Goal: Task Accomplishment & Management: Manage account settings

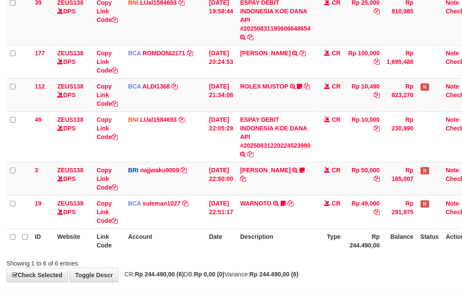
scroll to position [141, 0]
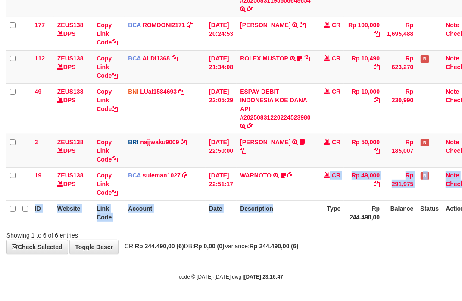
click at [295, 203] on table "ID Website Link Code Account Date Description Type Amount Balance Status Action…" at bounding box center [241, 83] width 471 height 283
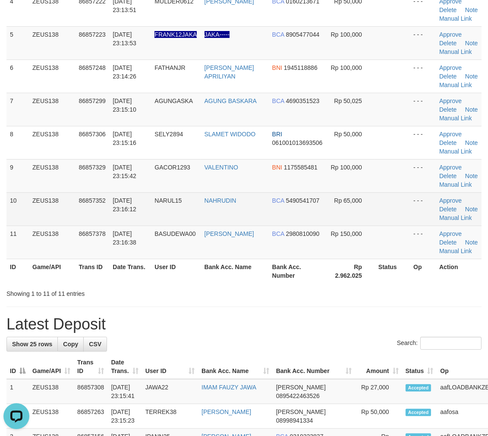
drag, startPoint x: 241, startPoint y: 260, endPoint x: 322, endPoint y: 273, distance: 82.6
click at [257, 192] on td "VALENTINO" at bounding box center [235, 175] width 68 height 33
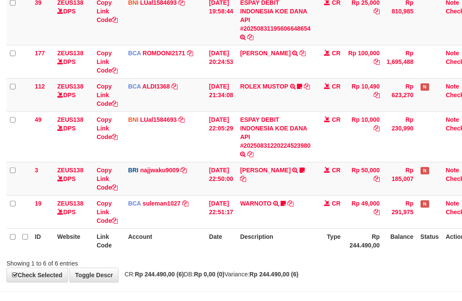
scroll to position [141, 0]
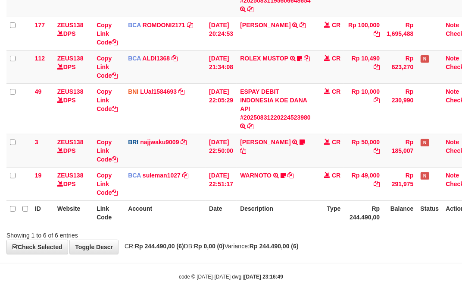
drag, startPoint x: 315, startPoint y: 235, endPoint x: 308, endPoint y: 232, distance: 8.1
click at [308, 232] on div "Showing 1 to 6 of 6 entries" at bounding box center [231, 233] width 462 height 12
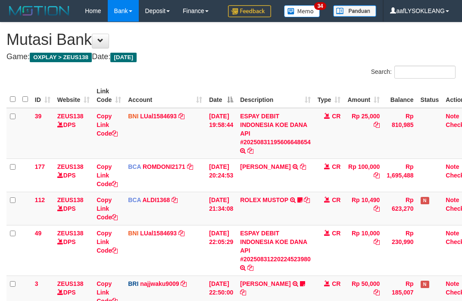
scroll to position [175, 0]
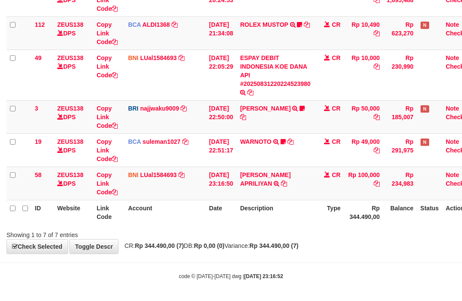
drag, startPoint x: 0, startPoint y: 0, endPoint x: 276, endPoint y: 211, distance: 348.0
click at [284, 214] on th "Description" at bounding box center [276, 212] width 78 height 25
click at [147, 193] on td "BNI LUal1584693 DPS LUCKY ALAMSYAH mutasi_20250831_2414 | 58 mutasi_20250831_24…" at bounding box center [165, 182] width 81 height 33
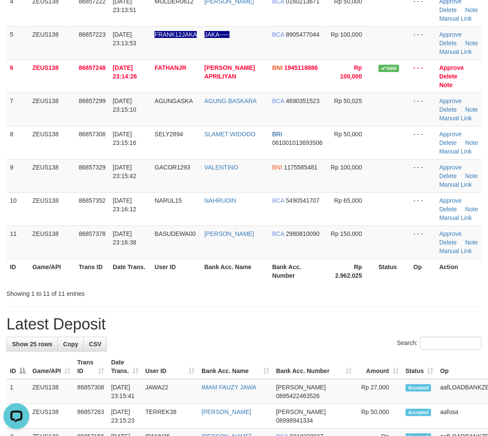
scroll to position [326, 0]
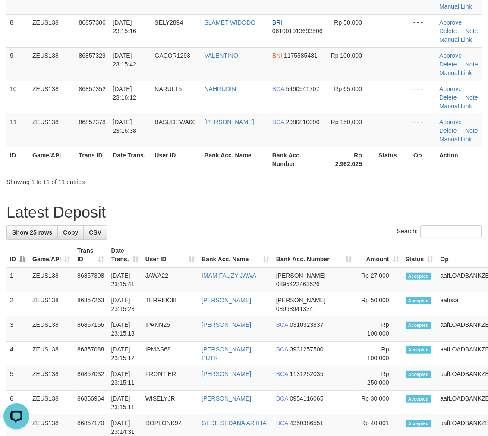
drag, startPoint x: 372, startPoint y: 251, endPoint x: 364, endPoint y: 248, distance: 8.6
click at [364, 172] on th "Rp 2.962.025" at bounding box center [351, 159] width 48 height 25
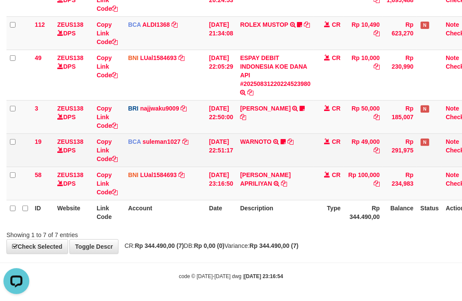
drag, startPoint x: 193, startPoint y: 139, endPoint x: 185, endPoint y: 137, distance: 8.8
click at [185, 137] on td "BCA suleman1027 DPS SULEMAN mutasi_20250831_2972 | 19 mutasi_20250831_2972 | 19" at bounding box center [165, 149] width 81 height 33
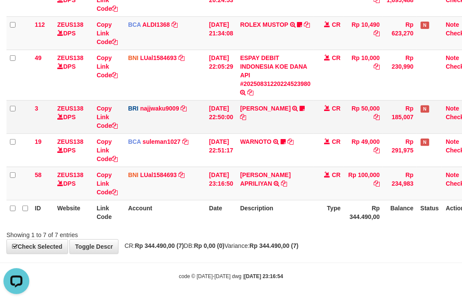
drag, startPoint x: 192, startPoint y: 157, endPoint x: 244, endPoint y: 130, distance: 58.6
click at [207, 155] on tr "19 ZEUS138 DPS Copy Link Code BCA suleman1027 DPS SULEMAN mutasi_20250831_2972 …" at bounding box center [241, 149] width 471 height 33
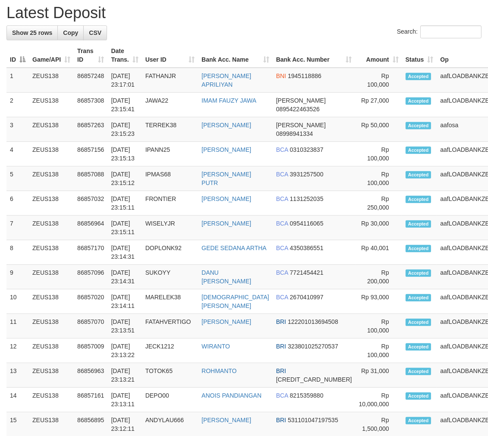
scroll to position [374, 0]
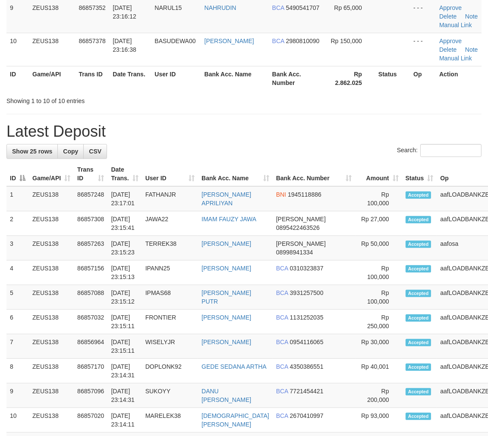
click at [436, 186] on th "Op" at bounding box center [468, 174] width 64 height 25
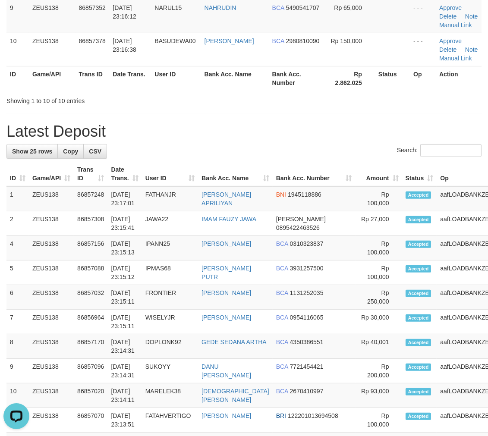
scroll to position [0, 0]
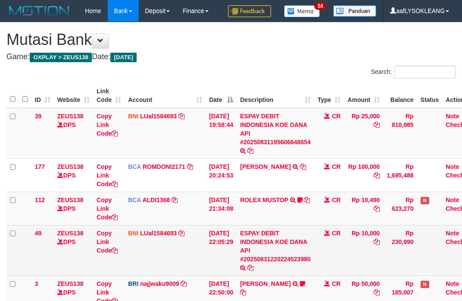
scroll to position [96, 0]
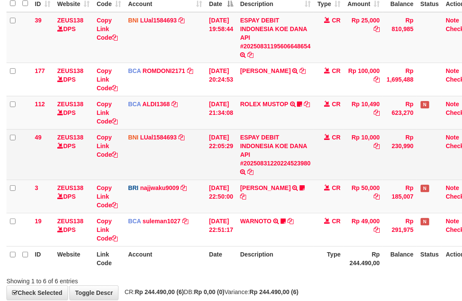
drag, startPoint x: 292, startPoint y: 177, endPoint x: 274, endPoint y: 166, distance: 21.2
click at [279, 170] on td "ESPAY DEBIT INDONESIA KOE DANA API #20250831220224523980 TRANSFER DARI ESPAY DE…" at bounding box center [276, 154] width 78 height 50
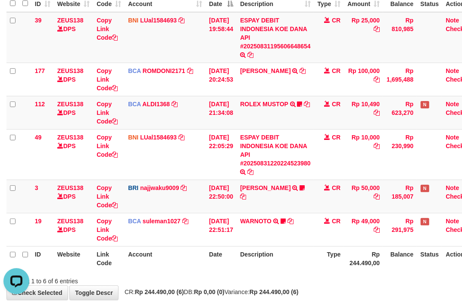
scroll to position [141, 0]
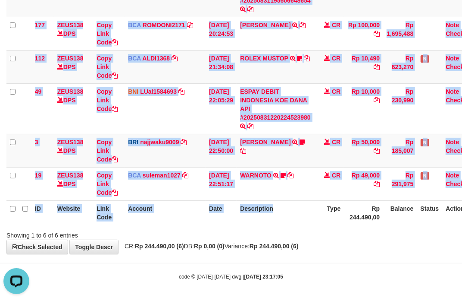
drag, startPoint x: 305, startPoint y: 226, endPoint x: 0, endPoint y: 135, distance: 318.5
click at [272, 217] on div "ID Website Link Code Account Date Description Type Amount Balance Status Action…" at bounding box center [231, 83] width 462 height 288
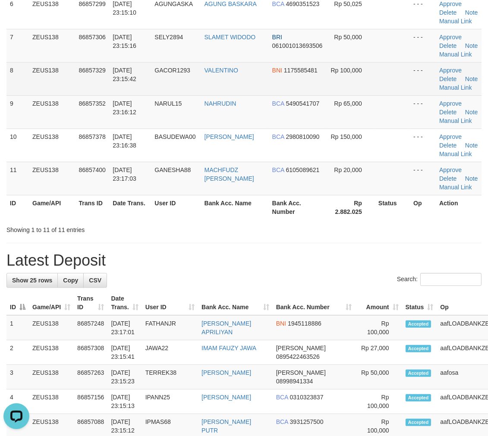
scroll to position [198, 0]
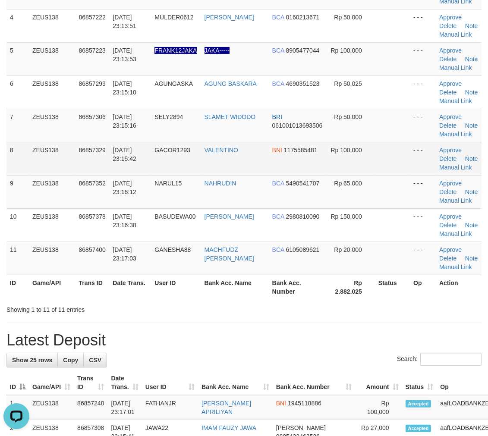
drag, startPoint x: 283, startPoint y: 242, endPoint x: 290, endPoint y: 242, distance: 7.4
click at [284, 175] on td "BNI 1175585481" at bounding box center [298, 158] width 58 height 33
click at [305, 175] on td "BNI 1175585481" at bounding box center [298, 158] width 58 height 33
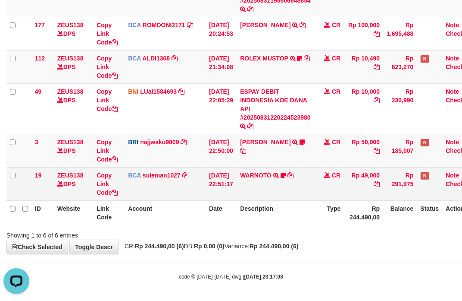
drag, startPoint x: 304, startPoint y: 212, endPoint x: 181, endPoint y: 181, distance: 126.4
click at [298, 210] on th "Description" at bounding box center [276, 212] width 78 height 25
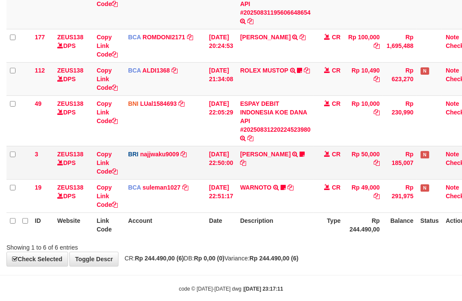
scroll to position [141, 0]
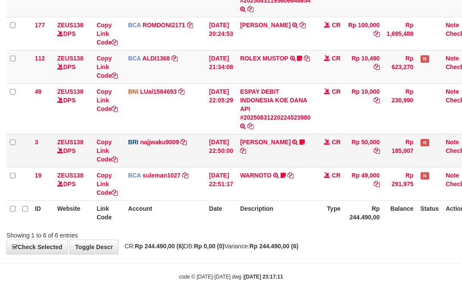
drag, startPoint x: 318, startPoint y: 150, endPoint x: 311, endPoint y: 148, distance: 7.5
click at [311, 148] on td "ADIL KUDRATULL TRANSFER NBMB ADIL KUDRATULL TO SITI KURNIA NINGSIH DATUL87TRF R…" at bounding box center [276, 150] width 78 height 33
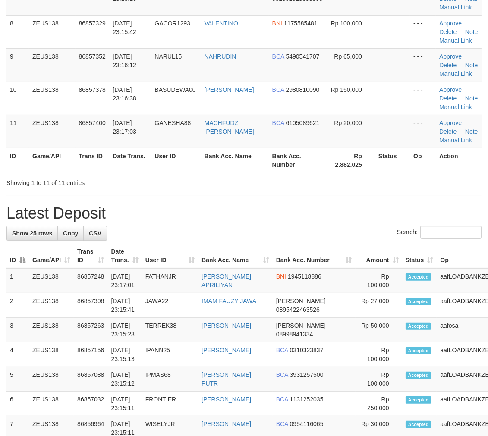
scroll to position [198, 0]
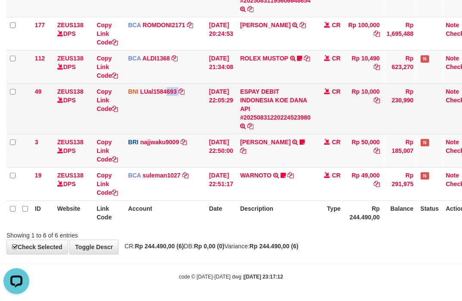
drag, startPoint x: 182, startPoint y: 119, endPoint x: 111, endPoint y: 110, distance: 71.7
click at [166, 116] on td "BNI LUal1584693 DPS LUCKY ALAMSYAH mutasi_20250831_2414 | 49 mutasi_20250831_24…" at bounding box center [165, 108] width 81 height 50
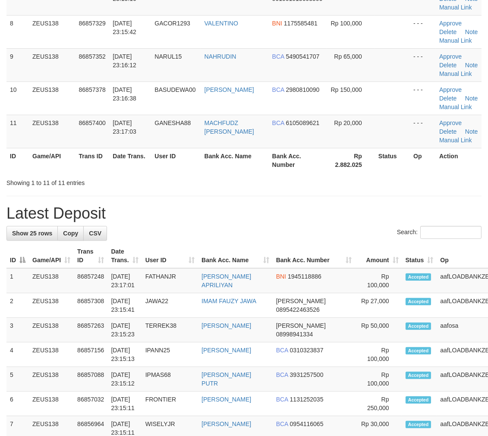
scroll to position [198, 0]
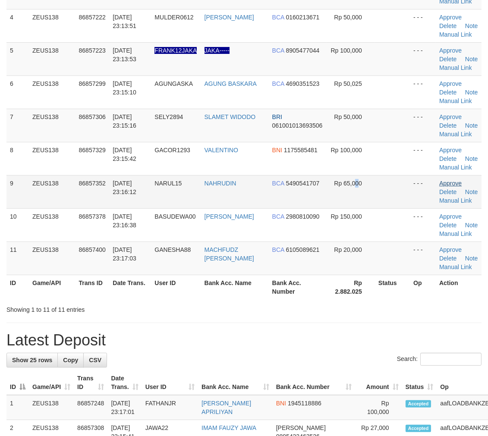
click at [354, 208] on td "Rp 65,000" at bounding box center [351, 191] width 48 height 33
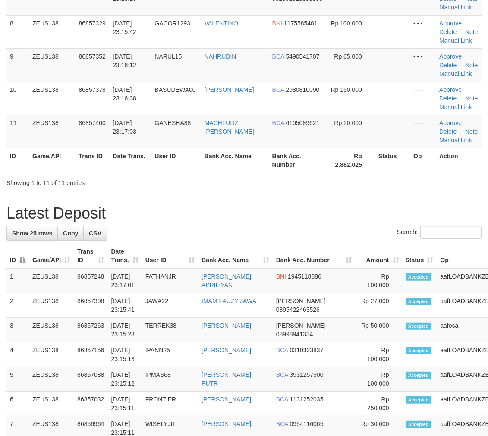
scroll to position [198, 0]
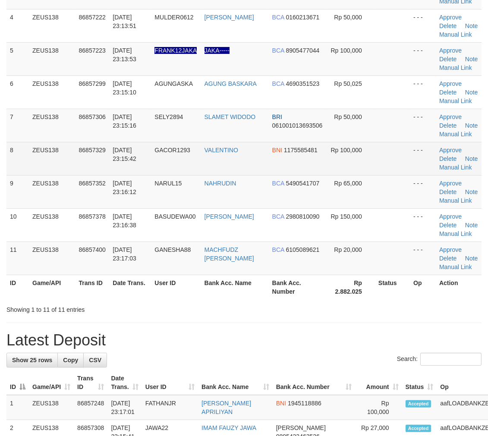
click at [279, 154] on span "BNI" at bounding box center [277, 150] width 10 height 7
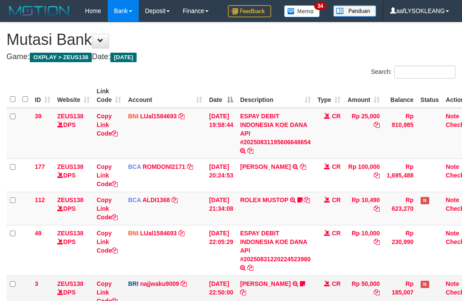
scroll to position [113, 0]
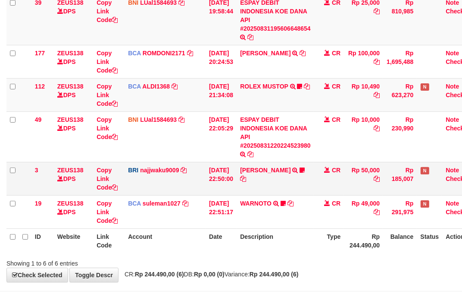
click at [199, 183] on tr "3 ZEUS138 DPS Copy Link Code BRI najjwaku9009 DPS [PERSON_NAME] mutasi_20250831…" at bounding box center [241, 178] width 471 height 33
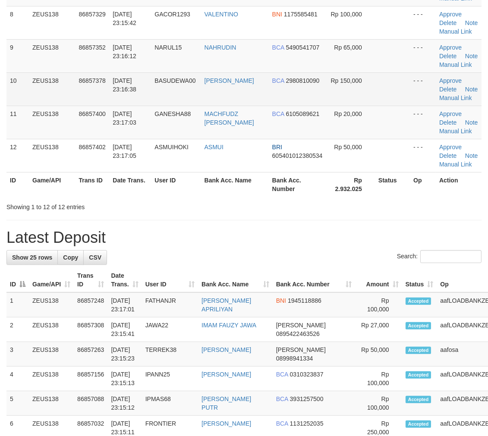
click at [240, 106] on td "[PERSON_NAME]" at bounding box center [235, 88] width 68 height 33
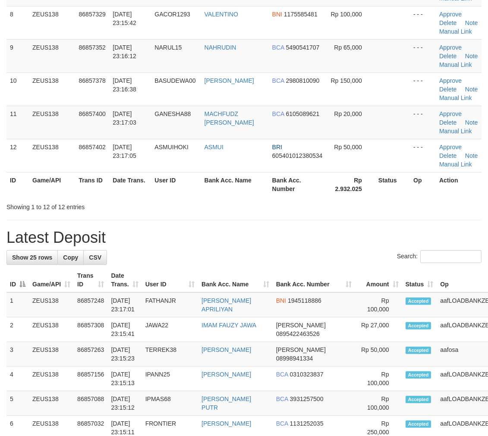
scroll to position [198, 0]
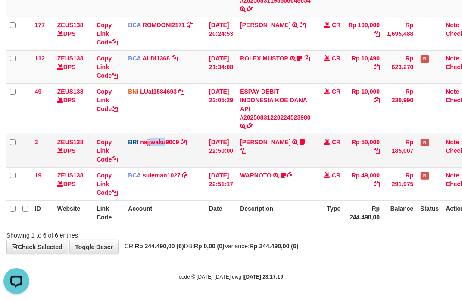
drag, startPoint x: 156, startPoint y: 155, endPoint x: 1, endPoint y: 126, distance: 158.1
click at [135, 156] on td "BRI najjwaku9009 DPS SITI KURNIA NINGSIH mutasi_20250831_4597 | 3 mutasi_202508…" at bounding box center [165, 150] width 81 height 33
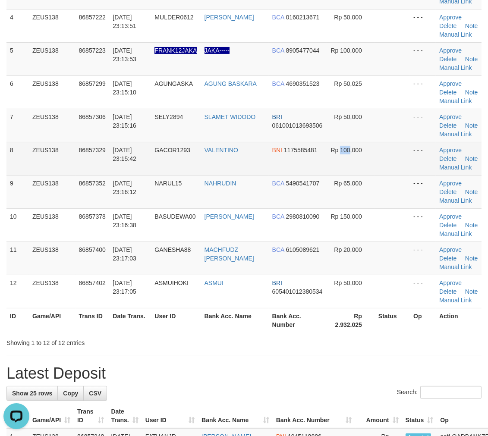
drag, startPoint x: 350, startPoint y: 238, endPoint x: 341, endPoint y: 235, distance: 9.3
click at [341, 175] on td "Rp 100,000" at bounding box center [351, 158] width 48 height 33
drag, startPoint x: 169, startPoint y: 221, endPoint x: 219, endPoint y: 217, distance: 50.2
click at [170, 175] on td "GACOR1293" at bounding box center [176, 158] width 50 height 33
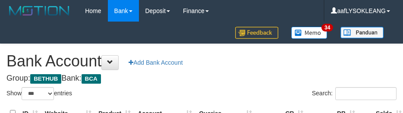
select select "***"
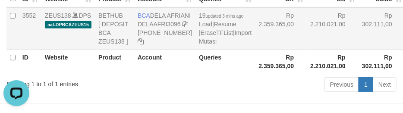
click at [307, 37] on td "Rp 2.210.021,00" at bounding box center [333, 28] width 52 height 42
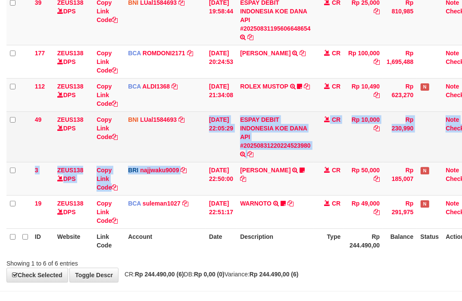
drag, startPoint x: 184, startPoint y: 160, endPoint x: 164, endPoint y: 156, distance: 20.1
click at [179, 158] on tbody "39 ZEUS138 DPS Copy Link Code BNI LUal1584693 DPS LUCKY ALAMSYAH mutasi_2025083…" at bounding box center [241, 111] width 471 height 234
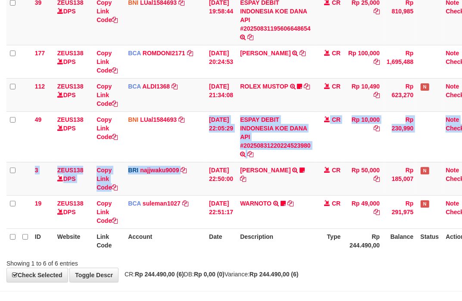
scroll to position [141, 0]
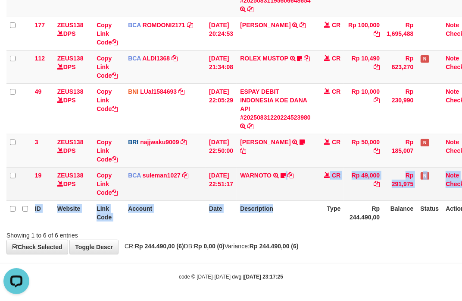
drag, startPoint x: 296, startPoint y: 199, endPoint x: 215, endPoint y: 182, distance: 83.2
click at [282, 193] on table "ID Website Link Code Account Date Description Type Amount Balance Status Action…" at bounding box center [241, 83] width 471 height 283
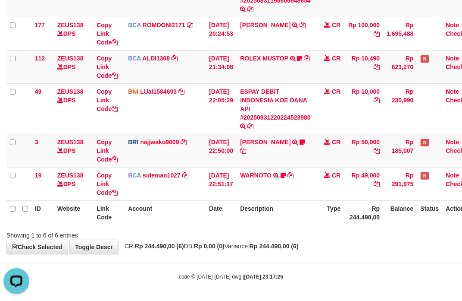
click at [329, 209] on th "Type" at bounding box center [329, 212] width 30 height 25
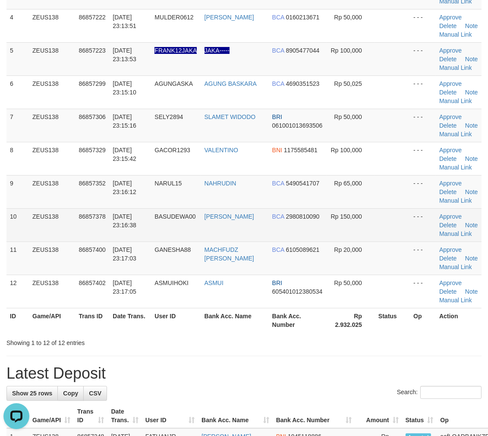
click at [275, 242] on td "BCA 2980810090" at bounding box center [298, 224] width 58 height 33
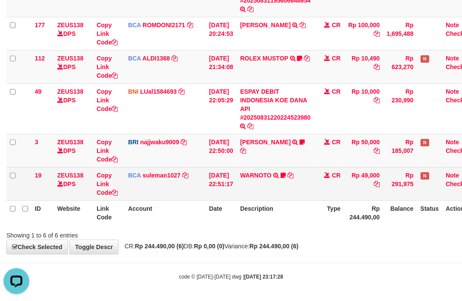
drag, startPoint x: 291, startPoint y: 218, endPoint x: 166, endPoint y: 192, distance: 127.7
click at [279, 216] on th "Description" at bounding box center [276, 212] width 78 height 25
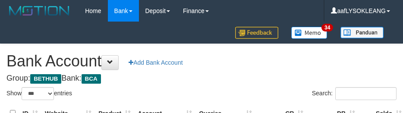
select select "***"
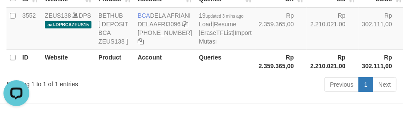
drag, startPoint x: 264, startPoint y: 53, endPoint x: 408, endPoint y: 84, distance: 147.3
click at [306, 50] on tr "3552 ZEUS138 DPS aaf-DPBCAZEUS15 BETHUB [ DEPOSIT BCA ZEUS138 ] BCA DELA AFRIAN…" at bounding box center [230, 28] width 449 height 42
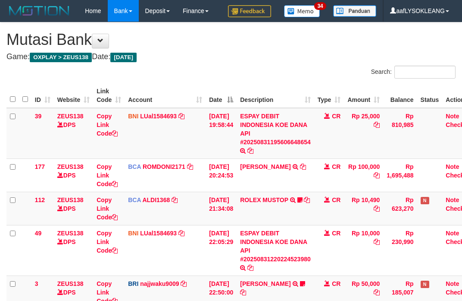
scroll to position [156, 0]
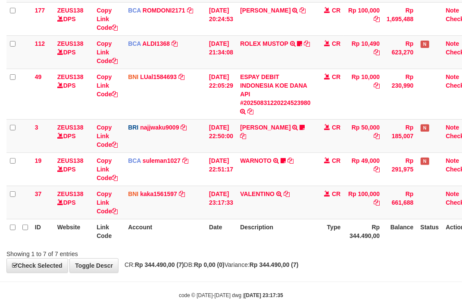
click at [344, 248] on div "**********" at bounding box center [231, 69] width 462 height 406
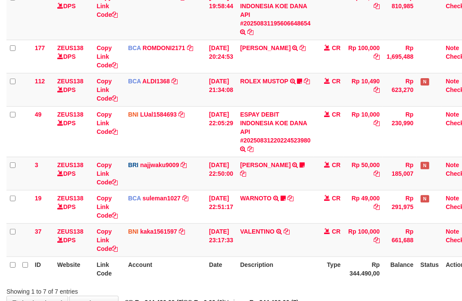
scroll to position [156, 0]
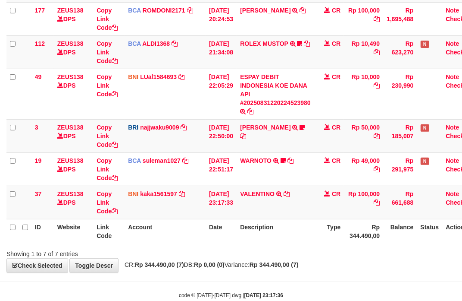
click at [262, 244] on div "ID Website Link Code Account Date Description Type Amount Balance Status Action…" at bounding box center [231, 85] width 462 height 321
click at [251, 205] on td "VALENTINO TRANSFER DARI SDR VALENTINO" at bounding box center [276, 201] width 78 height 33
copy td "VALENTINO"
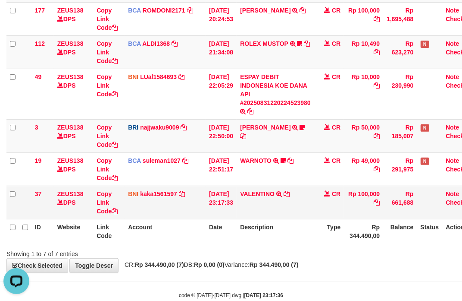
drag, startPoint x: 298, startPoint y: 211, endPoint x: 18, endPoint y: 204, distance: 280.4
click at [268, 208] on td "VALENTINO TRANSFER DARI SDR VALENTINO" at bounding box center [276, 201] width 78 height 33
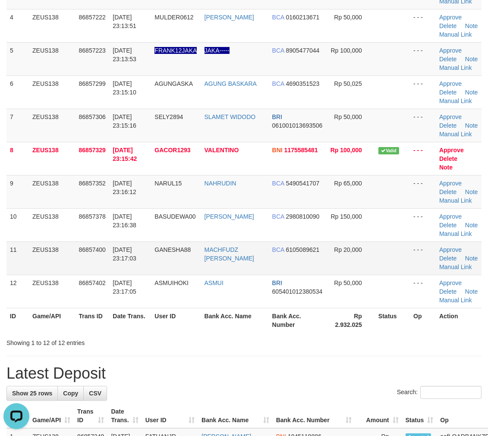
click at [232, 275] on td "MACHFUDZ [PERSON_NAME]" at bounding box center [235, 258] width 68 height 33
click at [316, 275] on td "BCA 6105089621" at bounding box center [298, 258] width 58 height 33
click at [310, 253] on span "6105089621" at bounding box center [303, 249] width 34 height 7
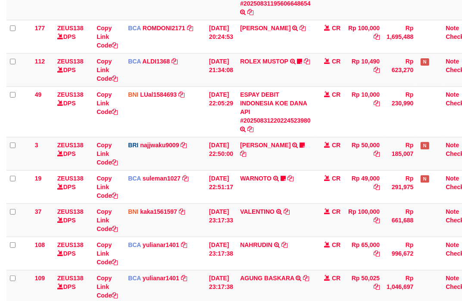
scroll to position [234, 0]
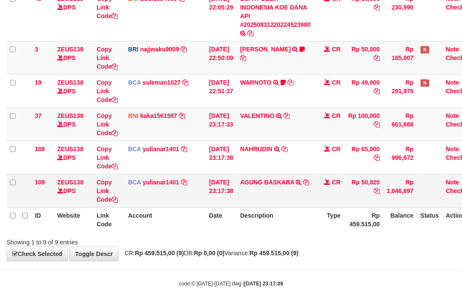
click at [256, 196] on td "AGUNG BASKARA TRSF E-BANKING CR 09/01 ZK401 AGUNG BASKARA" at bounding box center [276, 190] width 78 height 33
copy link "AGUNG"
click at [256, 196] on td "AGUNG BASKARA TRSF E-BANKING CR 09/01 ZK401 AGUNG BASKARA" at bounding box center [276, 190] width 78 height 33
drag, startPoint x: 277, startPoint y: 163, endPoint x: 2, endPoint y: 143, distance: 275.5
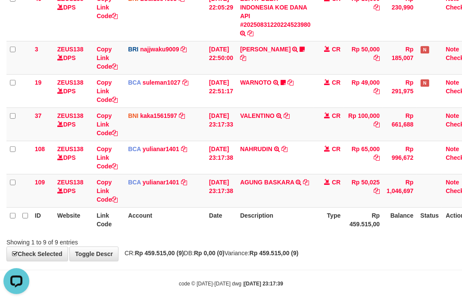
click at [276, 163] on td "NAHRUDIN TRSF E-BANKING CR 3108/FTSCY/WS95031 65000.00NAHRUDIN" at bounding box center [276, 157] width 78 height 33
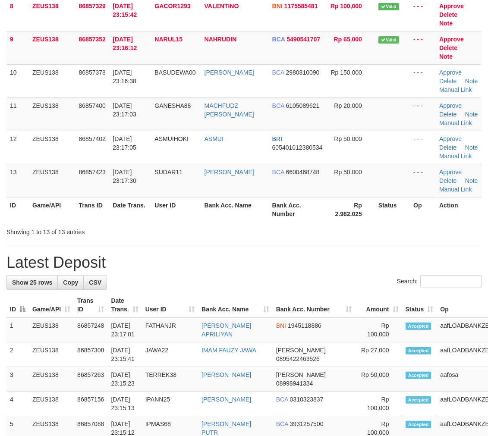
scroll to position [198, 0]
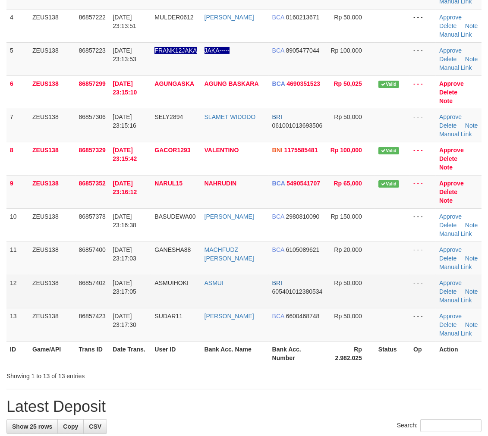
click at [320, 308] on td "BRI 605401012380534" at bounding box center [298, 291] width 58 height 33
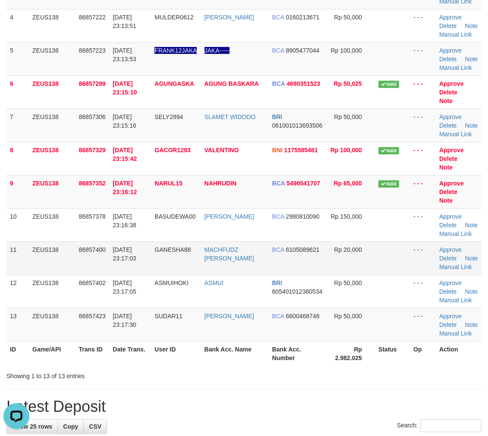
scroll to position [0, 0]
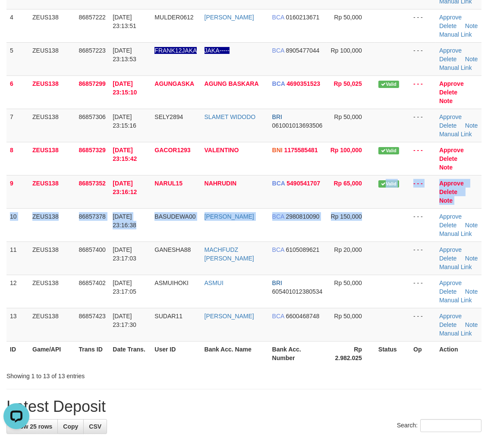
drag, startPoint x: 372, startPoint y: 257, endPoint x: 494, endPoint y: 269, distance: 123.1
click at [375, 257] on tbody "1 ZEUS138 86857137 31/08/2025 23:12:32 YANN77 MOHAMAD DIAN MAULUDI DANA 0812898…" at bounding box center [243, 125] width 475 height 432
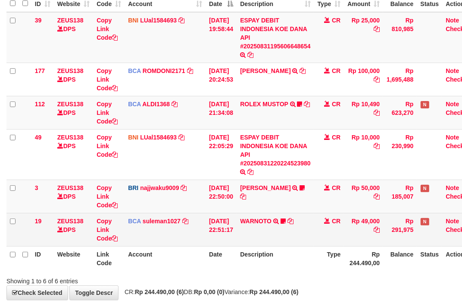
scroll to position [141, 0]
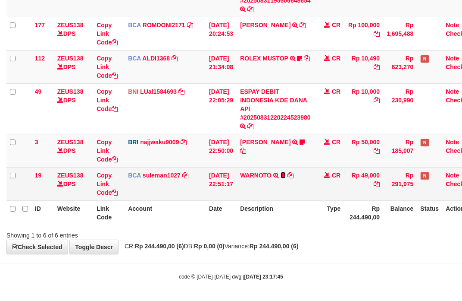
click at [286, 174] on icon at bounding box center [283, 175] width 5 height 6
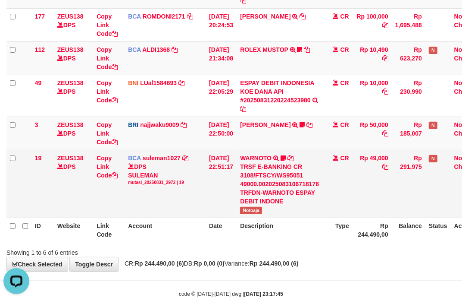
scroll to position [0, 0]
click at [259, 210] on span "Notoaja" at bounding box center [251, 210] width 22 height 7
copy span "Notoaja"
click at [259, 210] on span "Notoaja" at bounding box center [251, 210] width 22 height 7
drag, startPoint x: 183, startPoint y: 207, endPoint x: 7, endPoint y: 174, distance: 179.6
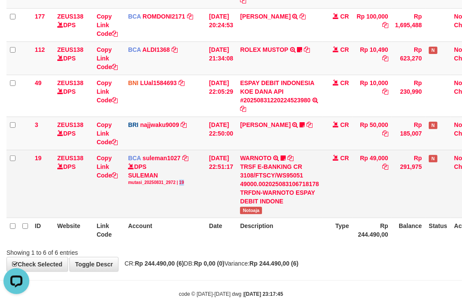
click at [171, 204] on td "BCA suleman1027 DPS SULEMAN mutasi_20250831_2972 | 19 mutasi_20250831_2972 | 19" at bounding box center [165, 184] width 81 height 68
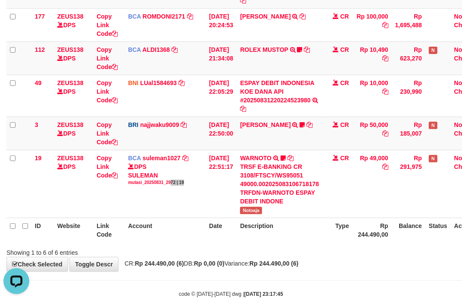
scroll to position [159, 0]
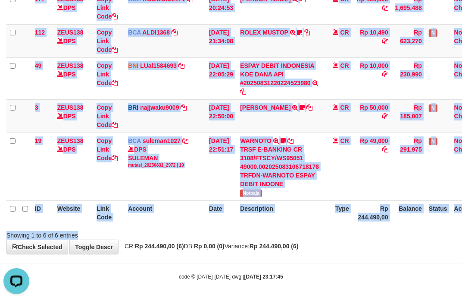
drag, startPoint x: 119, startPoint y: 225, endPoint x: 71, endPoint y: 212, distance: 49.7
click at [115, 223] on div "Search: ID Website Link Code Account Date Description Type Amount Balance Statu…" at bounding box center [230, 73] width 449 height 333
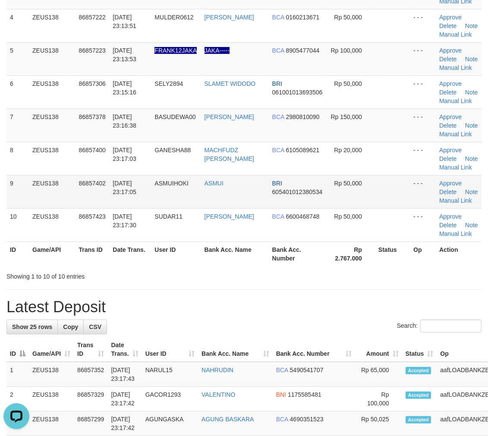
drag, startPoint x: 316, startPoint y: 264, endPoint x: 382, endPoint y: 267, distance: 66.1
click at [317, 208] on td "BRI 605401012380534" at bounding box center [298, 191] width 58 height 33
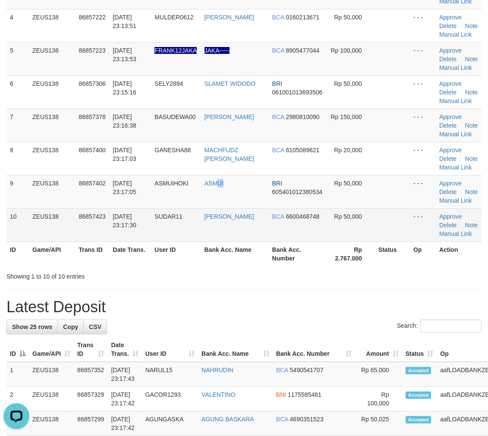
drag, startPoint x: 223, startPoint y: 274, endPoint x: 462, endPoint y: 301, distance: 240.4
click at [270, 208] on tr "9 ZEUS138 86857402 31/08/2025 23:17:05 ASMUIHOKI ASMUI BRI 605401012380534 Rp 5…" at bounding box center [243, 191] width 475 height 33
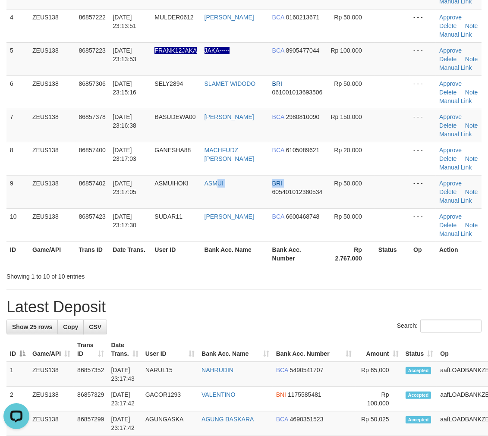
scroll to position [230, 0]
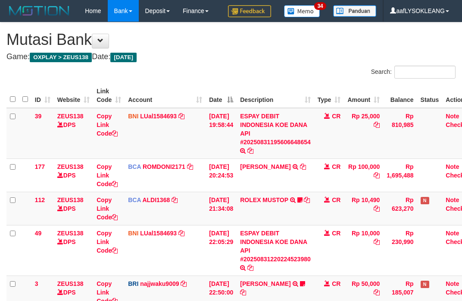
scroll to position [189, 0]
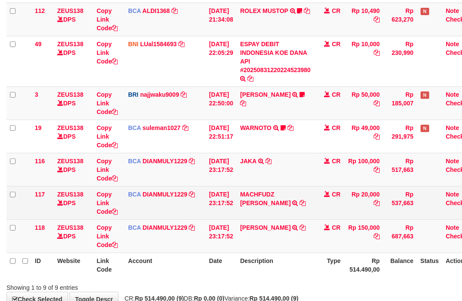
click at [199, 200] on td "BCA DIANMULY1229 DPS [PERSON_NAME] mutasi_20250831_3826 | 117 mutasi_20250831_3…" at bounding box center [165, 202] width 81 height 33
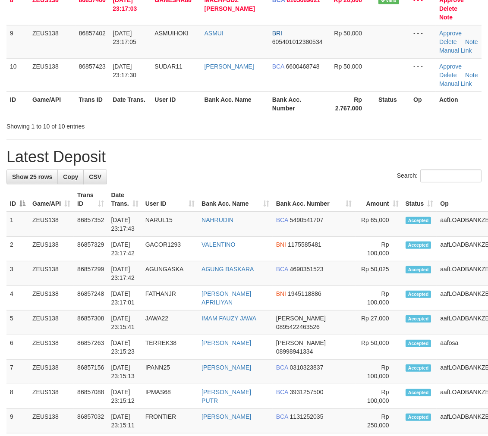
click at [355, 212] on th "Amount" at bounding box center [378, 199] width 47 height 25
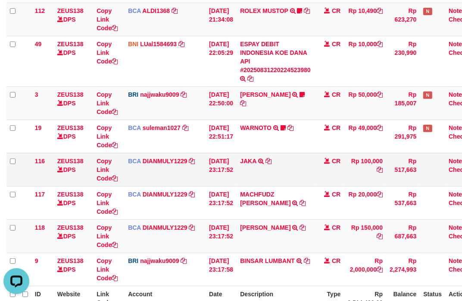
click at [264, 163] on td "JAKA TRSF E-BANKING CR 3108/FTSCY/WS95031 100000.00JAKA" at bounding box center [276, 169] width 78 height 33
click at [254, 166] on td "JAKA TRSF E-BANKING CR 3108/FTSCY/WS95031 100000.00JAKA" at bounding box center [276, 169] width 78 height 33
copy td "JAKA"
click at [254, 166] on td "JAKA TRSF E-BANKING CR 3108/FTSCY/WS95031 100000.00JAKA" at bounding box center [276, 169] width 78 height 33
drag, startPoint x: 102, startPoint y: 173, endPoint x: 91, endPoint y: 170, distance: 10.7
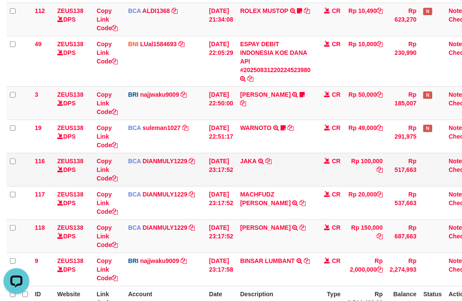
click at [93, 171] on td "Copy Link Code" at bounding box center [108, 169] width 31 height 33
drag, startPoint x: 304, startPoint y: 182, endPoint x: 1, endPoint y: 149, distance: 304.6
click at [298, 186] on tbody "39 ZEUS138 DPS Copy Link Code BNI LUal1584693 DPS LUCKY ALAMSYAH mutasi_2025083…" at bounding box center [243, 102] width 474 height 367
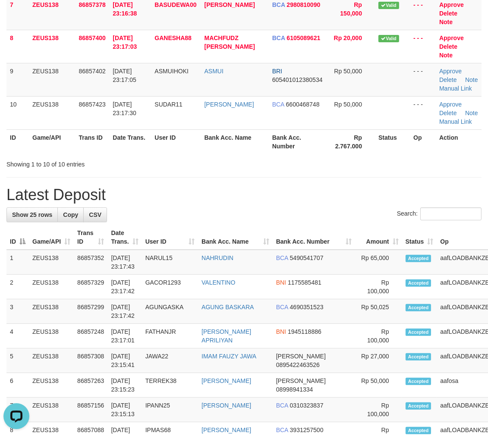
scroll to position [326, 0]
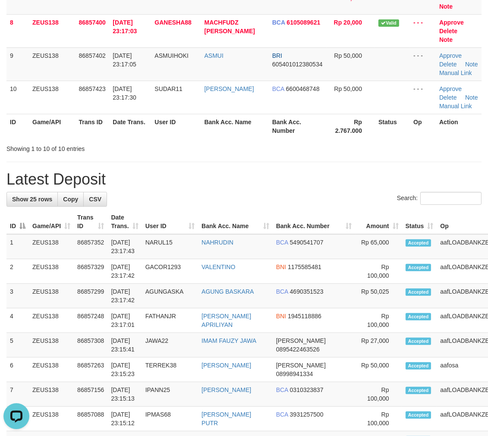
click at [295, 207] on div "Search:" at bounding box center [243, 199] width 475 height 15
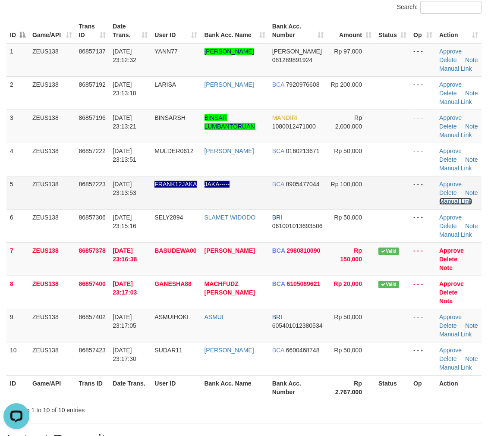
click at [460, 205] on link "Manual Link" at bounding box center [455, 201] width 33 height 7
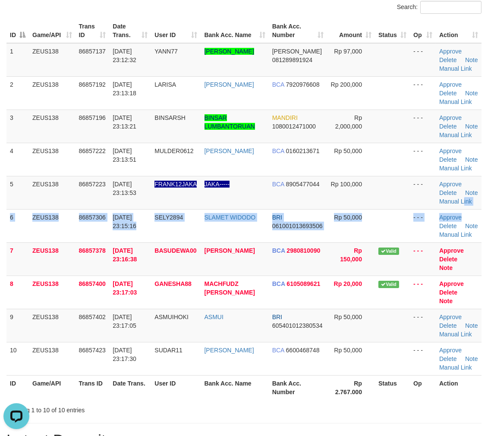
drag, startPoint x: 443, startPoint y: 249, endPoint x: 493, endPoint y: 265, distance: 53.1
click at [445, 249] on tbody "1 ZEUS138 86857137 31/08/2025 23:12:32 YANN77 MOHAMAD DIAN MAULUDI DANA 0812898…" at bounding box center [243, 209] width 475 height 333
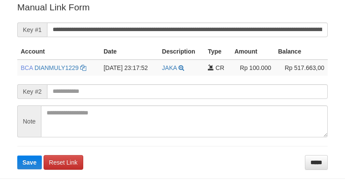
scroll to position [174, 0]
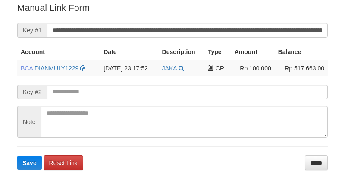
drag, startPoint x: 260, startPoint y: 14, endPoint x: 266, endPoint y: 23, distance: 10.5
click at [260, 14] on form "**********" at bounding box center [172, 85] width 311 height 168
click at [278, 37] on form "**********" at bounding box center [172, 85] width 311 height 168
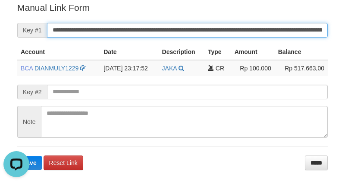
scroll to position [0, 0]
click at [17, 156] on button "Save" at bounding box center [29, 163] width 25 height 14
click at [273, 28] on input "**********" at bounding box center [187, 30] width 281 height 15
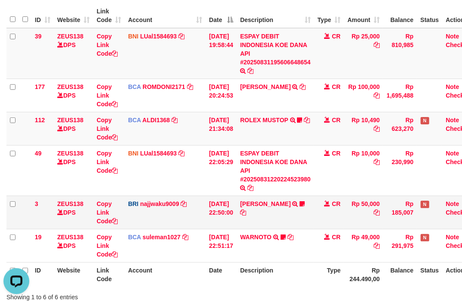
click at [246, 196] on td "[PERSON_NAME] TRANSFER NBMB [PERSON_NAME] TO [PERSON_NAME] NINGSIH DATUL87TRF R…" at bounding box center [276, 211] width 78 height 33
copy link "ADIL"
click at [246, 196] on td "ADIL KUDRATULL TRANSFER NBMB ADIL KUDRATULL TO SITI KURNIA NINGSIH DATUL87TRF R…" at bounding box center [276, 211] width 78 height 33
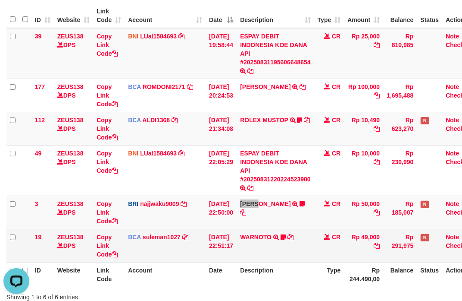
scroll to position [111, 0]
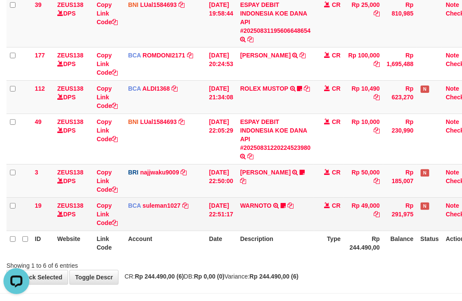
drag, startPoint x: 214, startPoint y: 203, endPoint x: 197, endPoint y: 201, distance: 17.8
click at [212, 203] on td "[DATE] 22:51:17" at bounding box center [221, 213] width 31 height 33
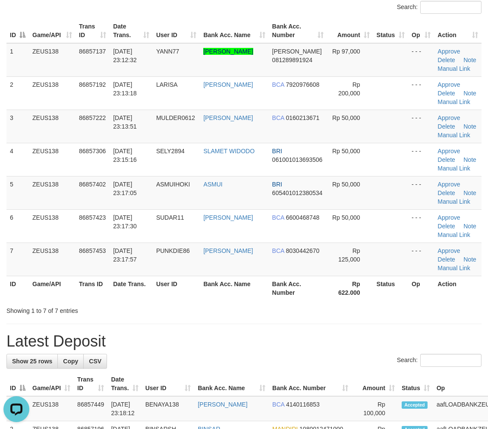
click at [356, 285] on th "Rp 622.000" at bounding box center [350, 288] width 46 height 25
drag, startPoint x: 358, startPoint y: 294, endPoint x: 372, endPoint y: 296, distance: 14.4
click at [371, 296] on tr "ID Game/API Trans ID Date Trans. User ID Bank Acc. Name Bank Acc. Number Rp 622…" at bounding box center [243, 288] width 475 height 25
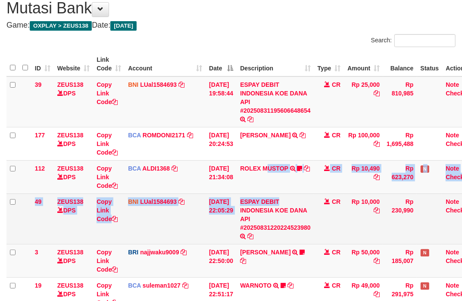
drag, startPoint x: 273, startPoint y: 191, endPoint x: 255, endPoint y: 193, distance: 18.6
click at [273, 192] on tbody "39 ZEUS138 DPS Copy Link Code BNI LUal1584693 DPS [PERSON_NAME] mutasi_20250831…" at bounding box center [241, 209] width 471 height 267
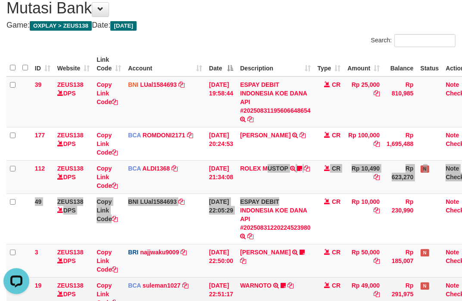
scroll to position [127, 0]
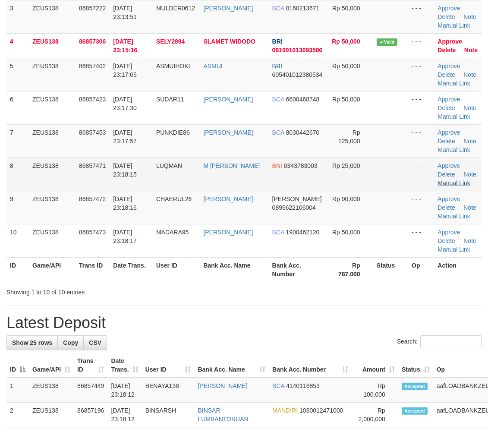
scroll to position [65, 0]
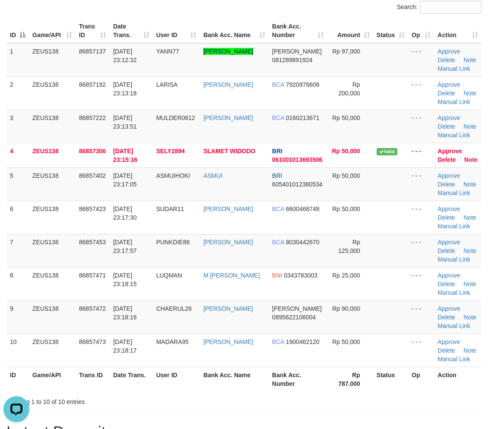
scroll to position [0, 0]
drag, startPoint x: 312, startPoint y: 257, endPoint x: 385, endPoint y: 265, distance: 72.9
click at [357, 261] on tr "7 ZEUS138 86857453 31/08/2025 23:17:57 PUNKDIE86 INDRA LUKMANA BCA 8030442670 R…" at bounding box center [243, 250] width 475 height 33
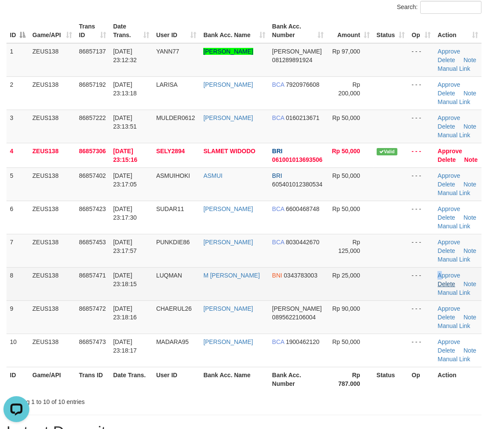
drag, startPoint x: 439, startPoint y: 278, endPoint x: 443, endPoint y: 279, distance: 4.9
click at [439, 279] on td "Approve Delete Note Manual Link" at bounding box center [457, 283] width 47 height 33
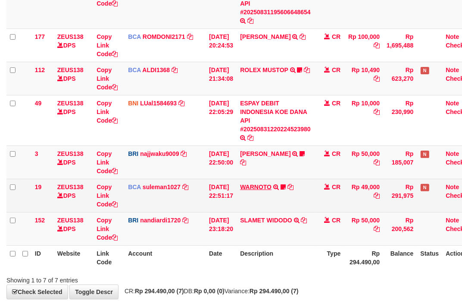
click at [289, 195] on td "WARNOTO TRSF E-BANKING CR 3108/FTSCY/WS95051 49000.002025083106718178 TRFDN-WAR…" at bounding box center [276, 195] width 78 height 33
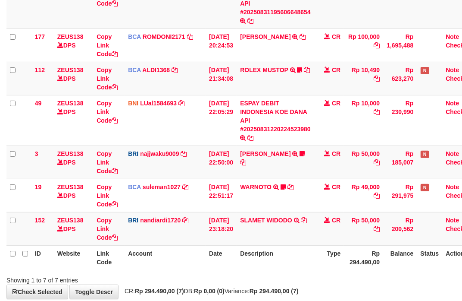
scroll to position [175, 0]
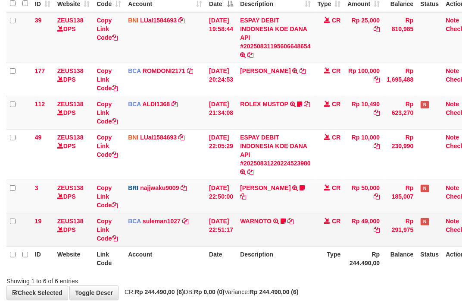
drag, startPoint x: 310, startPoint y: 235, endPoint x: 292, endPoint y: 225, distance: 20.3
click at [296, 226] on td "WARNOTO TRSF E-BANKING CR 3108/FTSCY/WS95051 49000.002025083106718178 TRFDN-WAR…" at bounding box center [276, 229] width 78 height 33
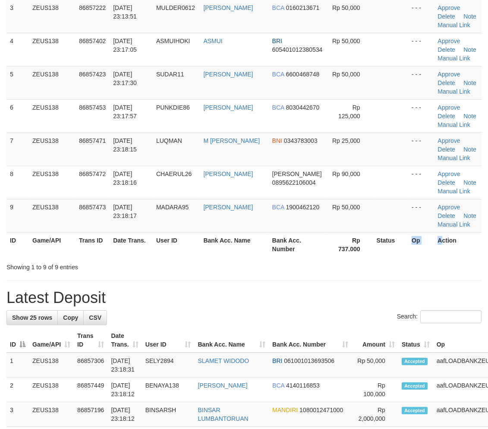
scroll to position [65, 0]
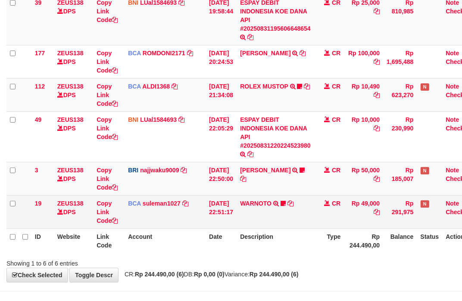
scroll to position [141, 0]
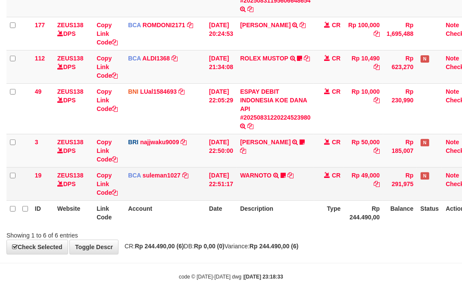
drag, startPoint x: 295, startPoint y: 204, endPoint x: 226, endPoint y: 180, distance: 73.3
click at [295, 204] on th "Description" at bounding box center [276, 212] width 78 height 25
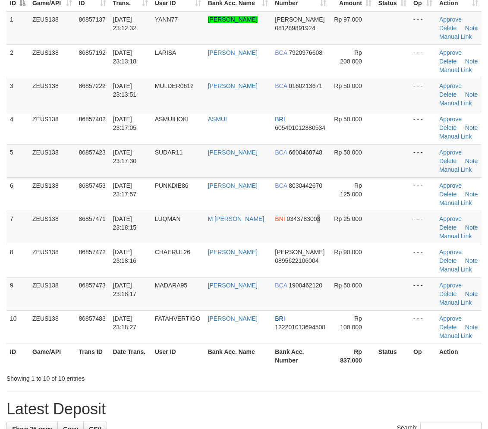
scroll to position [65, 0]
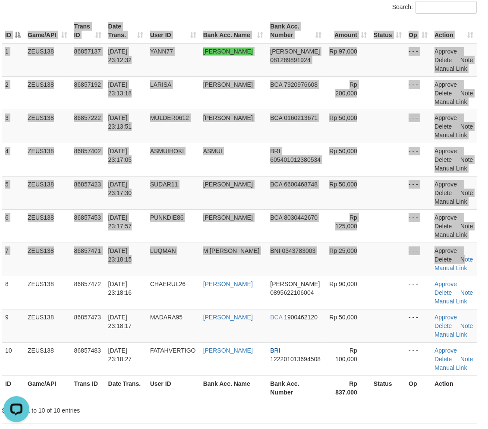
scroll to position [0, 0]
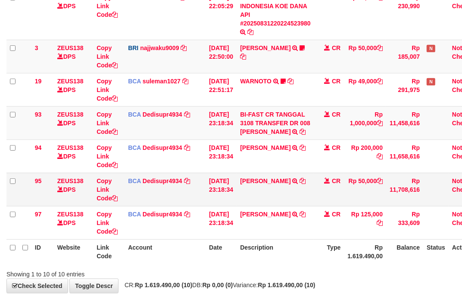
scroll to position [283, 0]
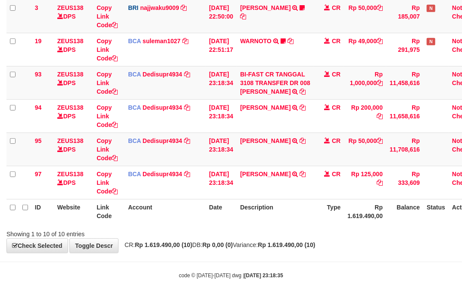
click at [382, 206] on th "Rp 1.619.490,00" at bounding box center [365, 211] width 42 height 25
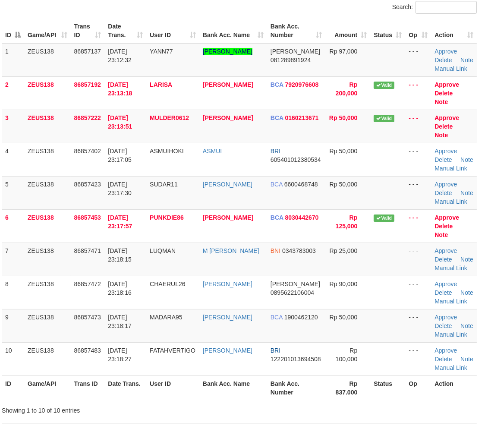
scroll to position [160, 5]
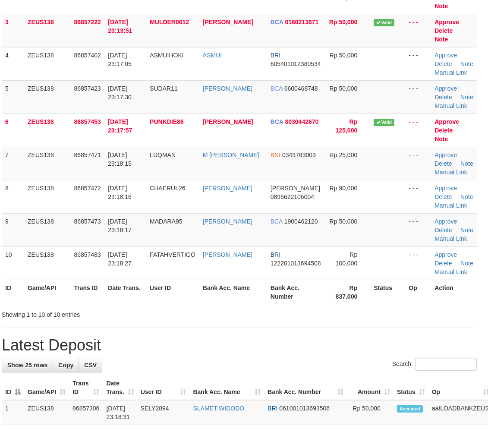
click at [426, 279] on th "Op" at bounding box center [418, 291] width 26 height 25
drag, startPoint x: 425, startPoint y: 264, endPoint x: 492, endPoint y: 273, distance: 67.0
click at [444, 279] on tr "ID Game/API Trans ID Date Trans. User ID Bank Acc. Name Bank Acc. Number Rp 837…" at bounding box center [239, 291] width 475 height 25
click at [449, 279] on tr "ID Game/API Trans ID Date Trans. User ID Bank Acc. Name Bank Acc. Number Rp 837…" at bounding box center [239, 291] width 475 height 25
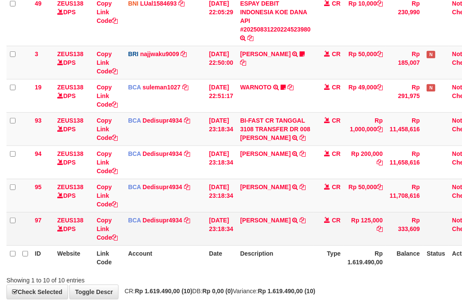
scroll to position [283, 0]
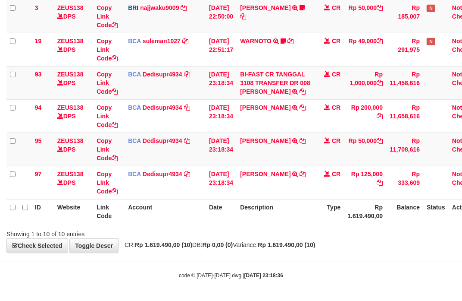
drag, startPoint x: 210, startPoint y: 175, endPoint x: 2, endPoint y: 129, distance: 212.8
click at [197, 168] on tr "97 ZEUS138 DPS Copy Link Code BCA Dedisupr4934 DPS DEDI SUPRATMAN mutasi_202508…" at bounding box center [245, 182] width 478 height 33
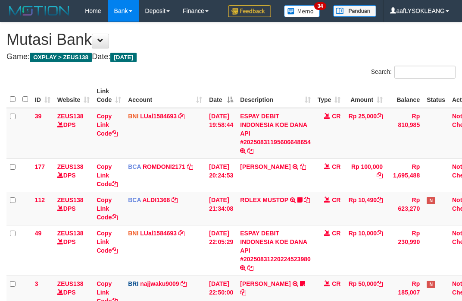
scroll to position [283, 0]
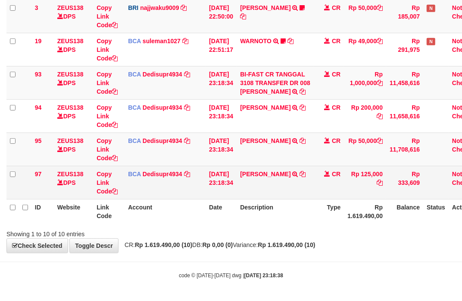
click at [245, 179] on td "INDRA LUKMANA TRSF E-BANKING CR 3108/FTSCY/WS95031 125000.00INDRA LUKMANA" at bounding box center [276, 182] width 78 height 33
copy link "INDRA"
click at [246, 179] on td "INDRA LUKMANA TRSF E-BANKING CR 3108/FTSCY/WS95031 125000.00INDRA LUKMANA" at bounding box center [276, 182] width 78 height 33
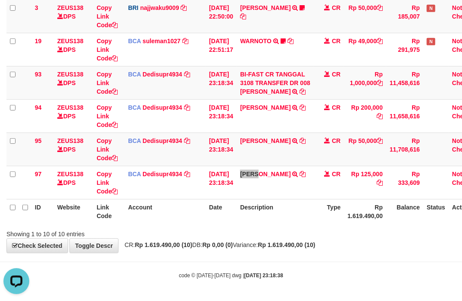
scroll to position [0, 0]
drag, startPoint x: 254, startPoint y: 217, endPoint x: 245, endPoint y: 216, distance: 8.7
click at [251, 217] on th "Description" at bounding box center [276, 211] width 78 height 25
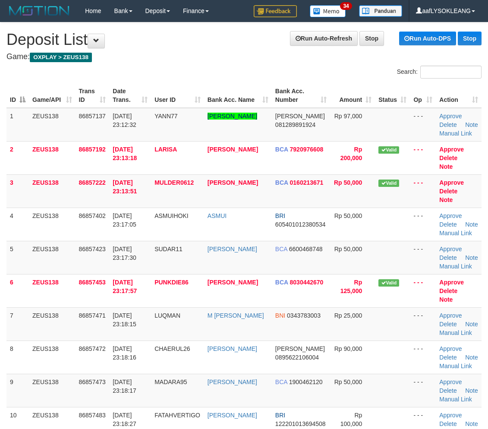
scroll to position [160, 5]
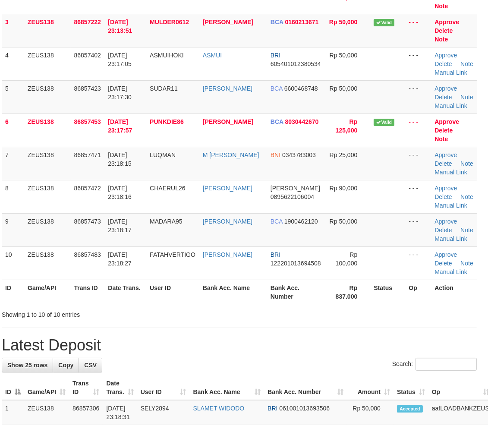
click at [358, 307] on div "Showing 1 to 10 of 10 entries" at bounding box center [239, 313] width 488 height 12
drag, startPoint x: 389, startPoint y: 311, endPoint x: 410, endPoint y: 312, distance: 21.2
click at [397, 336] on h1 "Latest Deposit" at bounding box center [239, 344] width 475 height 17
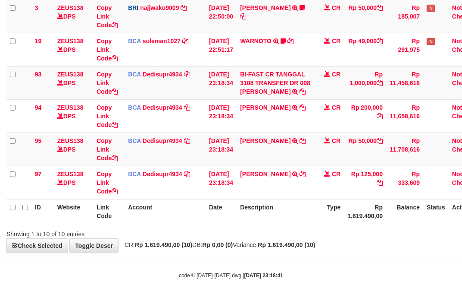
scroll to position [283, 0]
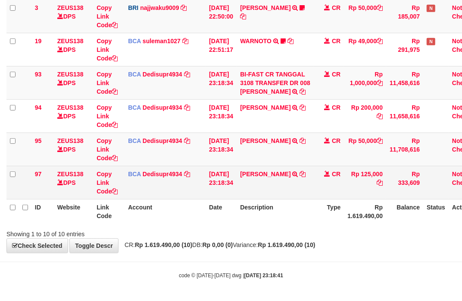
click at [254, 186] on td "INDRA LUKMANA TRSF E-BANKING CR 3108/FTSCY/WS95031 125000.00INDRA LUKMANA" at bounding box center [276, 182] width 78 height 33
copy td "INDRA LUKMANA"
click at [254, 186] on td "INDRA LUKMANA TRSF E-BANKING CR 3108/FTSCY/WS95031 125000.00INDRA LUKMANA" at bounding box center [276, 182] width 78 height 33
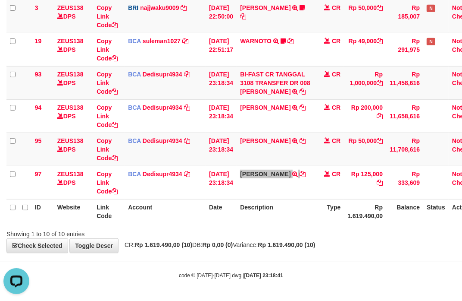
scroll to position [0, 0]
click at [255, 154] on td "MULYANA SETIADI TRSF E-BANKING CR 3108/FTSCY/WS95031 50000.00MULYANA SETIADI" at bounding box center [276, 148] width 78 height 33
click at [254, 154] on td "MULYANA SETIADI TRSF E-BANKING CR 3108/FTSCY/WS95031 50000.00MULYANA SETIADI" at bounding box center [276, 148] width 78 height 33
copy td "[PERSON_NAME]"
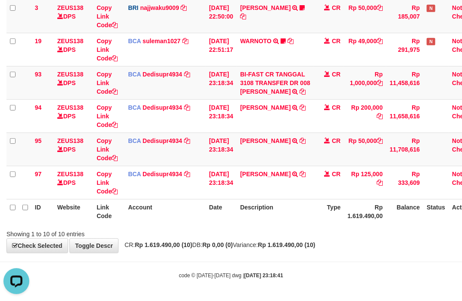
drag, startPoint x: 294, startPoint y: 223, endPoint x: 3, endPoint y: 201, distance: 291.1
click at [286, 223] on div "ID Website Link Code Account Date Description Type Amount Balance Status Action…" at bounding box center [231, 15] width 462 height 421
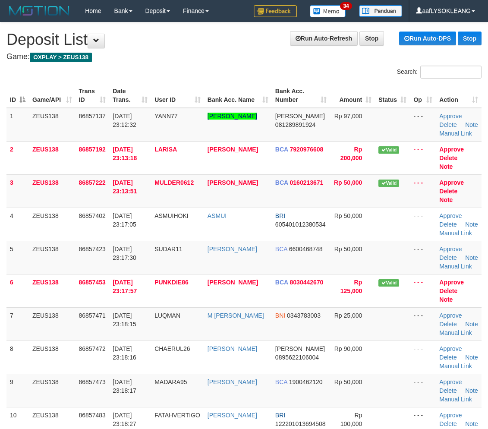
scroll to position [160, 5]
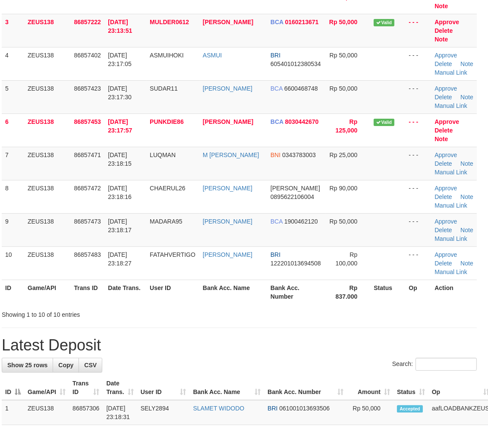
click at [256, 336] on h1 "Latest Deposit" at bounding box center [239, 344] width 475 height 17
click at [348, 307] on div "Showing 1 to 10 of 10 entries" at bounding box center [239, 313] width 488 height 12
click at [309, 336] on h1 "Latest Deposit" at bounding box center [239, 344] width 475 height 17
drag, startPoint x: 309, startPoint y: 318, endPoint x: 493, endPoint y: 334, distance: 184.0
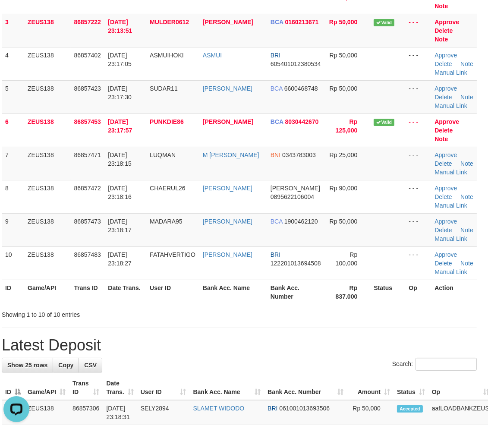
click at [368, 336] on h1 "Latest Deposit" at bounding box center [239, 344] width 475 height 17
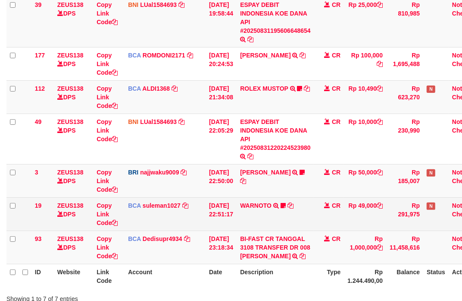
scroll to position [111, 0]
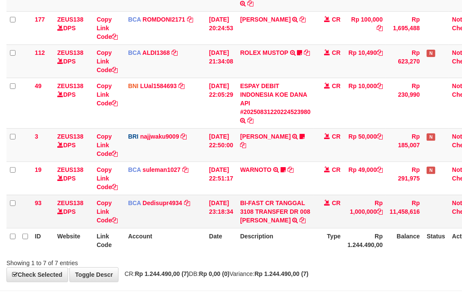
scroll to position [184, 0]
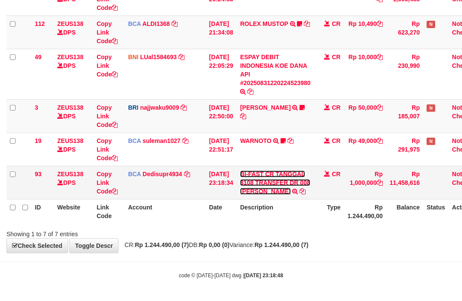
click at [281, 178] on link "BI-FAST CR TANGGAL 3108 TRANSFER DR 008 TOTO TAUFIK HIDAYA" at bounding box center [275, 182] width 70 height 24
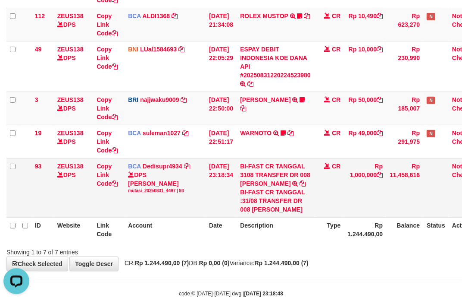
scroll to position [0, 0]
click at [257, 213] on div "BI-FAST CR TANGGAL :31/08 TRANSFER DR 008 TOTO TAUFIK HIDAYA" at bounding box center [275, 201] width 71 height 26
click at [268, 213] on div "BI-FAST CR TANGGAL :31/08 TRANSFER DR 008 TOTO TAUFIK HIDAYA" at bounding box center [275, 201] width 71 height 26
copy div "TOTO"
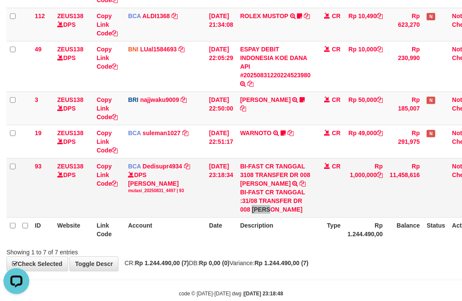
scroll to position [216, 0]
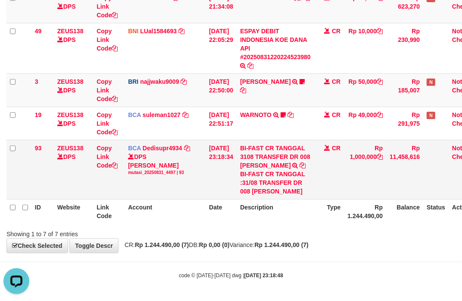
drag, startPoint x: 81, startPoint y: 162, endPoint x: 66, endPoint y: 165, distance: 15.3
click at [82, 162] on td "ZEUS138 DPS" at bounding box center [73, 169] width 39 height 59
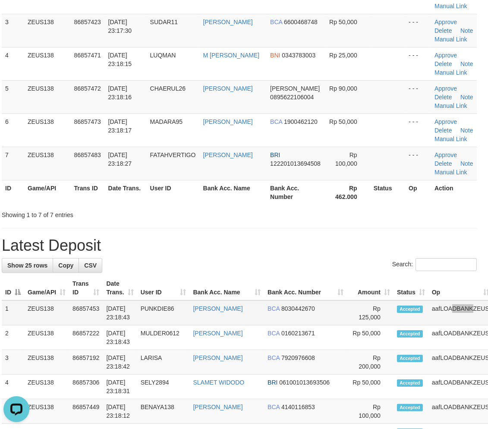
click at [428, 316] on td "aafLOADBANKZEUS" at bounding box center [460, 312] width 64 height 25
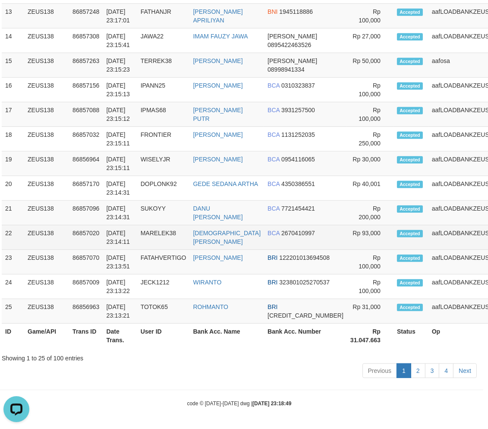
drag, startPoint x: 266, startPoint y: 234, endPoint x: 254, endPoint y: 223, distance: 15.6
click at [264, 234] on td "BCA 2670410997" at bounding box center [305, 237] width 83 height 25
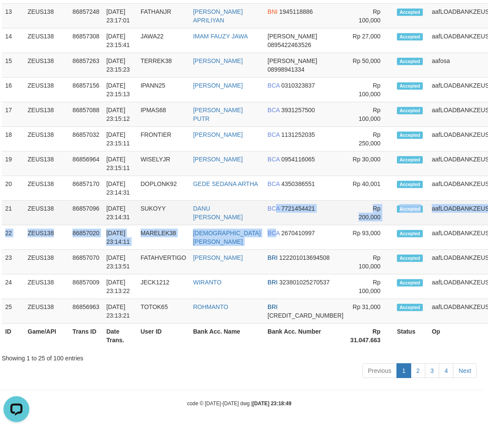
drag, startPoint x: 254, startPoint y: 223, endPoint x: 260, endPoint y: 221, distance: 5.6
click at [260, 221] on tbody "1 ZEUS138 86857453 31/08/2025 23:18:43 PUNKDIE86 INDRA LUKMANA BCA 8030442670 2" at bounding box center [265, 15] width 526 height 615
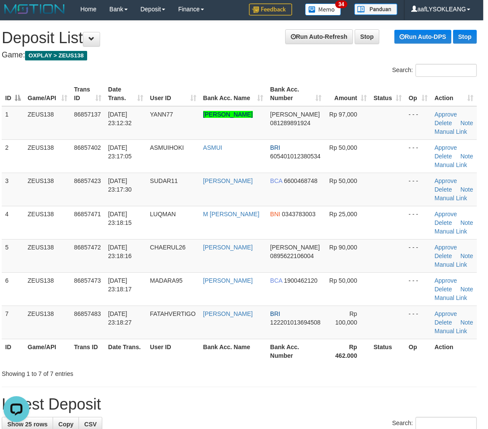
scroll to position [97, 5]
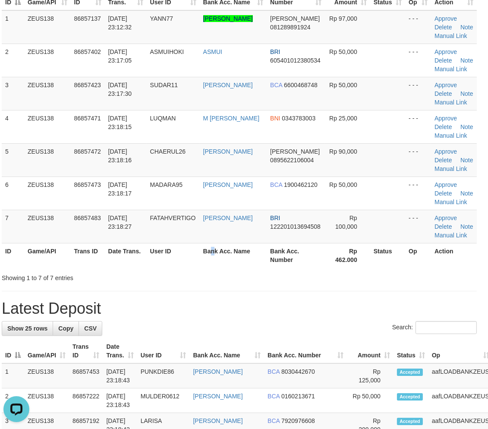
click at [216, 249] on th "Bank Acc. Name" at bounding box center [233, 255] width 67 height 25
click at [267, 257] on th "Bank Acc. Number" at bounding box center [296, 255] width 58 height 25
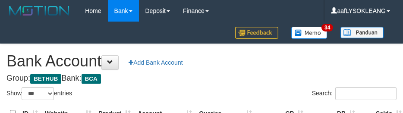
select select "***"
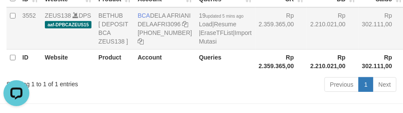
scroll to position [98, 0]
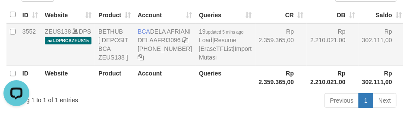
click at [307, 45] on td "Rp 2.210.021,00" at bounding box center [333, 44] width 52 height 42
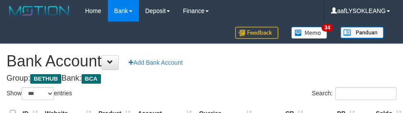
select select "***"
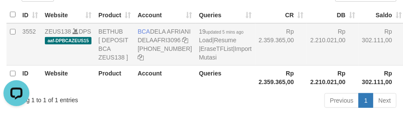
drag, startPoint x: 275, startPoint y: 60, endPoint x: 275, endPoint y: 69, distance: 8.6
click at [307, 61] on td "Rp 2.210.021,00" at bounding box center [333, 44] width 52 height 42
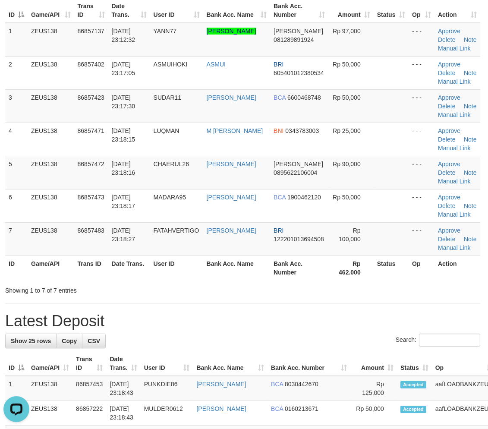
click at [300, 320] on h1 "Latest Deposit" at bounding box center [242, 320] width 475 height 17
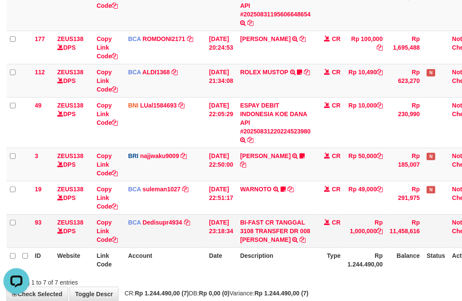
drag, startPoint x: 197, startPoint y: 225, endPoint x: 193, endPoint y: 223, distance: 4.4
click at [193, 223] on td "BCA Dedisupr4934 DPS DEDI SUPRATMAN mutasi_20250831_4497 | 93 mutasi_20250831_4…" at bounding box center [165, 230] width 81 height 33
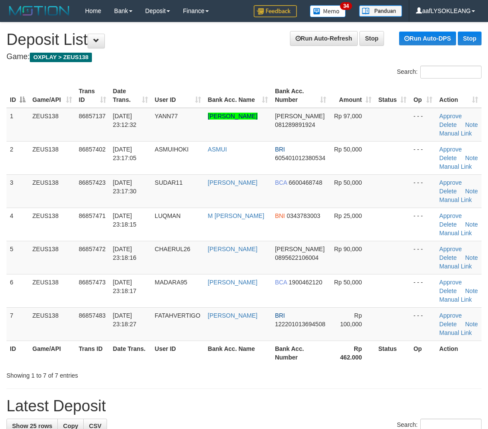
scroll to position [72, 0]
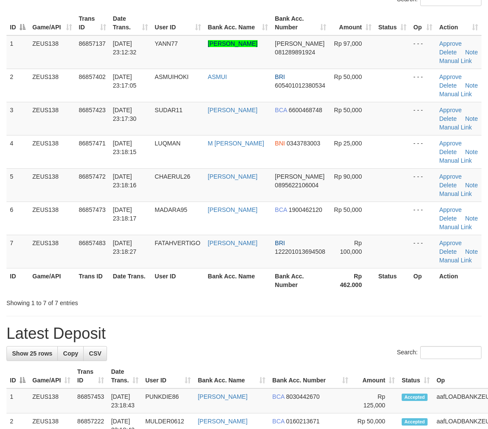
drag, startPoint x: 262, startPoint y: 311, endPoint x: 268, endPoint y: 312, distance: 6.1
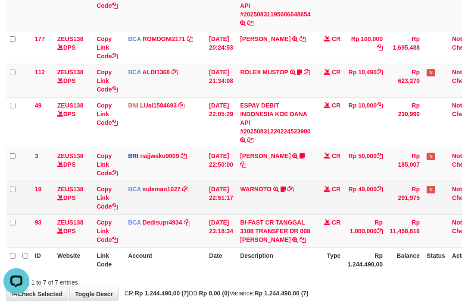
click at [155, 209] on td "BCA suleman1027 DPS SULEMAN mutasi_20250831_2972 | 19 mutasi_20250831_2972 | 19" at bounding box center [165, 197] width 81 height 33
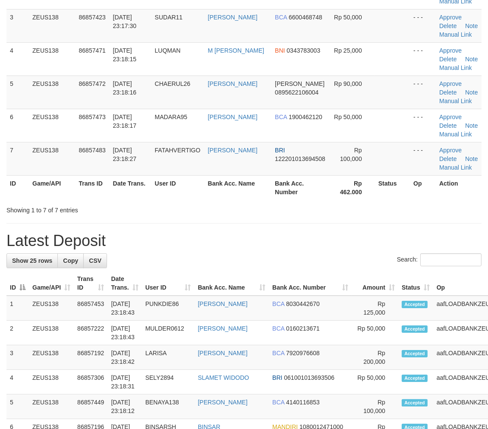
scroll to position [72, 0]
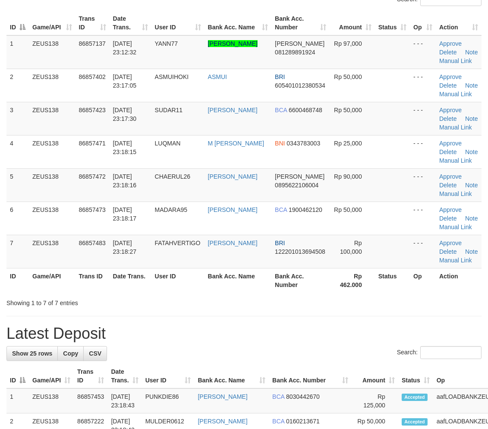
click at [378, 316] on hr at bounding box center [243, 316] width 475 height 0
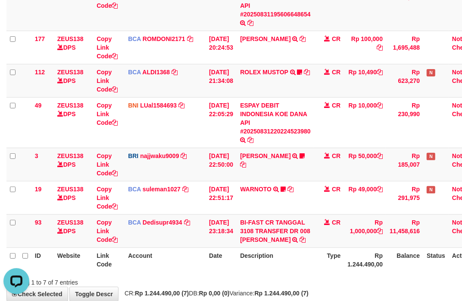
scroll to position [184, 0]
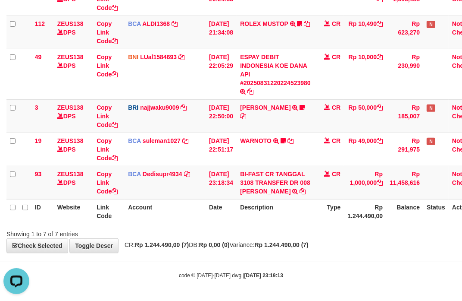
drag, startPoint x: 309, startPoint y: 209, endPoint x: 298, endPoint y: 209, distance: 11.2
click at [300, 209] on th "Description" at bounding box center [276, 211] width 78 height 25
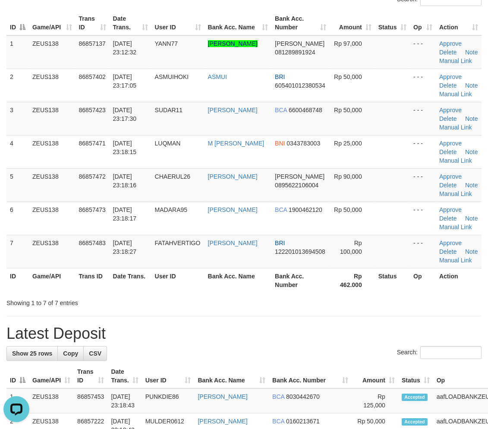
click at [388, 330] on h1 "Latest Deposit" at bounding box center [243, 333] width 475 height 17
click at [386, 330] on h1 "Latest Deposit" at bounding box center [243, 333] width 475 height 17
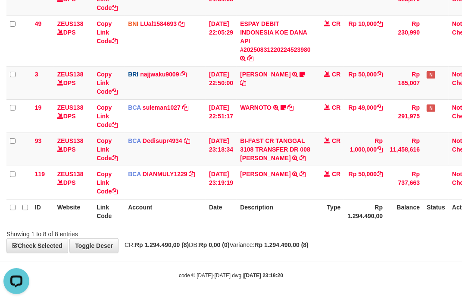
click at [384, 259] on body "Toggle navigation Home Bank Account List Load By Website Group [OXPLAY] ZEUS138…" at bounding box center [231, 46] width 462 height 510
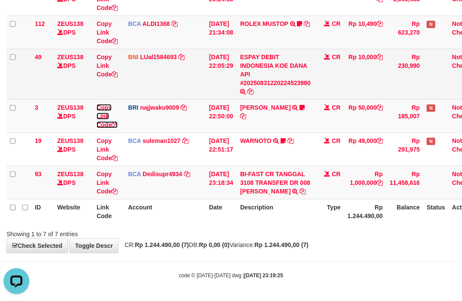
drag, startPoint x: 118, startPoint y: 114, endPoint x: 179, endPoint y: 72, distance: 74.4
click at [116, 122] on icon at bounding box center [115, 125] width 6 height 6
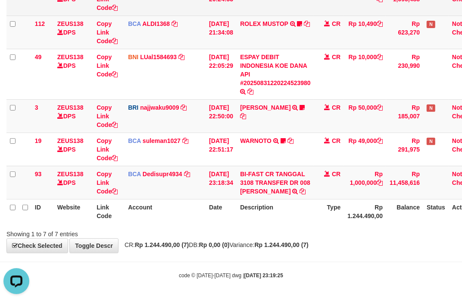
scroll to position [109, 0]
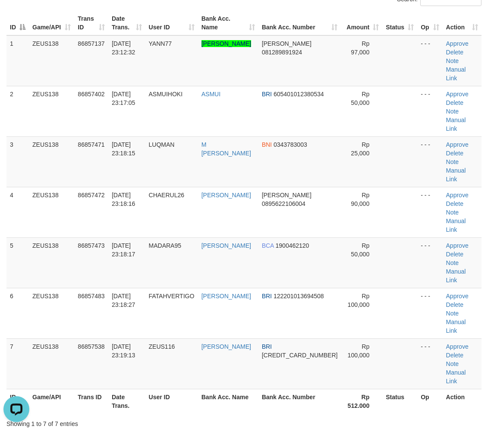
click at [417, 389] on th "Op" at bounding box center [429, 401] width 25 height 25
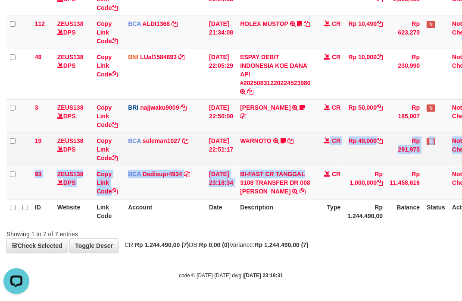
drag, startPoint x: 315, startPoint y: 157, endPoint x: 225, endPoint y: 149, distance: 90.5
click at [313, 157] on tbody "39 ZEUS138 DPS Copy Link Code BNI LUal1584693 DPS LUCKY ALAMSYAH mutasi_2025083…" at bounding box center [245, 65] width 478 height 267
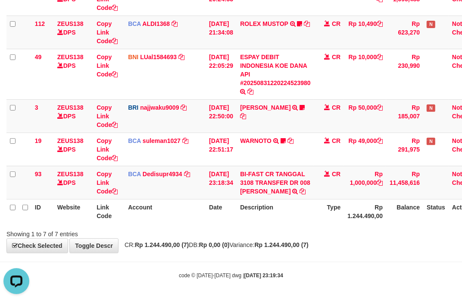
drag, startPoint x: 112, startPoint y: 152, endPoint x: 3, endPoint y: 138, distance: 110.4
click at [96, 149] on td "Copy Link Code" at bounding box center [108, 148] width 31 height 33
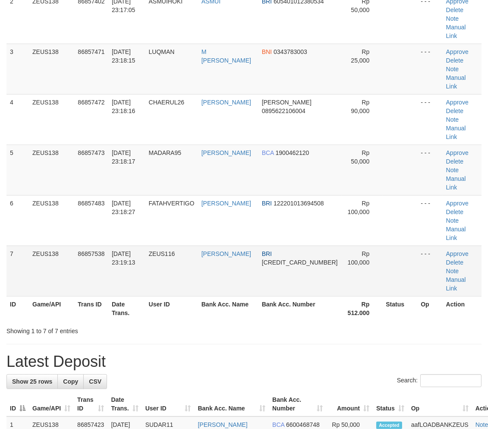
scroll to position [72, 0]
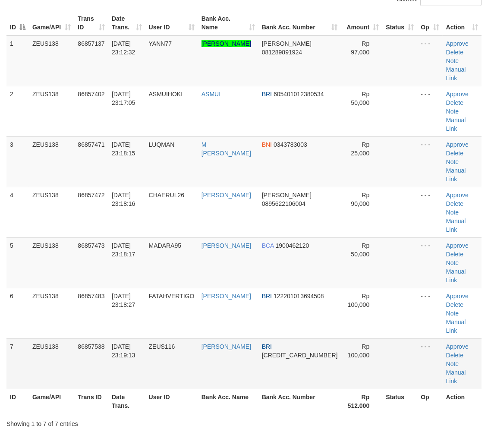
click at [314, 338] on td "BRI 304701047116534" at bounding box center [299, 363] width 83 height 50
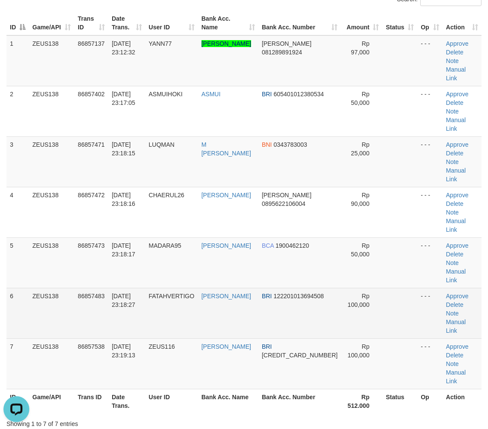
drag, startPoint x: 257, startPoint y: 226, endPoint x: 278, endPoint y: 230, distance: 21.5
click at [257, 288] on td "[PERSON_NAME]" at bounding box center [228, 313] width 60 height 50
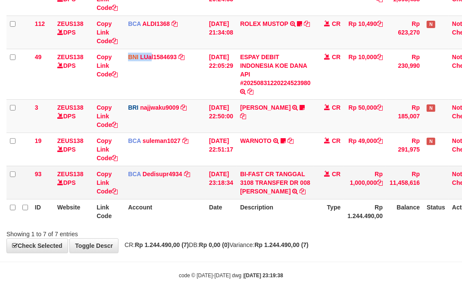
scroll to position [184, 0]
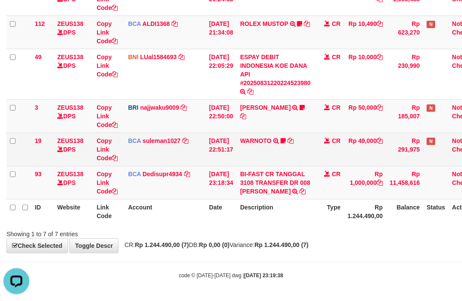
drag, startPoint x: 357, startPoint y: 165, endPoint x: 348, endPoint y: 153, distance: 14.8
click at [351, 154] on tbody "39 ZEUS138 DPS Copy Link Code BNI LUal1584693 DPS LUCKY ALAMSYAH mutasi_2025083…" at bounding box center [245, 65] width 478 height 267
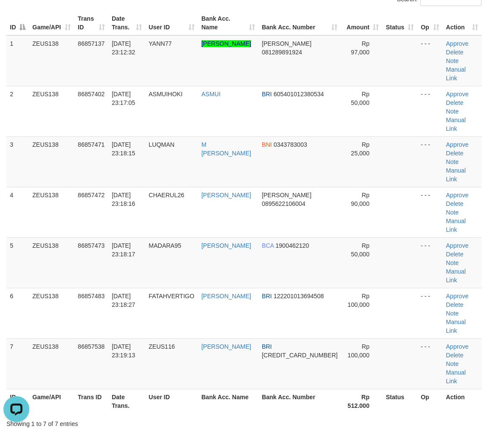
click at [341, 389] on th "Rp 512.000" at bounding box center [361, 401] width 41 height 25
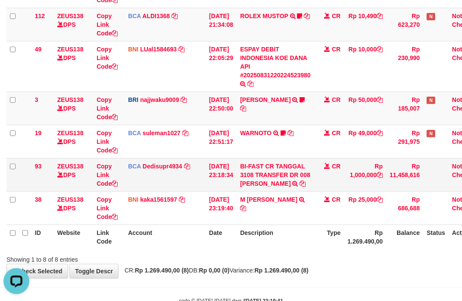
click at [215, 187] on td "[DATE] 23:18:34" at bounding box center [221, 174] width 31 height 33
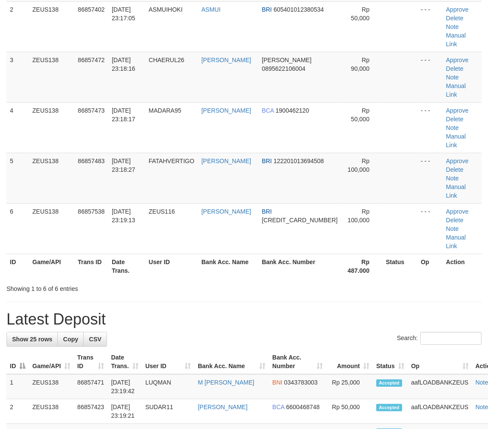
scroll to position [72, 0]
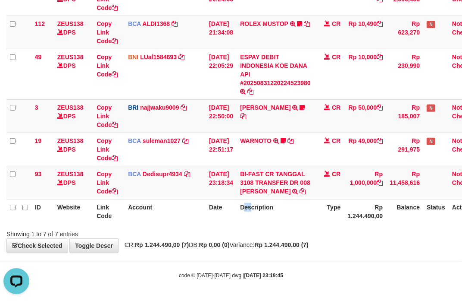
drag, startPoint x: 256, startPoint y: 215, endPoint x: 243, endPoint y: 205, distance: 16.3
click at [249, 209] on th "Description" at bounding box center [276, 211] width 78 height 25
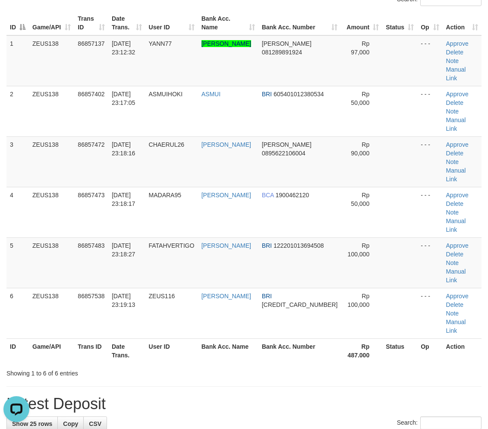
drag, startPoint x: 372, startPoint y: 286, endPoint x: 393, endPoint y: 283, distance: 21.4
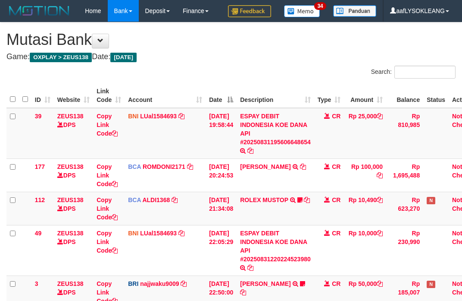
scroll to position [184, 0]
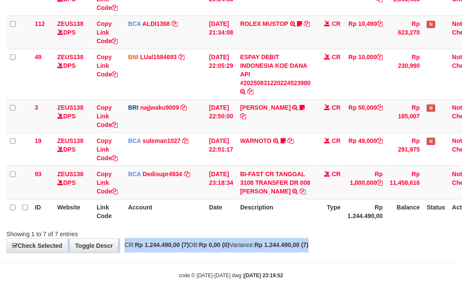
drag, startPoint x: 353, startPoint y: 239, endPoint x: 321, endPoint y: 223, distance: 35.1
click at [341, 230] on div "**********" at bounding box center [231, 49] width 462 height 406
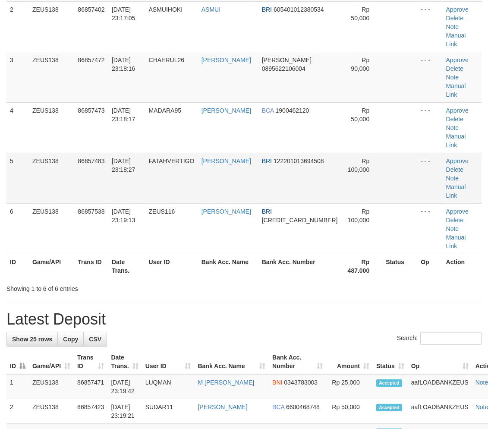
scroll to position [72, 0]
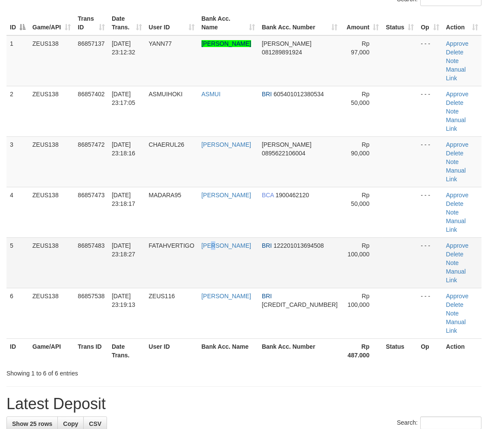
drag, startPoint x: 226, startPoint y: 194, endPoint x: 269, endPoint y: 198, distance: 42.8
click at [234, 237] on td "[PERSON_NAME]" at bounding box center [228, 262] width 60 height 50
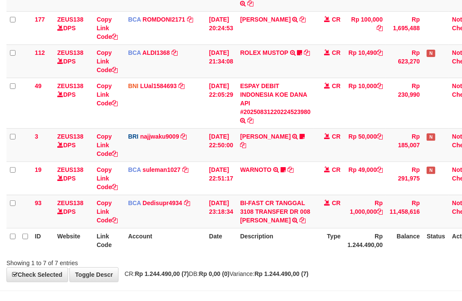
scroll to position [184, 0]
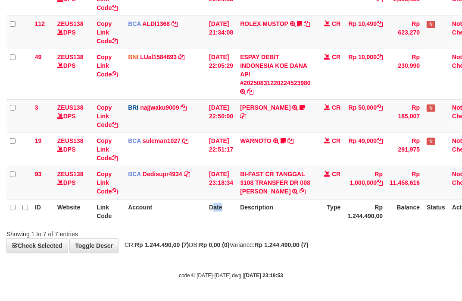
drag, startPoint x: 218, startPoint y: 215, endPoint x: 2, endPoint y: 183, distance: 218.4
click at [195, 209] on tr "ID Website Link Code Account Date Description Type Rp 1.244.490,00 Balance Stat…" at bounding box center [245, 211] width 478 height 25
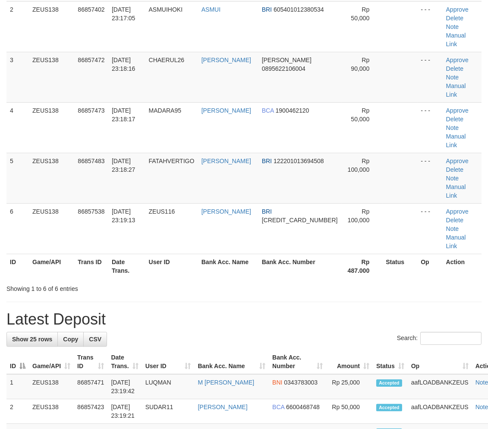
click at [354, 374] on td "Rp 25,000" at bounding box center [349, 386] width 47 height 25
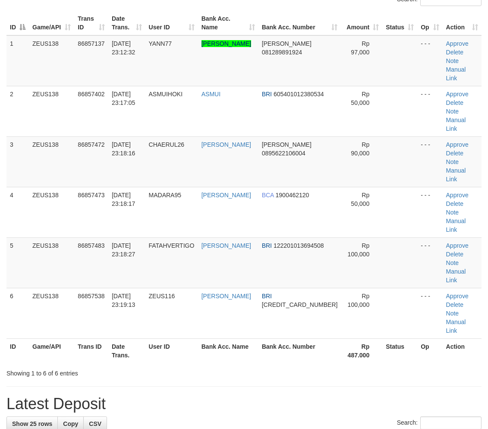
drag, startPoint x: 275, startPoint y: 251, endPoint x: 278, endPoint y: 248, distance: 4.9
click at [278, 338] on th "Bank Acc. Number" at bounding box center [299, 350] width 83 height 25
drag, startPoint x: 277, startPoint y: 248, endPoint x: 296, endPoint y: 248, distance: 18.6
click at [282, 338] on th "Bank Acc. Number" at bounding box center [299, 350] width 83 height 25
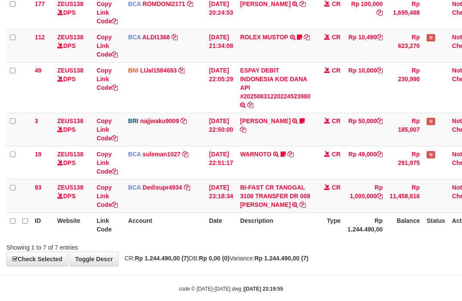
scroll to position [184, 0]
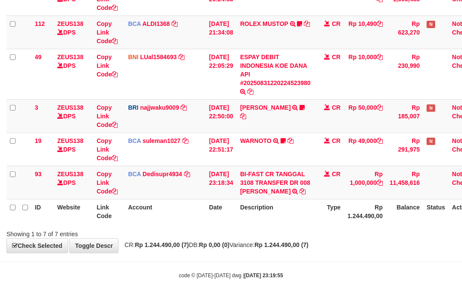
drag, startPoint x: 258, startPoint y: 216, endPoint x: 271, endPoint y: 201, distance: 19.2
click at [259, 212] on th "Description" at bounding box center [276, 211] width 78 height 25
click at [348, 229] on div "Showing 1 to 7 of 7 entries" at bounding box center [231, 232] width 462 height 12
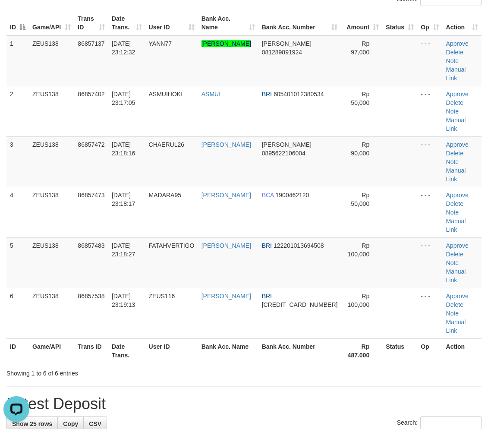
drag, startPoint x: 370, startPoint y: 270, endPoint x: 358, endPoint y: 265, distance: 12.4
click at [358, 365] on div "Showing 1 to 6 of 6 entries" at bounding box center [244, 371] width 488 height 12
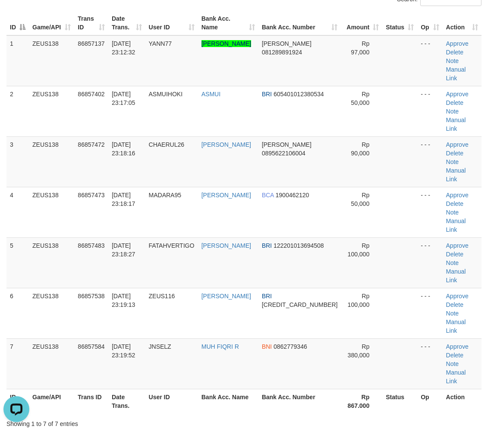
drag, startPoint x: 331, startPoint y: 257, endPoint x: 494, endPoint y: 292, distance: 166.6
click at [407, 271] on table "ID Game/API Trans ID Date Trans. User ID Bank Acc. Name Bank Acc. Number Amount…" at bounding box center [243, 212] width 475 height 402
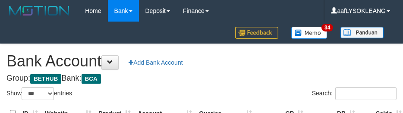
select select "***"
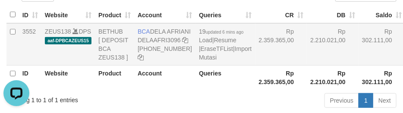
click at [273, 61] on td "Rp 2.359.365,00" at bounding box center [281, 44] width 52 height 42
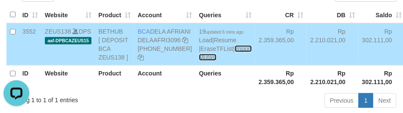
click at [203, 61] on link "Import Mutasi" at bounding box center [225, 53] width 53 height 16
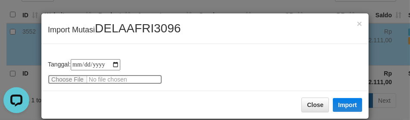
click at [69, 81] on input "file" at bounding box center [105, 79] width 114 height 9
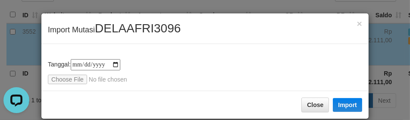
type input "**********"
click at [99, 35] on div "× Import Mutasi DELAAFRI3096" at bounding box center [204, 28] width 327 height 31
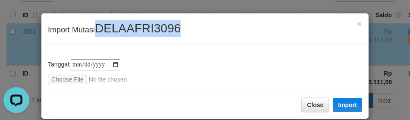
copy span "DELAAFRI3096"
click at [99, 35] on div "× Import Mutasi DELAAFRI3096" at bounding box center [204, 28] width 327 height 31
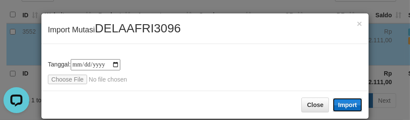
click at [334, 98] on button "Import" at bounding box center [347, 105] width 29 height 14
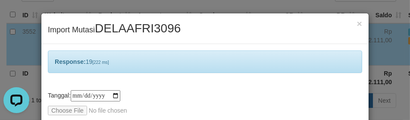
scroll to position [41, 0]
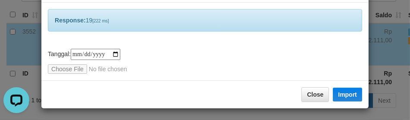
drag, startPoint x: 266, startPoint y: 69, endPoint x: 208, endPoint y: 119, distance: 76.8
click at [266, 69] on div "**********" at bounding box center [205, 61] width 314 height 25
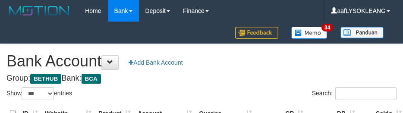
select select "***"
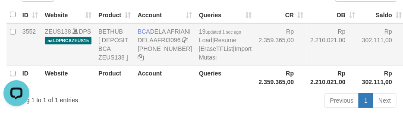
drag, startPoint x: 244, startPoint y: 48, endPoint x: 255, endPoint y: 55, distance: 12.9
click at [255, 48] on td "Rp 2.359.365,00" at bounding box center [281, 44] width 52 height 42
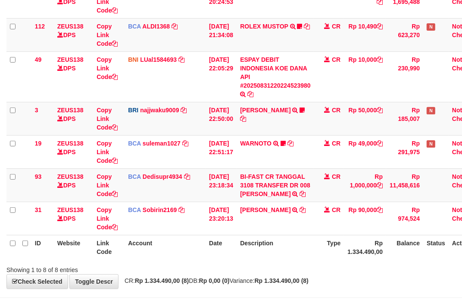
scroll to position [217, 0]
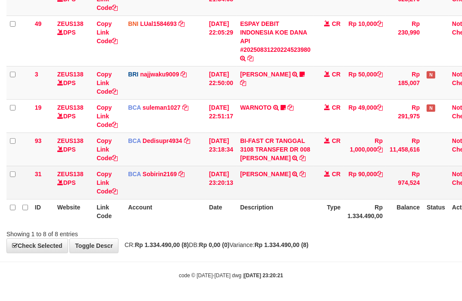
click at [260, 186] on td "[PERSON_NAME] TRSF E-BANKING CR 3108/FTSCY/WS95271 90000.00[PERSON_NAME]" at bounding box center [276, 182] width 78 height 33
copy link "CHAERUL"
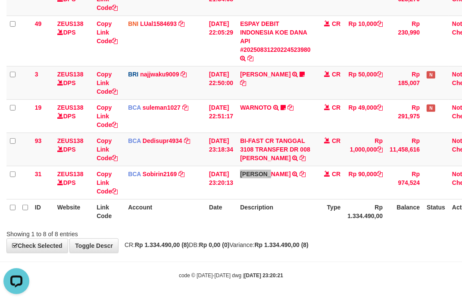
scroll to position [0, 0]
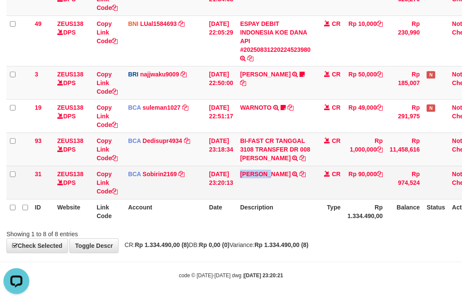
drag, startPoint x: 226, startPoint y: 200, endPoint x: 45, endPoint y: 174, distance: 182.6
click at [188, 195] on table "ID Website Link Code Account Date Description Type Amount Balance Status Action…" at bounding box center [245, 48] width 478 height 349
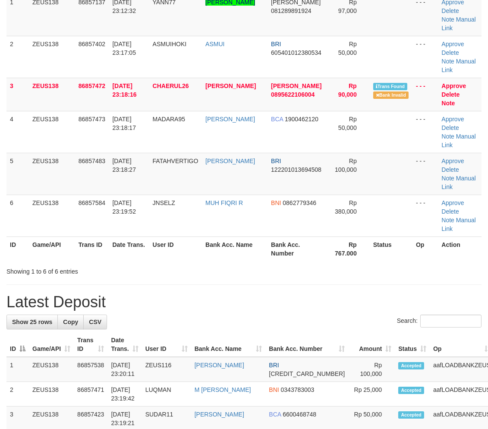
scroll to position [72, 0]
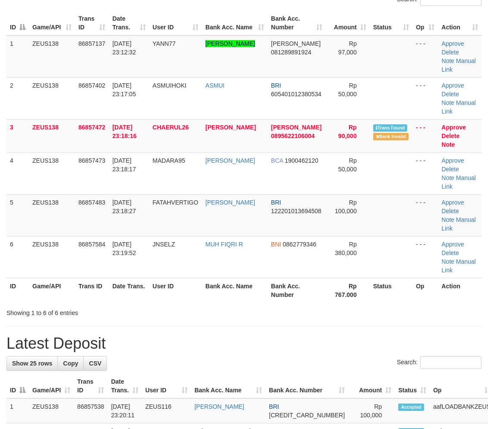
click at [270, 335] on h1 "Latest Deposit" at bounding box center [243, 343] width 475 height 17
drag, startPoint x: 268, startPoint y: 291, endPoint x: 453, endPoint y: 316, distance: 186.3
click at [273, 335] on h1 "Latest Deposit" at bounding box center [243, 343] width 475 height 17
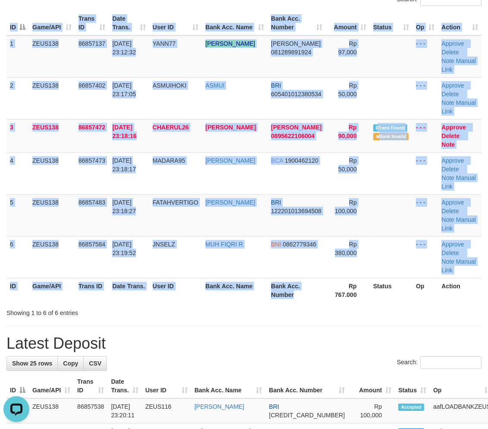
drag, startPoint x: 326, startPoint y: 258, endPoint x: 489, endPoint y: 267, distance: 163.7
click at [347, 259] on div "ID Game/API Trans ID Date Trans. User ID Bank Acc. Name Bank Acc. Number Amount…" at bounding box center [244, 156] width 488 height 297
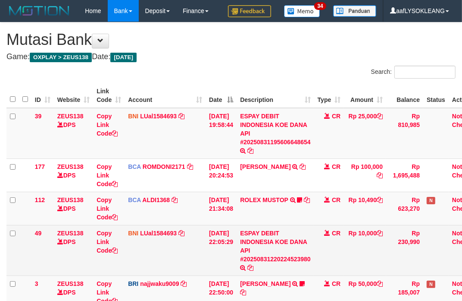
scroll to position [96, 0]
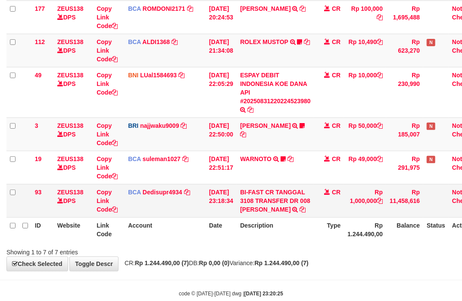
scroll to position [158, 0]
click at [314, 217] on td "BI-FAST CR TANGGAL 3108 TRANSFER DR 008 [PERSON_NAME] BI-FAST CR TANGGAL :31/08…" at bounding box center [276, 200] width 78 height 33
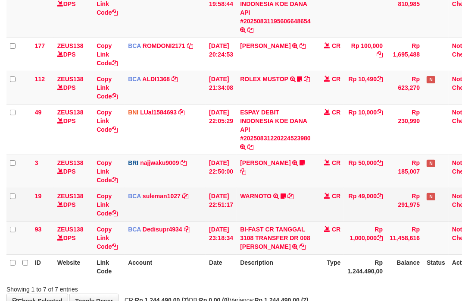
scroll to position [158, 0]
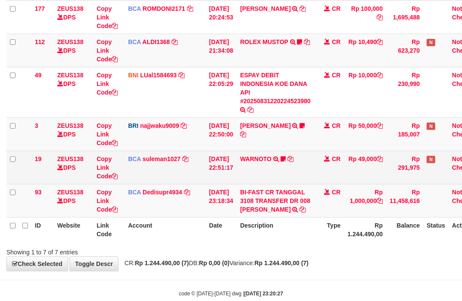
click at [318, 217] on tbody "39 ZEUS138 DPS Copy Link Code BNI LUal1584693 DPS LUCKY ALAMSYAH mutasi_2025083…" at bounding box center [245, 83] width 478 height 267
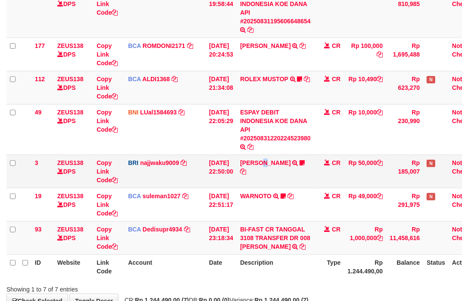
click at [269, 155] on td "ADIL KUDRATULL TRANSFER NBMB ADIL KUDRATULL TO SITI KURNIA NINGSIH DATUL87TRF R…" at bounding box center [276, 170] width 78 height 33
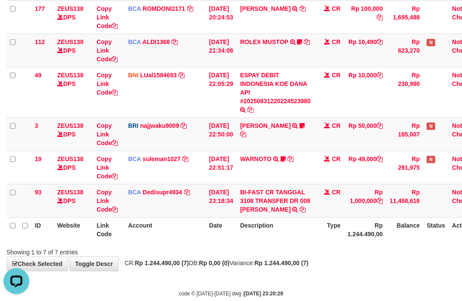
drag, startPoint x: 297, startPoint y: 244, endPoint x: 279, endPoint y: 233, distance: 21.1
click at [296, 242] on th "Description" at bounding box center [276, 229] width 78 height 25
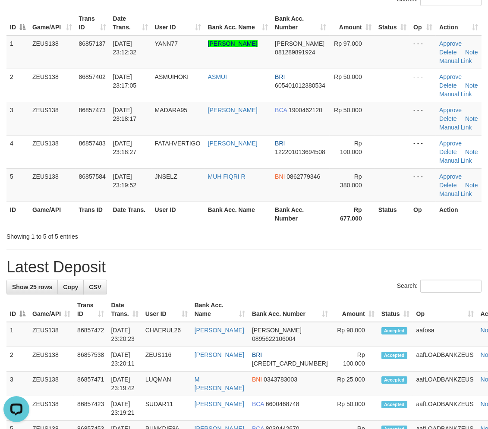
drag, startPoint x: 285, startPoint y: 226, endPoint x: 494, endPoint y: 291, distance: 219.0
click at [290, 229] on div "Search: ID Game/API Trans ID Date Trans. User ID Bank Acc. Name Bank Acc. Numbe…" at bounding box center [243, 117] width 475 height 248
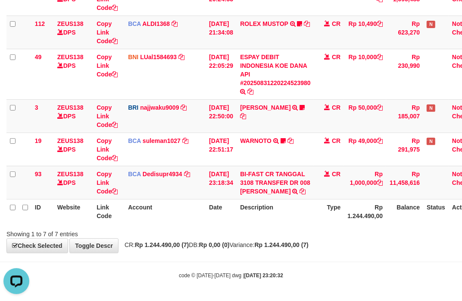
drag, startPoint x: 311, startPoint y: 202, endPoint x: 1, endPoint y: 154, distance: 313.4
click at [253, 195] on table "ID Website Link Code Account Date Description Type Amount Balance Status Action…" at bounding box center [245, 65] width 478 height 316
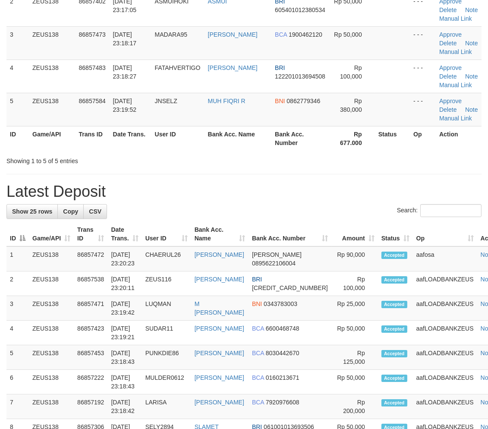
scroll to position [72, 0]
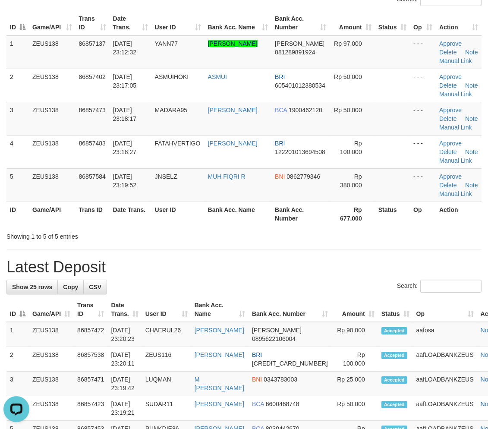
drag, startPoint x: 399, startPoint y: 273, endPoint x: 392, endPoint y: 272, distance: 7.0
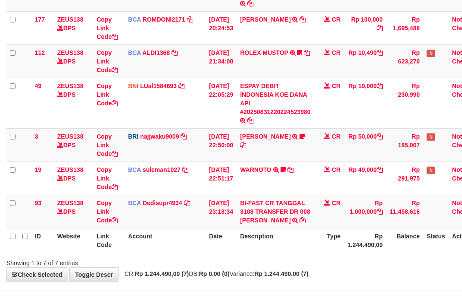
scroll to position [184, 0]
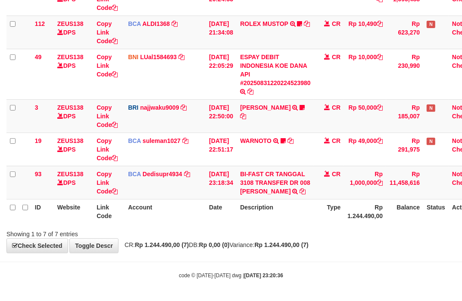
drag, startPoint x: 286, startPoint y: 218, endPoint x: 286, endPoint y: 209, distance: 8.6
click at [284, 210] on th "Description" at bounding box center [276, 211] width 78 height 25
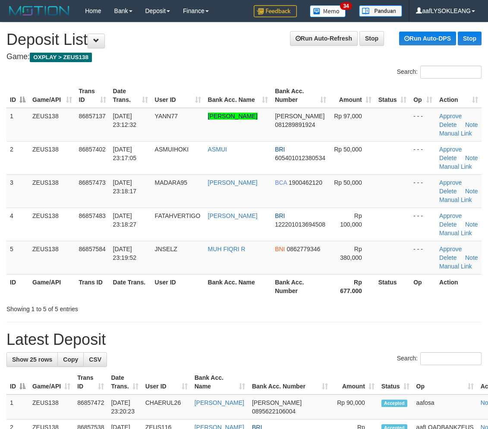
scroll to position [148, 0]
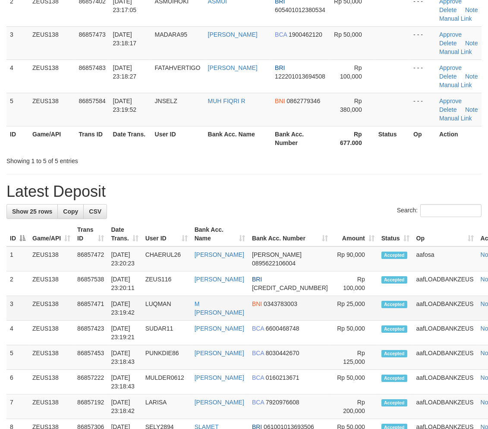
drag, startPoint x: 470, startPoint y: 305, endPoint x: 481, endPoint y: 305, distance: 10.8
click at [480, 305] on td "Note" at bounding box center [494, 308] width 35 height 25
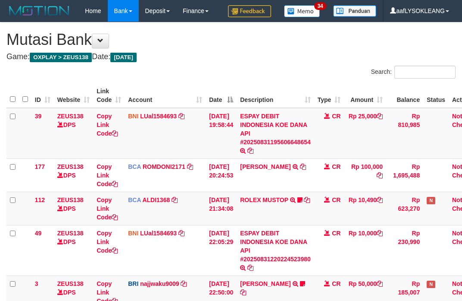
scroll to position [184, 0]
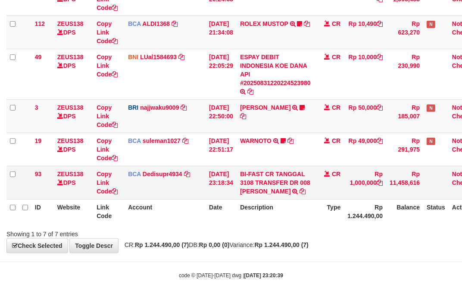
click at [303, 193] on td "BI-FAST CR TANGGAL 3108 TRANSFER DR 008 TOTO TAUFIK HIDAYA BI-FAST CR TANGGAL :…" at bounding box center [276, 182] width 78 height 33
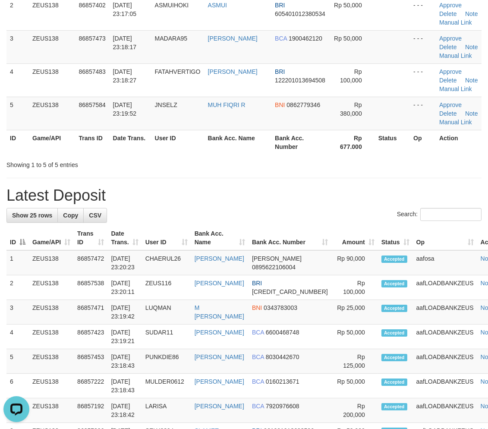
click at [300, 226] on th "Bank Acc. Number" at bounding box center [289, 238] width 83 height 25
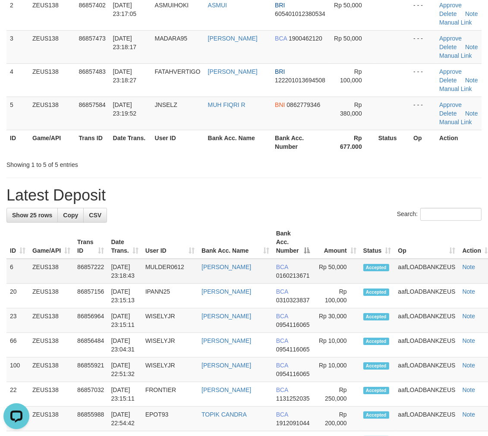
scroll to position [224, 0]
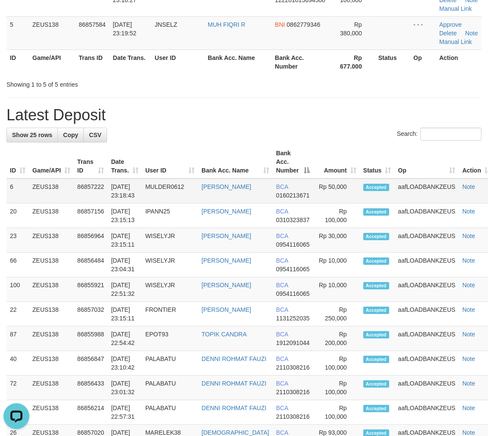
click at [276, 186] on span "BCA" at bounding box center [282, 186] width 12 height 7
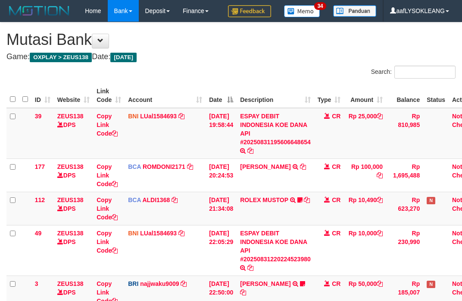
scroll to position [217, 0]
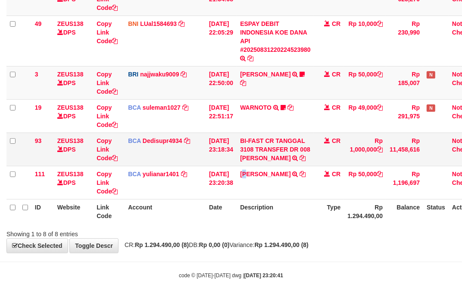
click at [247, 166] on td "[PERSON_NAME] TRSF E-BANKING CR 3108/FTSCY/WS95031 50000.00[PERSON_NAME]" at bounding box center [276, 182] width 78 height 33
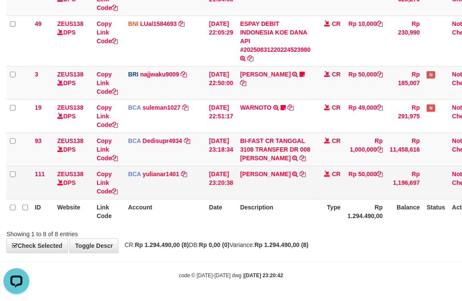
click at [251, 182] on td "HERU SANTOSO TRSF E-BANKING CR 3108/FTSCY/WS95031 50000.00HERU SANTOSO" at bounding box center [276, 182] width 78 height 33
copy link "HERU"
drag, startPoint x: 272, startPoint y: 187, endPoint x: 265, endPoint y: 186, distance: 7.4
click at [270, 187] on td "HERU SANTOSO TRSF E-BANKING CR 3108/FTSCY/WS95031 50000.00HERU SANTOSO" at bounding box center [276, 182] width 78 height 33
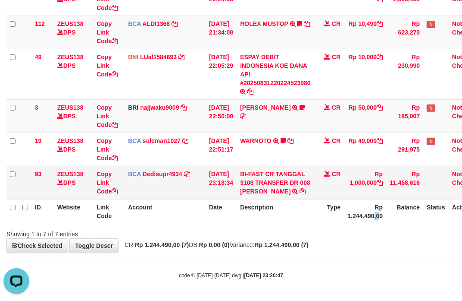
drag, startPoint x: 385, startPoint y: 222, endPoint x: 128, endPoint y: 174, distance: 261.9
click at [377, 221] on th "Rp 1.244.490,00" at bounding box center [365, 211] width 42 height 25
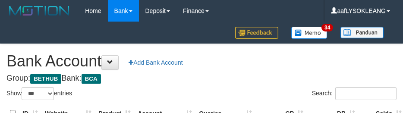
select select "***"
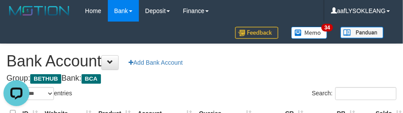
click at [184, 31] on div "Home Bank Account List Load By Website Group [OXPLAY] ZEUS138 By Load Group (DP…" at bounding box center [201, 22] width 390 height 44
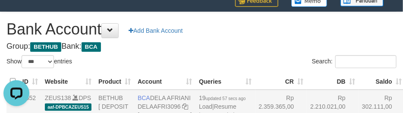
scroll to position [63, 0]
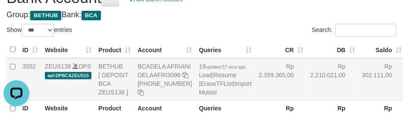
drag, startPoint x: 301, startPoint y: 97, endPoint x: 291, endPoint y: 93, distance: 10.3
click at [307, 93] on td "Rp 2.210.021,00" at bounding box center [333, 79] width 52 height 42
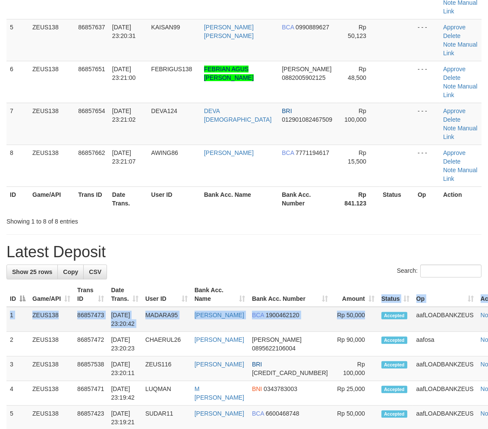
drag, startPoint x: 361, startPoint y: 234, endPoint x: 418, endPoint y: 240, distance: 57.2
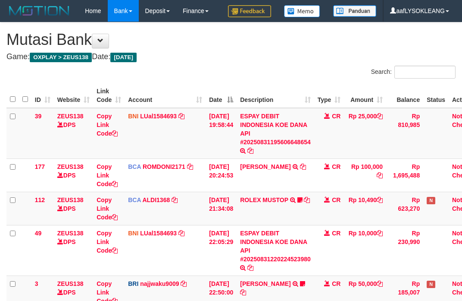
scroll to position [177, 0]
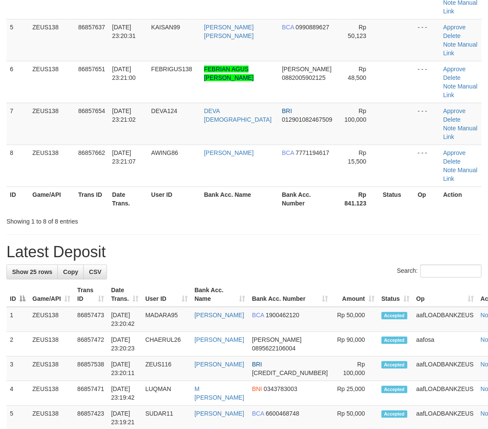
drag, startPoint x: 397, startPoint y: 221, endPoint x: 462, endPoint y: 229, distance: 65.6
click at [426, 282] on tr "ID Game/API Trans ID Date Trans. User ID Bank Acc. Name Bank Acc. Number Amount…" at bounding box center [258, 294] width 505 height 25
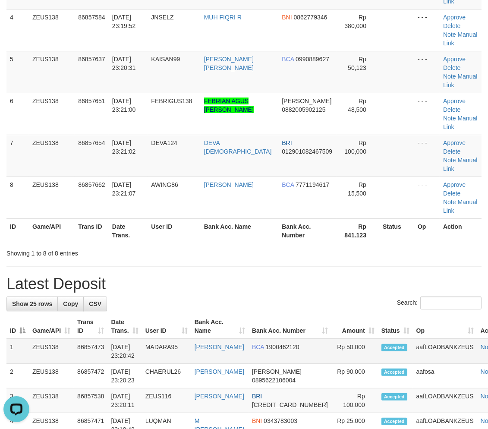
drag, startPoint x: 371, startPoint y: 236, endPoint x: 474, endPoint y: 259, distance: 106.0
click at [377, 296] on div "Search:" at bounding box center [243, 303] width 475 height 15
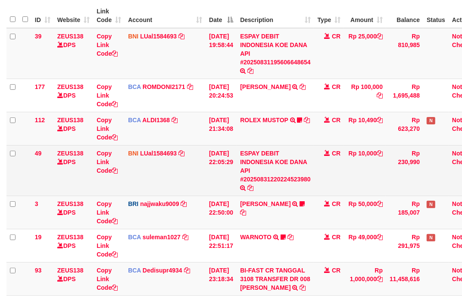
scroll to position [96, 0]
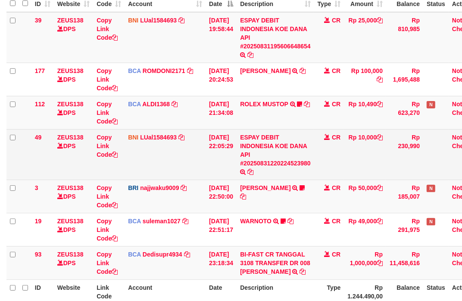
click at [310, 167] on td "ESPAY DEBIT INDONESIA KOE DANA API #20250831220224523980 TRANSFER DARI ESPAY DE…" at bounding box center [276, 154] width 78 height 50
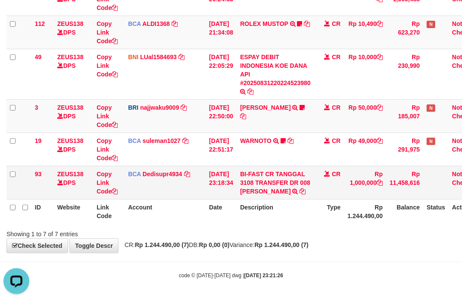
drag, startPoint x: 238, startPoint y: 205, endPoint x: 229, endPoint y: 196, distance: 12.8
click at [237, 205] on th "Date" at bounding box center [221, 211] width 31 height 25
click at [229, 195] on td "31/08/2025 23:18:34" at bounding box center [221, 182] width 31 height 33
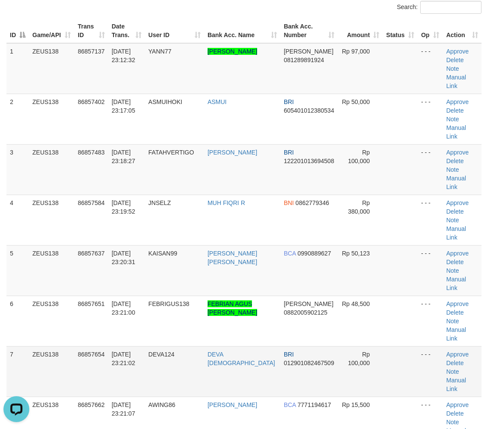
scroll to position [160, 0]
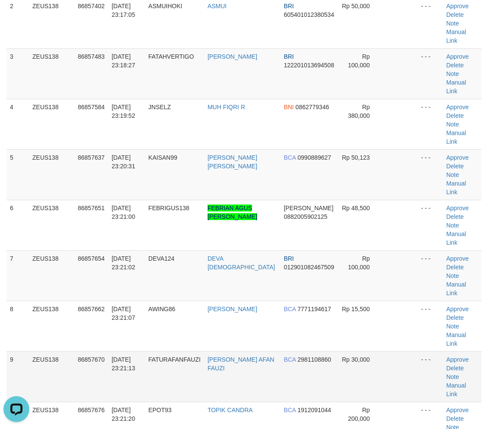
click at [383, 351] on td at bounding box center [400, 376] width 35 height 50
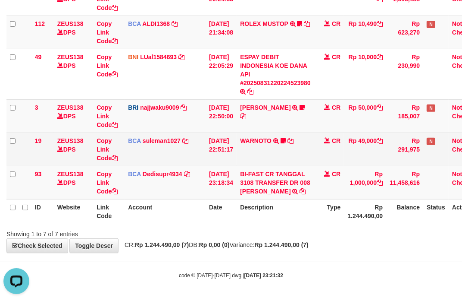
click at [213, 144] on td "[DATE] 22:51:17" at bounding box center [221, 148] width 31 height 33
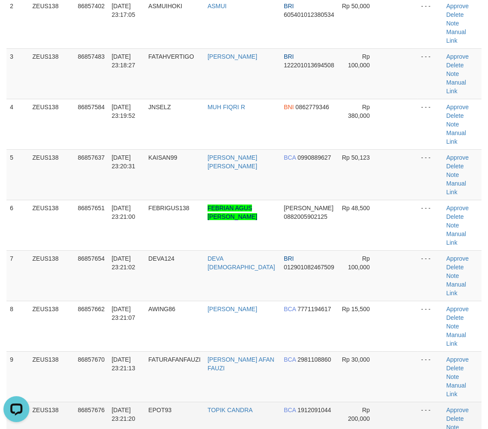
scroll to position [256, 0]
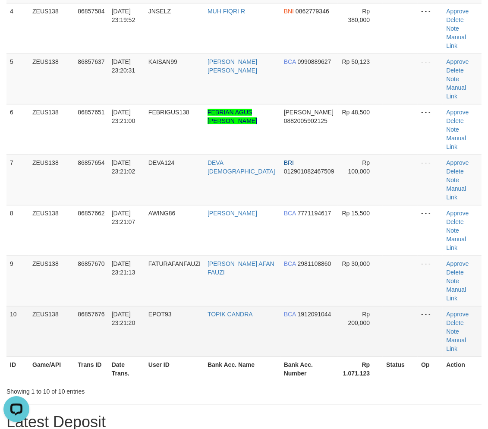
click at [374, 306] on td "Rp 200,000" at bounding box center [360, 331] width 45 height 50
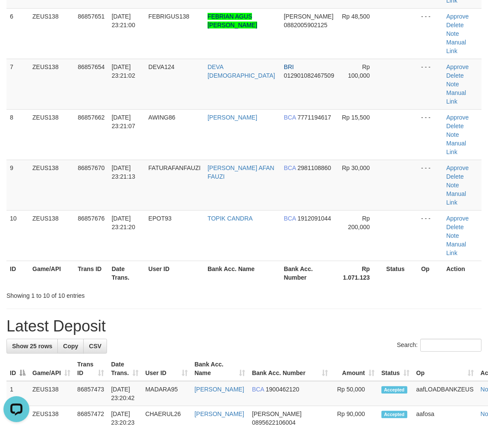
drag, startPoint x: 376, startPoint y: 279, endPoint x: 494, endPoint y: 298, distance: 119.6
click at [441, 356] on tr "ID Game/API Trans ID Date Trans. User ID Bank Acc. Name Bank Acc. Number Amount…" at bounding box center [258, 368] width 505 height 25
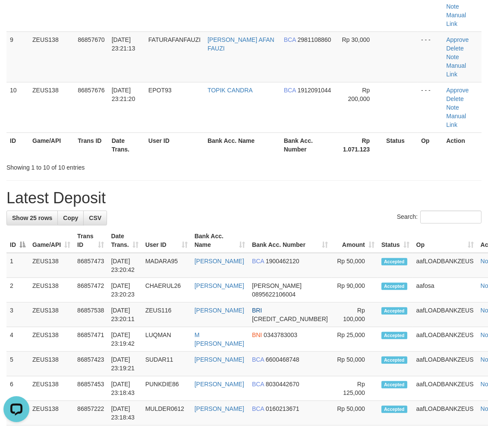
scroll to position [352, 0]
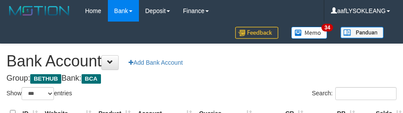
select select "***"
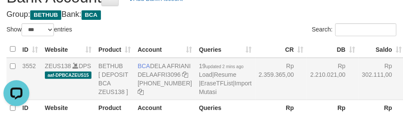
click at [255, 91] on td "Rp 2.359.365,00" at bounding box center [281, 79] width 52 height 42
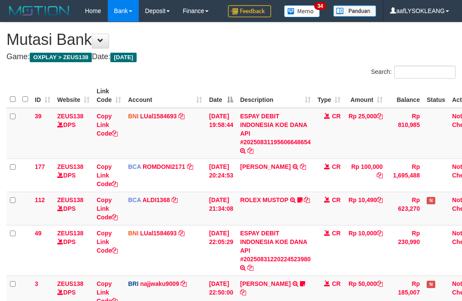
scroll to position [147, 0]
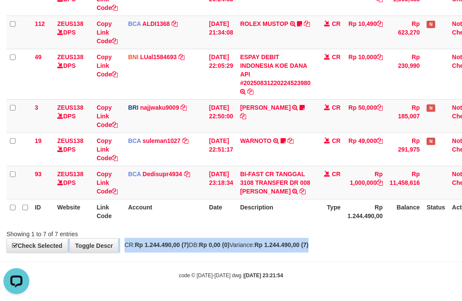
drag, startPoint x: 364, startPoint y: 239, endPoint x: 336, endPoint y: 227, distance: 30.0
click at [355, 231] on div "**********" at bounding box center [231, 49] width 462 height 406
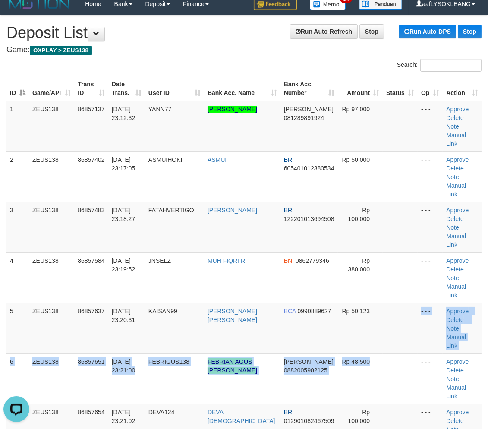
drag, startPoint x: 398, startPoint y: 307, endPoint x: 491, endPoint y: 322, distance: 94.3
click at [399, 307] on tbody "1 ZEUS138 86857137 31/08/2025 23:12:32 YANN77 MOHAMAD DIAN MAULUDI DANA 0812898…" at bounding box center [243, 353] width 475 height 505
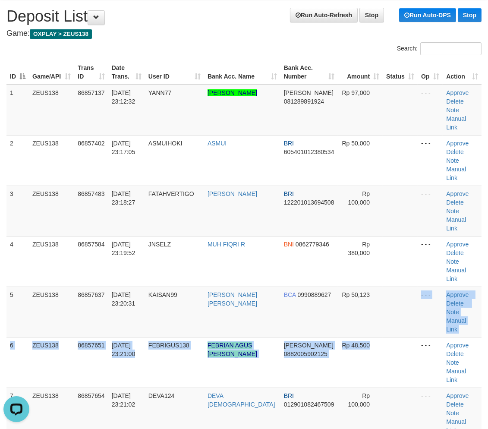
scroll to position [39, 0]
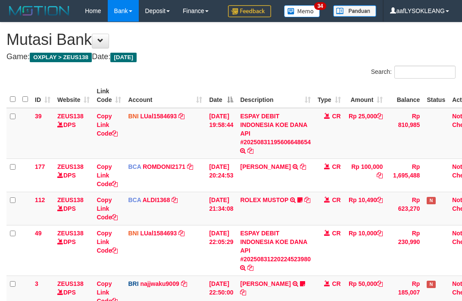
click at [307, 221] on div "ID Website Link Code Account Date Description Type Amount Balance Status Action…" at bounding box center [231, 241] width 462 height 321
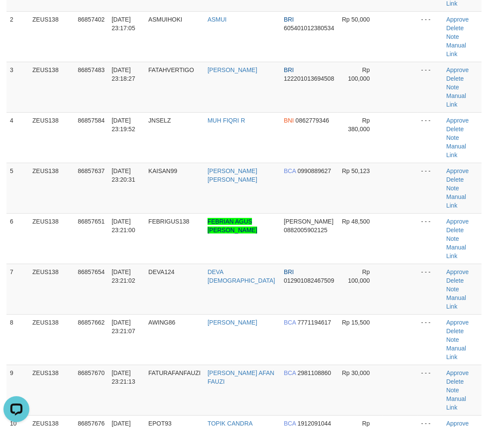
scroll to position [163, 0]
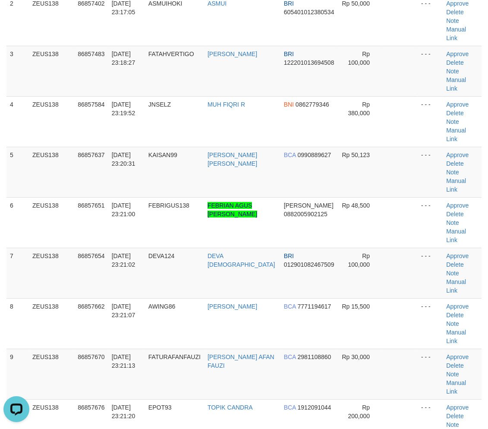
drag, startPoint x: 414, startPoint y: 291, endPoint x: 493, endPoint y: 302, distance: 79.7
click at [453, 348] on tr "9 ZEUS138 86857670 31/08/2025 23:21:13 FATURAFANFAUZI FATUR AFAN FAUZI BCA 2981…" at bounding box center [243, 373] width 475 height 50
click at [468, 282] on tbody "1 ZEUS138 86857137 31/08/2025 23:12:32 YANN77 MOHAMAD DIAN MAULUDI DANA 0812898…" at bounding box center [243, 223] width 475 height 556
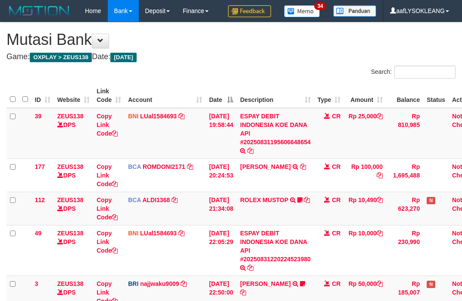
scroll to position [163, 0]
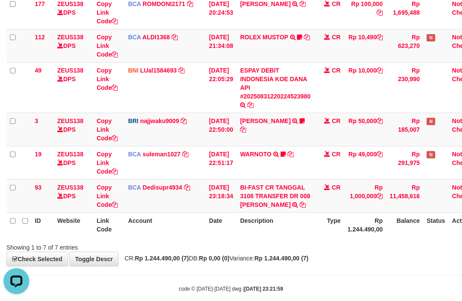
scroll to position [184, 0]
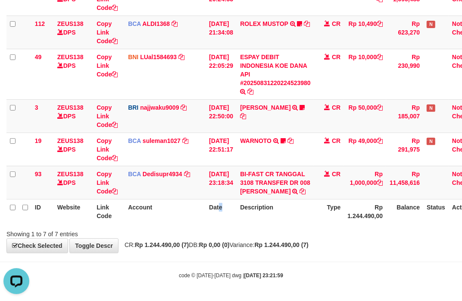
click at [219, 201] on th "Date" at bounding box center [221, 211] width 31 height 25
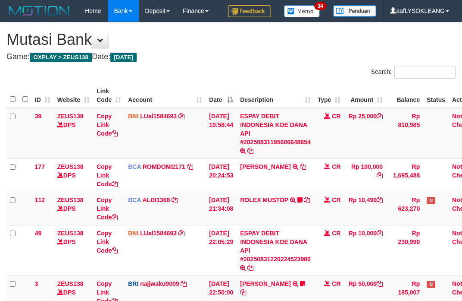
scroll to position [147, 0]
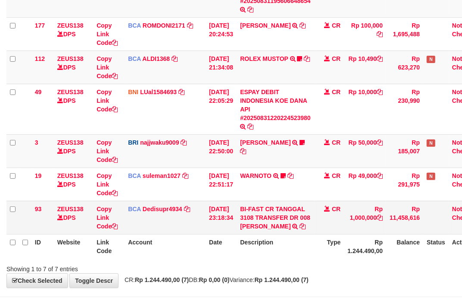
scroll to position [184, 0]
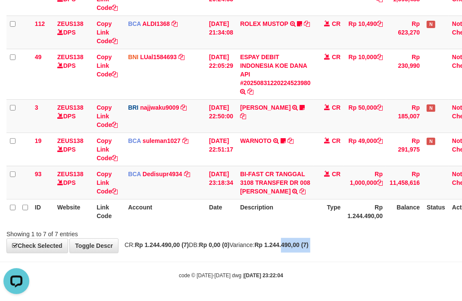
click at [305, 239] on body "Toggle navigation Home Bank Account List Load By Website Group [OXPLAY] ZEUS138…" at bounding box center [231, 62] width 462 height 477
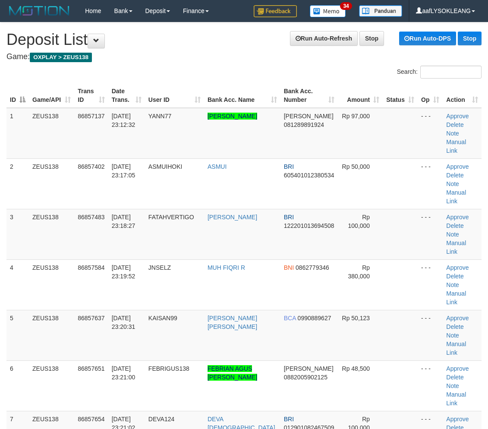
scroll to position [354, 0]
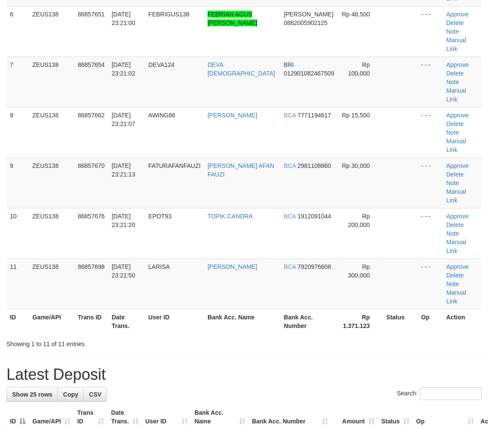
drag, startPoint x: 315, startPoint y: 269, endPoint x: 493, endPoint y: 335, distance: 189.6
click at [315, 269] on div "**********" at bounding box center [244, 384] width 488 height 1433
click at [320, 264] on div "**********" at bounding box center [244, 384] width 488 height 1433
drag, startPoint x: 320, startPoint y: 264, endPoint x: 493, endPoint y: 301, distance: 177.3
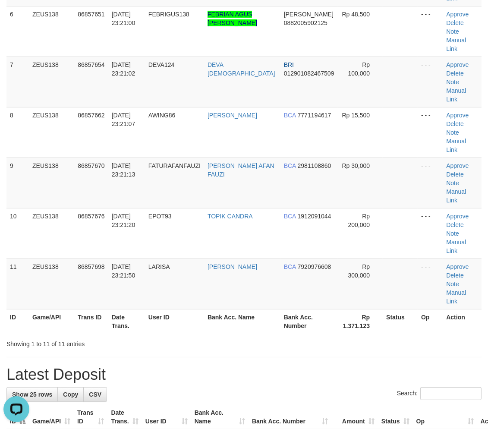
click at [358, 269] on div "**********" at bounding box center [244, 384] width 488 height 1433
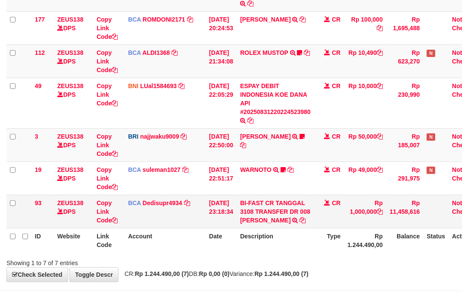
scroll to position [184, 0]
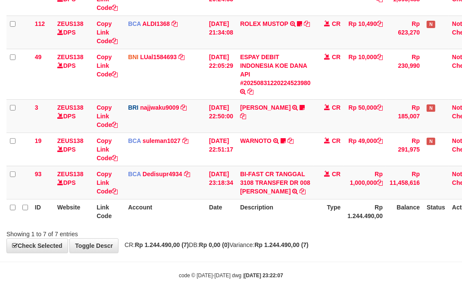
drag, startPoint x: 319, startPoint y: 217, endPoint x: 300, endPoint y: 213, distance: 19.6
click at [302, 213] on th "Description" at bounding box center [276, 211] width 78 height 25
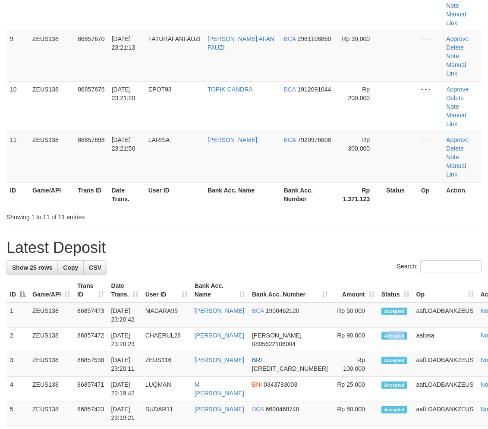
scroll to position [354, 0]
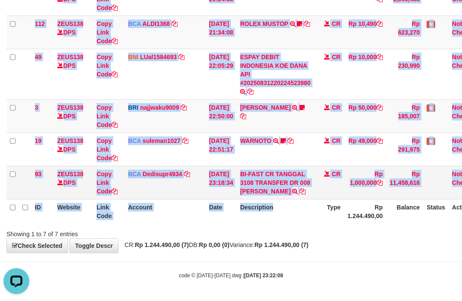
drag, startPoint x: 286, startPoint y: 223, endPoint x: 191, endPoint y: 197, distance: 98.1
click at [243, 208] on div "ID Website Link Code Account Date Description Type Amount Balance Status Action…" at bounding box center [231, 65] width 462 height 321
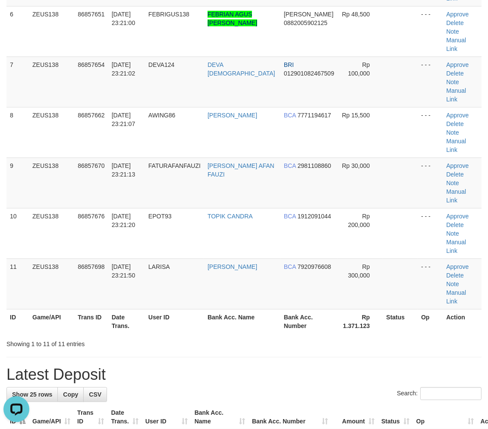
click at [315, 387] on div "Search:" at bounding box center [243, 394] width 475 height 15
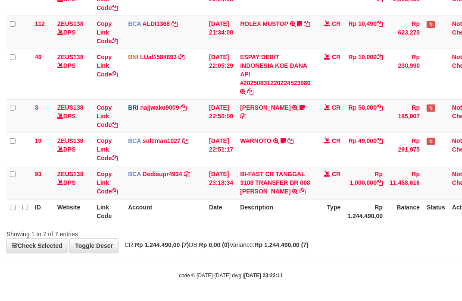
scroll to position [184, 0]
click at [327, 218] on th "Type" at bounding box center [329, 211] width 30 height 25
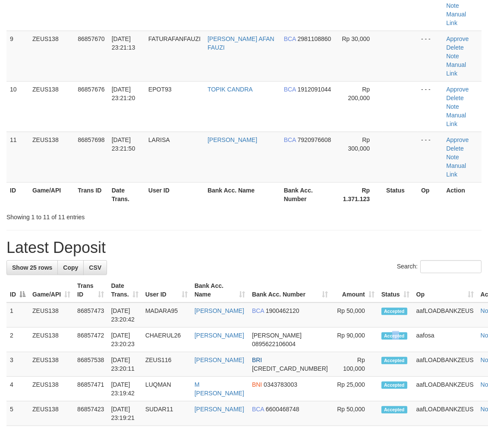
scroll to position [497, 0]
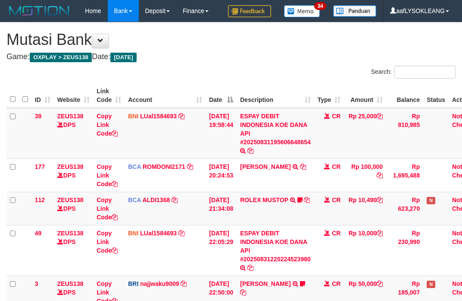
scroll to position [184, 0]
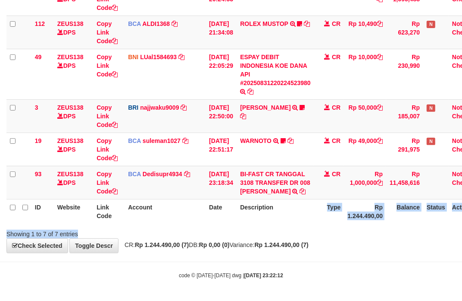
drag, startPoint x: 314, startPoint y: 232, endPoint x: 301, endPoint y: 223, distance: 15.2
click at [301, 223] on div "Search: ID Website Link Code Account Date Description Type Amount Balance Statu…" at bounding box center [230, 64] width 449 height 348
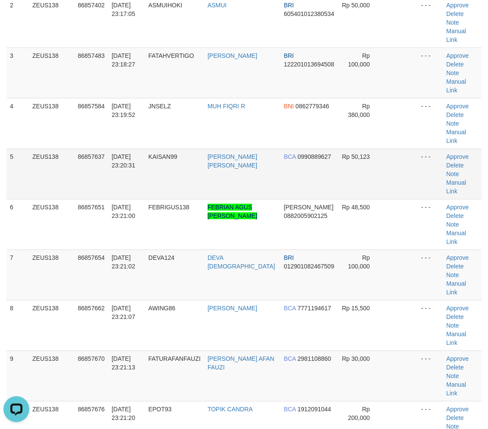
scroll to position [66, 0]
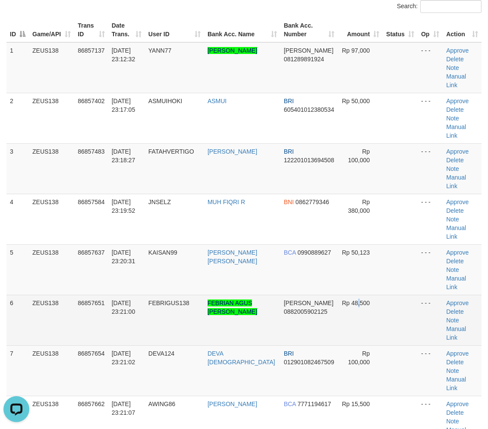
drag, startPoint x: 352, startPoint y: 266, endPoint x: 348, endPoint y: 264, distance: 4.7
click at [350, 295] on td "Rp 48,500" at bounding box center [360, 320] width 45 height 50
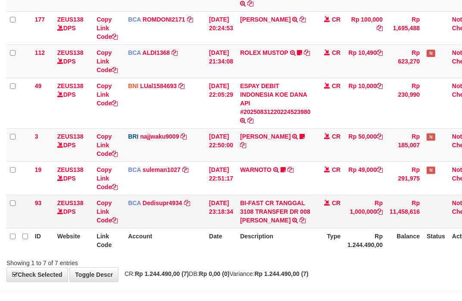
scroll to position [184, 0]
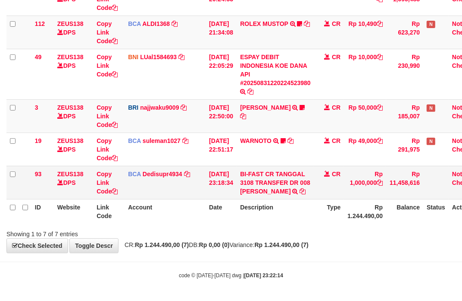
drag, startPoint x: 239, startPoint y: 192, endPoint x: 226, endPoint y: 185, distance: 14.9
click at [236, 190] on tr "93 ZEUS138 DPS Copy Link Code BCA Dedisupr4934 DPS DEDI SUPRATMAN mutasi_202508…" at bounding box center [245, 182] width 478 height 33
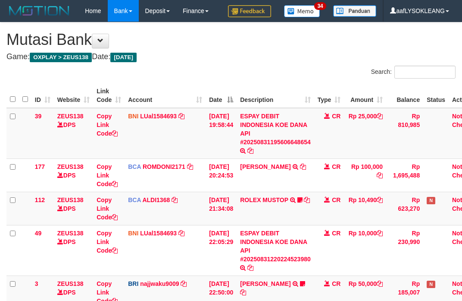
scroll to position [184, 0]
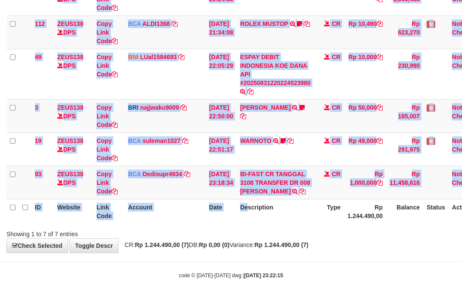
drag, startPoint x: 254, startPoint y: 225, endPoint x: 2, endPoint y: 152, distance: 263.0
click at [239, 218] on div "ID Website Link Code Account Date Description Type Amount Balance Status Action…" at bounding box center [231, 65] width 462 height 321
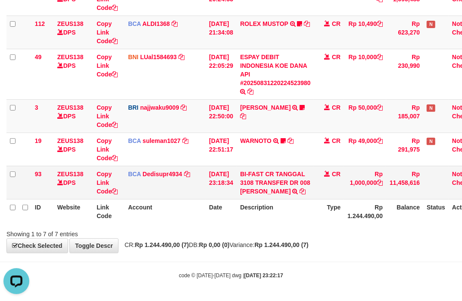
drag, startPoint x: 214, startPoint y: 206, endPoint x: 72, endPoint y: 190, distance: 142.4
click at [200, 206] on tr "ID Website Link Code Account Date Description Type Rp 1.244.490,00 Balance Stat…" at bounding box center [245, 211] width 478 height 25
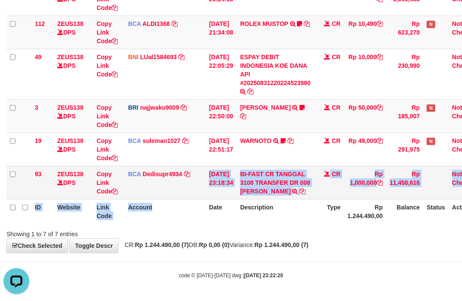
drag, startPoint x: 198, startPoint y: 199, endPoint x: 102, endPoint y: 190, distance: 96.2
click at [196, 198] on table "ID Website Link Code Account Date Description Type Amount Balance Status Action…" at bounding box center [245, 65] width 478 height 316
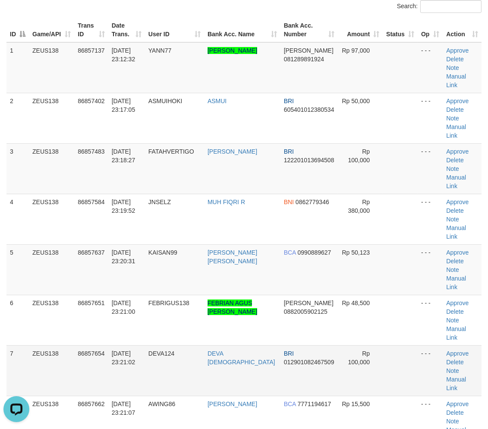
drag, startPoint x: 418, startPoint y: 311, endPoint x: 411, endPoint y: 307, distance: 7.7
click at [418, 345] on td "- - -" at bounding box center [430, 370] width 25 height 50
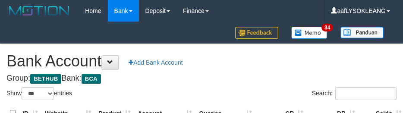
select select "***"
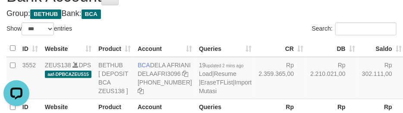
click at [227, 16] on h4 "Group: BETHUB Bank: BCA" at bounding box center [201, 13] width 390 height 9
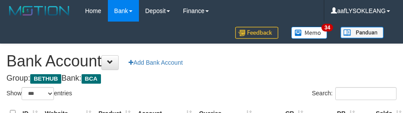
select select "***"
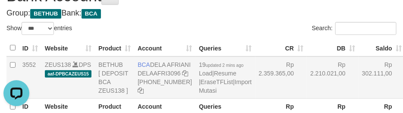
drag, startPoint x: 313, startPoint y: 91, endPoint x: 308, endPoint y: 97, distance: 8.6
click at [309, 89] on td "Rp 2.210.021,00" at bounding box center [333, 78] width 52 height 42
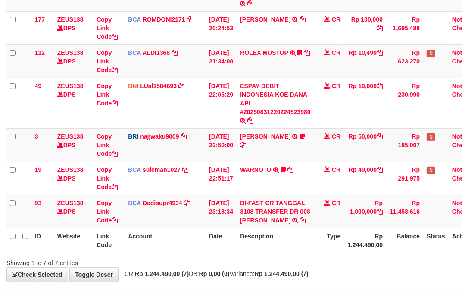
scroll to position [184, 0]
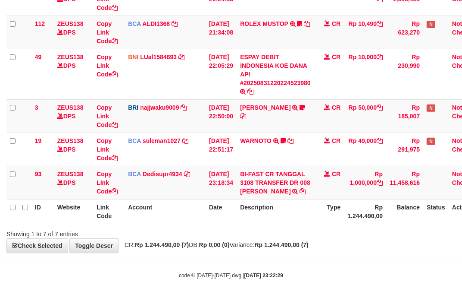
click at [305, 223] on div "ID Website Link Code Account Date Description Type Amount Balance Status Action…" at bounding box center [231, 65] width 462 height 321
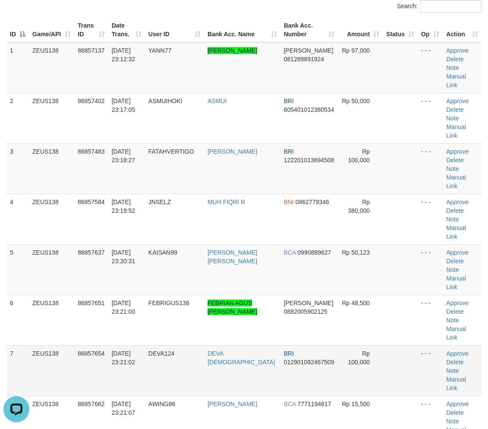
drag, startPoint x: 399, startPoint y: 328, endPoint x: 397, endPoint y: 322, distance: 6.4
click at [397, 345] on td at bounding box center [400, 370] width 35 height 50
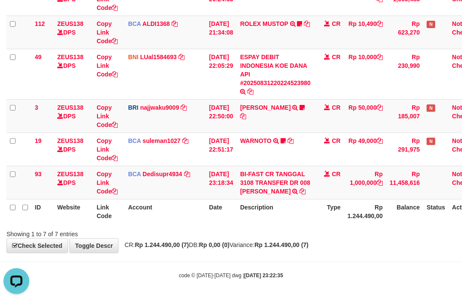
click at [220, 220] on th "Date" at bounding box center [221, 211] width 31 height 25
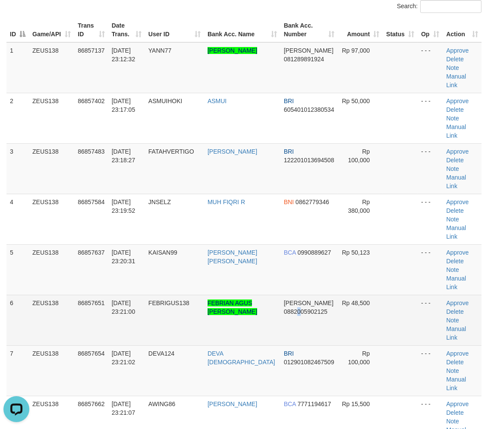
click at [286, 295] on td "DANA 0882005902125" at bounding box center [309, 320] width 58 height 50
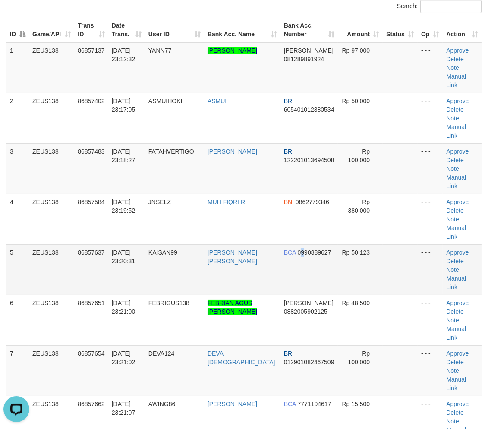
drag, startPoint x: 293, startPoint y: 223, endPoint x: 276, endPoint y: 222, distance: 16.9
click at [286, 244] on td "BCA 0990889627" at bounding box center [309, 269] width 58 height 50
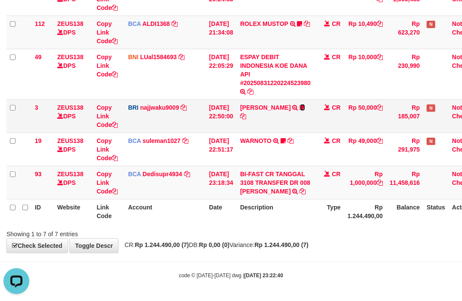
click at [305, 104] on icon at bounding box center [302, 107] width 5 height 6
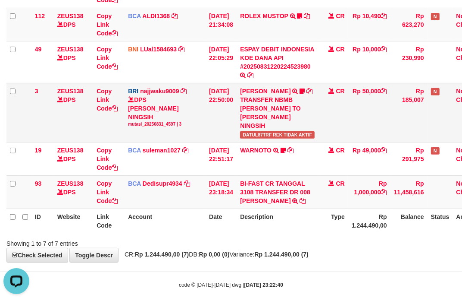
click at [257, 131] on span "DATUL87TRF REK TIDAK AKTIF" at bounding box center [277, 134] width 75 height 7
copy span "DATUL87TRF"
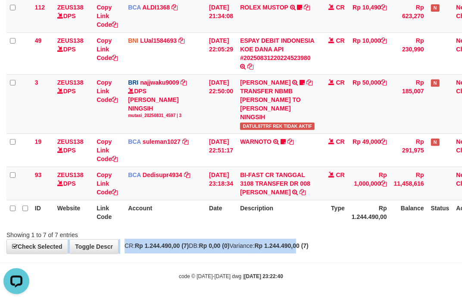
drag, startPoint x: 320, startPoint y: 242, endPoint x: 235, endPoint y: 224, distance: 86.8
click at [290, 233] on div "**********" at bounding box center [231, 46] width 462 height 414
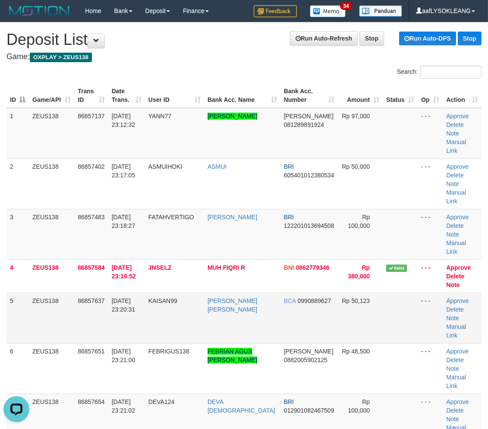
click at [365, 295] on td "Rp 50,123" at bounding box center [360, 317] width 45 height 50
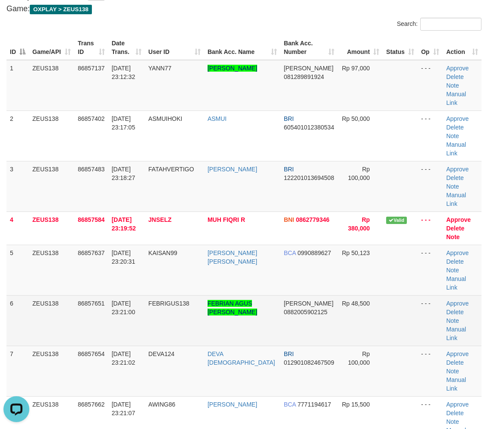
scroll to position [63, 0]
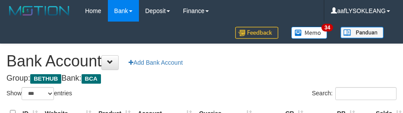
select select "***"
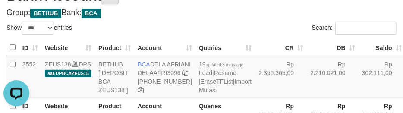
drag, startPoint x: 264, startPoint y: 11, endPoint x: 270, endPoint y: 22, distance: 11.6
click at [268, 11] on h4 "Group: BETHUB Bank: BCA" at bounding box center [201, 13] width 390 height 9
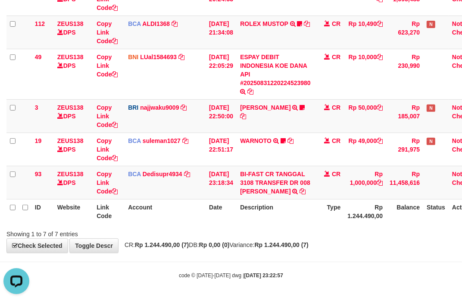
click at [312, 216] on th "Description" at bounding box center [276, 211] width 78 height 25
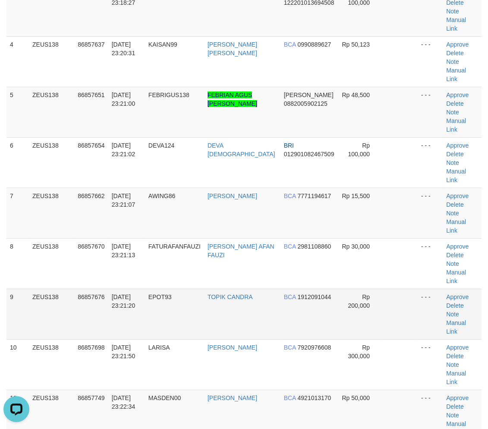
scroll to position [239, 0]
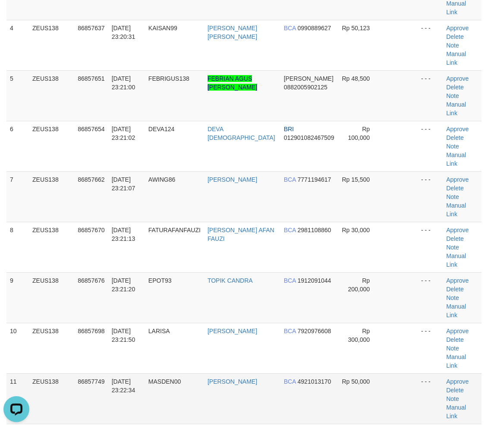
click at [364, 373] on td "Rp 50,000" at bounding box center [360, 398] width 45 height 50
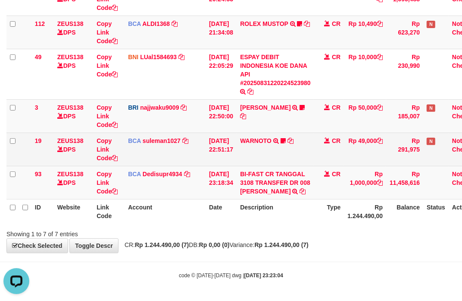
drag, startPoint x: 236, startPoint y: 149, endPoint x: 230, endPoint y: 144, distance: 7.3
click at [233, 146] on td "[DATE] 22:51:17" at bounding box center [221, 148] width 31 height 33
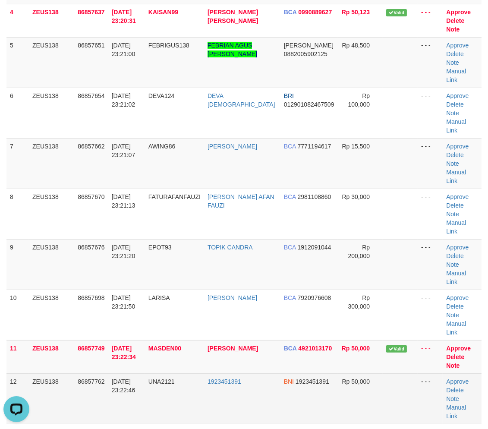
scroll to position [335, 0]
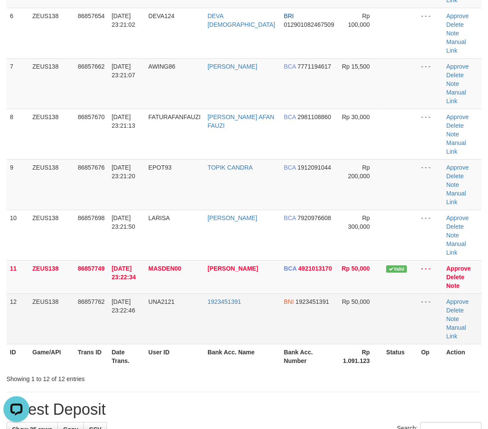
click at [339, 293] on td "Rp 50,000" at bounding box center [360, 318] width 45 height 50
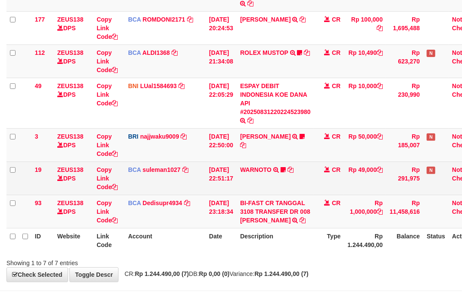
scroll to position [184, 0]
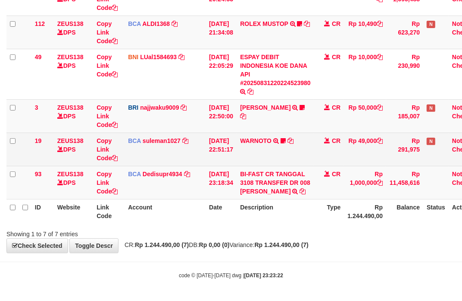
drag, startPoint x: 223, startPoint y: 148, endPoint x: 217, endPoint y: 144, distance: 7.5
click at [218, 145] on td "[DATE] 22:51:17" at bounding box center [221, 148] width 31 height 33
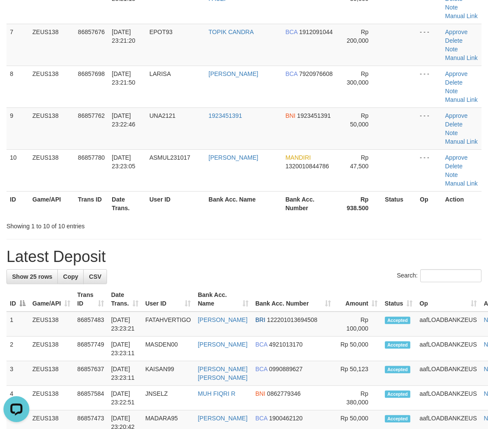
drag, startPoint x: 361, startPoint y: 197, endPoint x: 345, endPoint y: 198, distance: 15.2
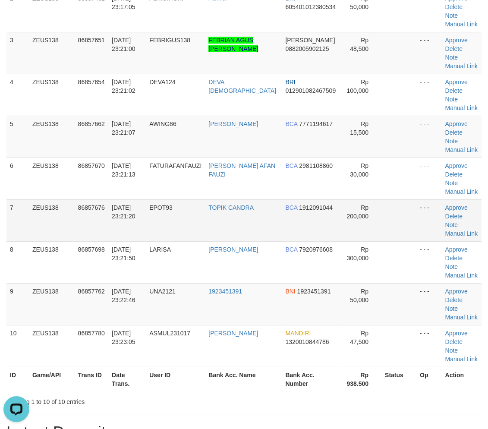
scroll to position [80, 0]
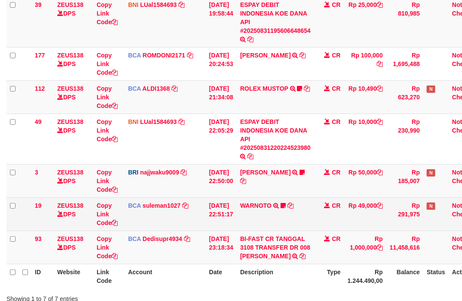
scroll to position [184, 0]
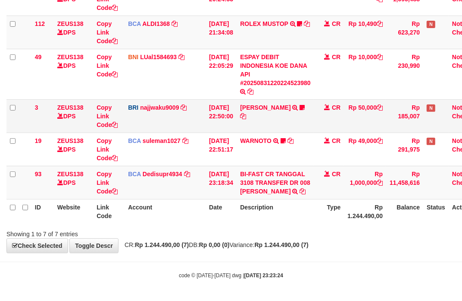
drag, startPoint x: 220, startPoint y: 128, endPoint x: 202, endPoint y: 120, distance: 19.9
click at [204, 121] on tbody "39 ZEUS138 DPS Copy Link Code BNI LUal1584693 DPS LUCKY ALAMSYAH mutasi_2025083…" at bounding box center [245, 65] width 478 height 267
drag, startPoint x: 311, startPoint y: 212, endPoint x: 247, endPoint y: 193, distance: 66.5
click at [283, 205] on th "Description" at bounding box center [276, 211] width 78 height 25
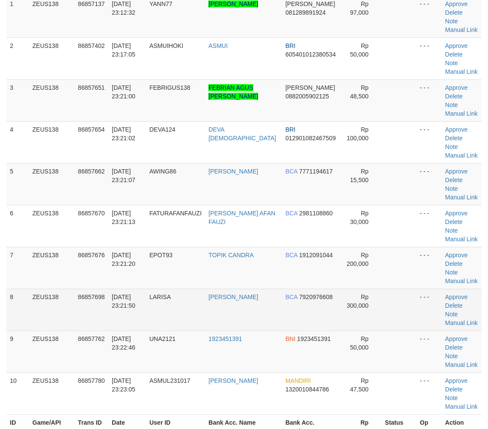
click at [381, 289] on td at bounding box center [398, 310] width 35 height 42
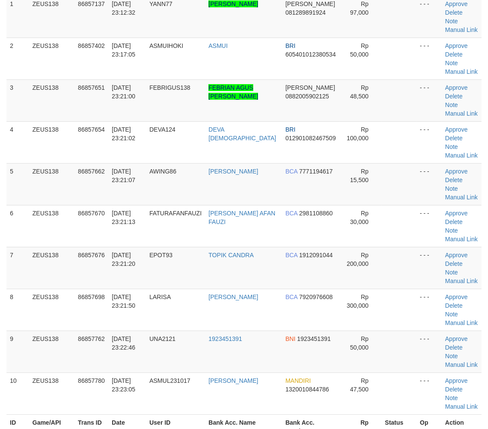
scroll to position [80, 0]
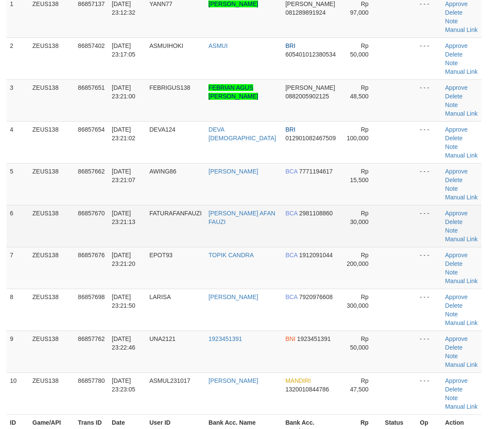
scroll to position [80, 0]
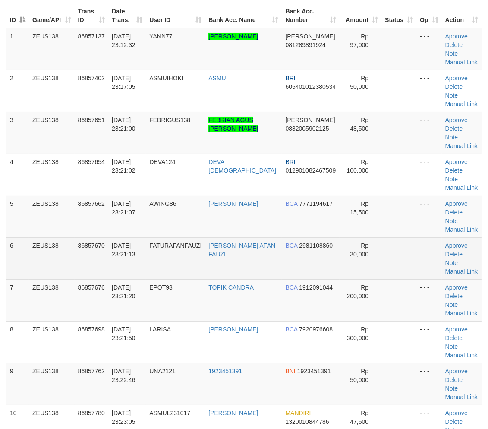
click at [282, 237] on td "BCA 2981108860" at bounding box center [311, 258] width 58 height 42
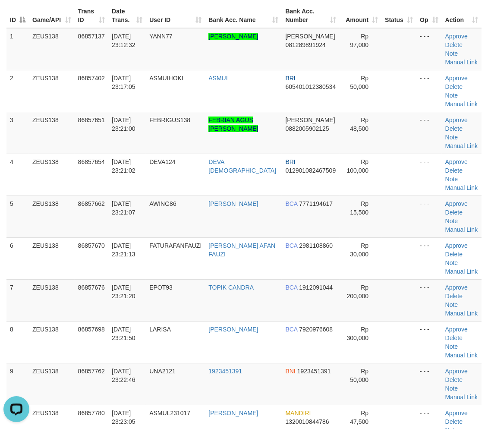
scroll to position [0, 0]
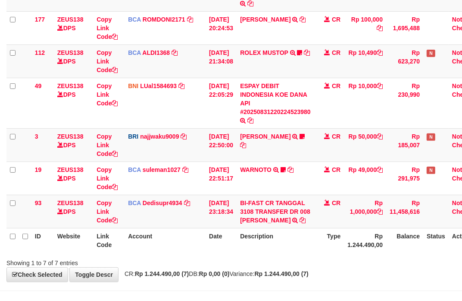
scroll to position [184, 0]
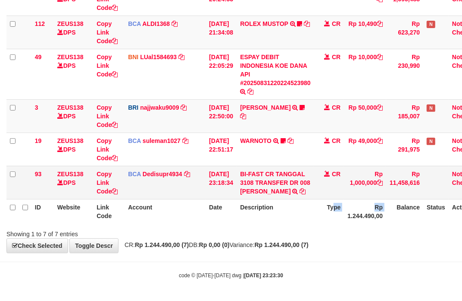
drag, startPoint x: 351, startPoint y: 213, endPoint x: 218, endPoint y: 186, distance: 135.7
click at [339, 209] on tr "ID Website Link Code Account Date Description Type Rp 1.244.490,00 Balance Stat…" at bounding box center [245, 211] width 478 height 25
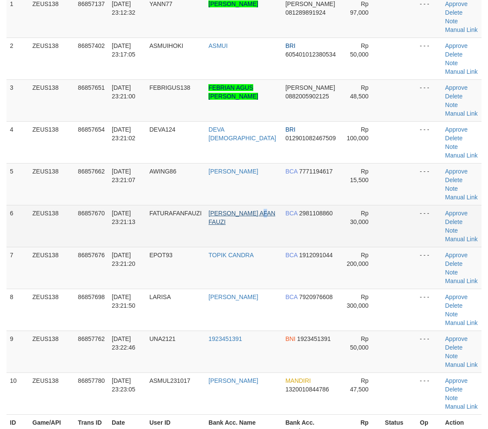
drag, startPoint x: 231, startPoint y: 174, endPoint x: 264, endPoint y: 177, distance: 33.0
click at [233, 205] on td "[PERSON_NAME] AFAN FAUZI" at bounding box center [243, 226] width 77 height 42
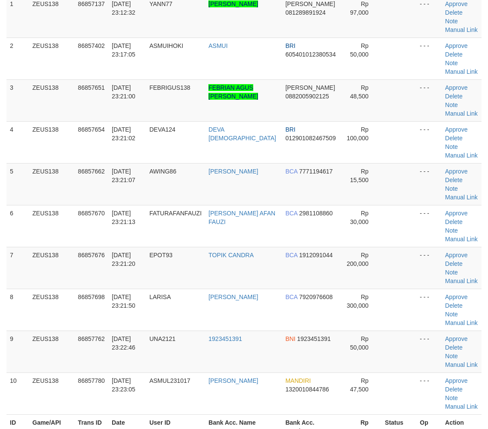
scroll to position [128, 0]
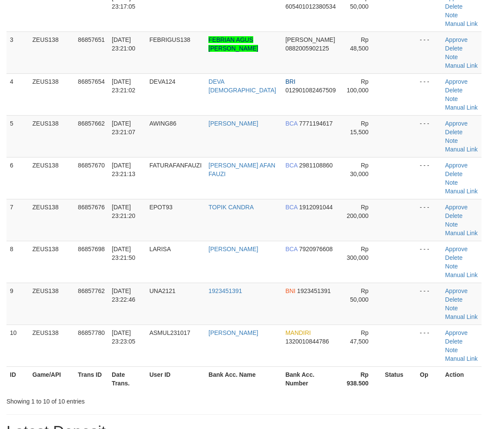
scroll to position [128, 0]
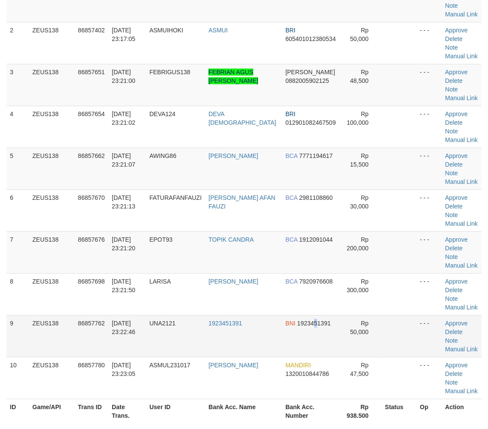
drag, startPoint x: 303, startPoint y: 268, endPoint x: 321, endPoint y: 268, distance: 18.1
click at [304, 315] on td "BNI 1923451391" at bounding box center [311, 336] width 58 height 42
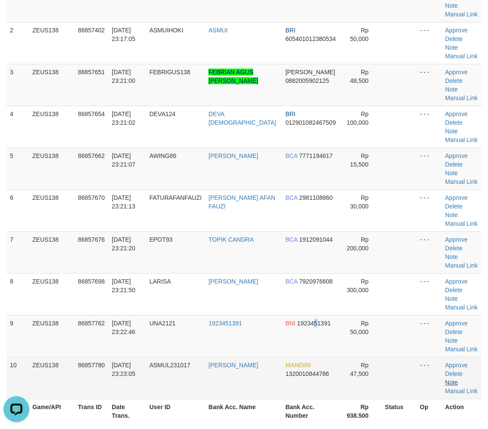
scroll to position [0, 0]
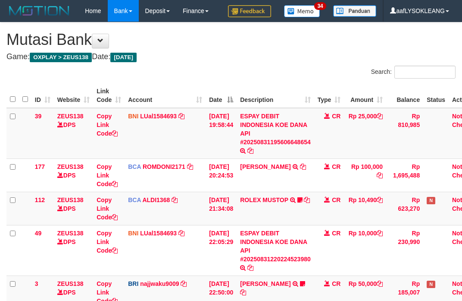
scroll to position [184, 0]
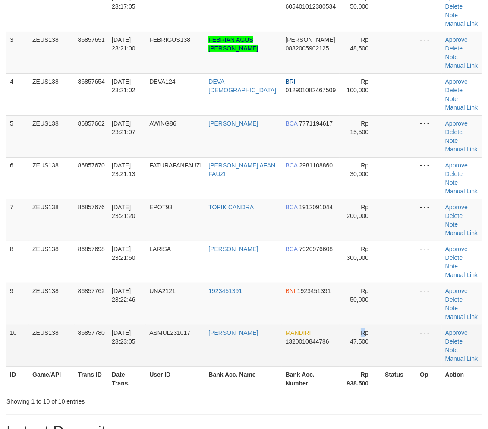
drag, startPoint x: 331, startPoint y: 264, endPoint x: 345, endPoint y: 262, distance: 14.4
click at [339, 324] on td "Rp 47,500" at bounding box center [360, 345] width 42 height 42
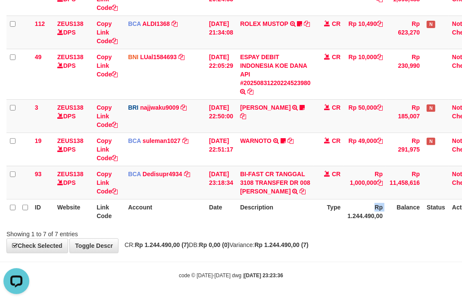
drag, startPoint x: 354, startPoint y: 212, endPoint x: 346, endPoint y: 210, distance: 8.4
click at [346, 210] on tr "ID Website Link Code Account Date Description Type Rp 1.244.490,00 Balance Stat…" at bounding box center [245, 211] width 478 height 25
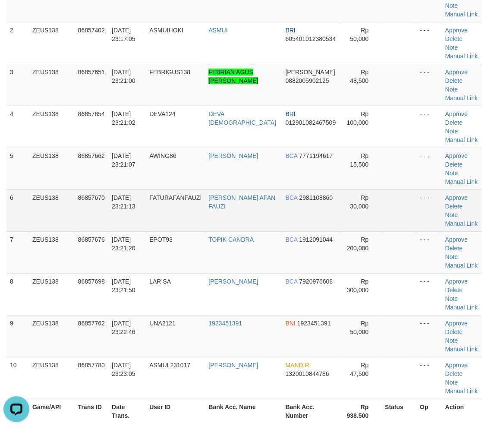
scroll to position [64, 0]
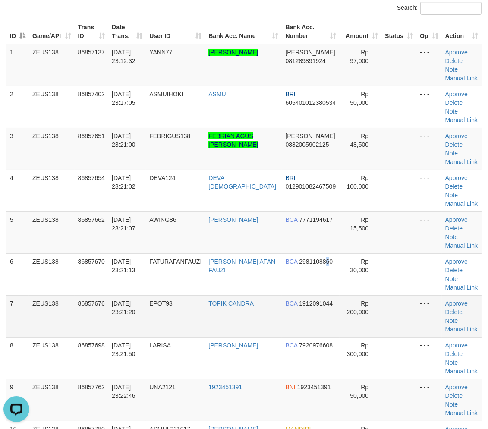
drag, startPoint x: 316, startPoint y: 240, endPoint x: 399, endPoint y: 254, distance: 84.5
click at [315, 253] on td "BCA 2981108860" at bounding box center [311, 274] width 58 height 42
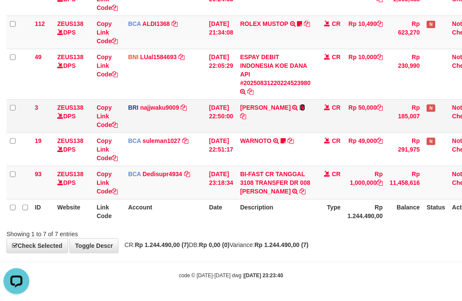
click at [305, 104] on icon at bounding box center [302, 107] width 5 height 6
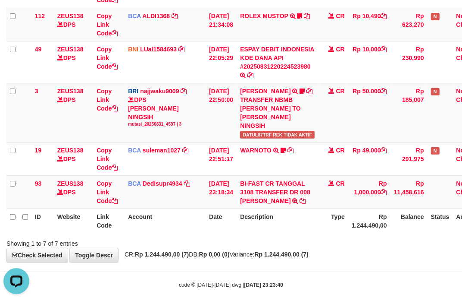
click at [318, 230] on th "Description" at bounding box center [278, 220] width 82 height 25
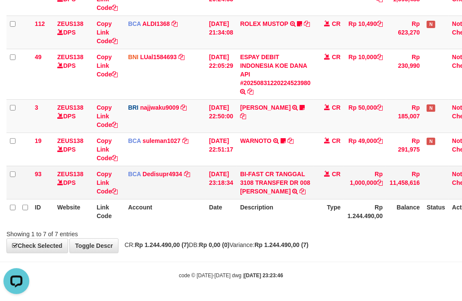
drag, startPoint x: 266, startPoint y: 206, endPoint x: 166, endPoint y: 189, distance: 101.5
click at [262, 205] on th "Description" at bounding box center [276, 211] width 78 height 25
drag, startPoint x: 255, startPoint y: 219, endPoint x: 2, endPoint y: 167, distance: 257.9
click at [248, 217] on th "Description" at bounding box center [276, 211] width 78 height 25
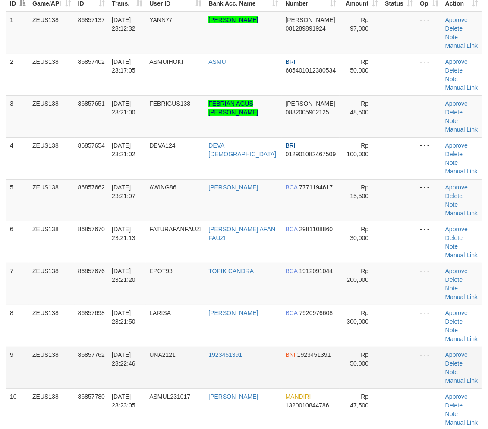
scroll to position [64, 0]
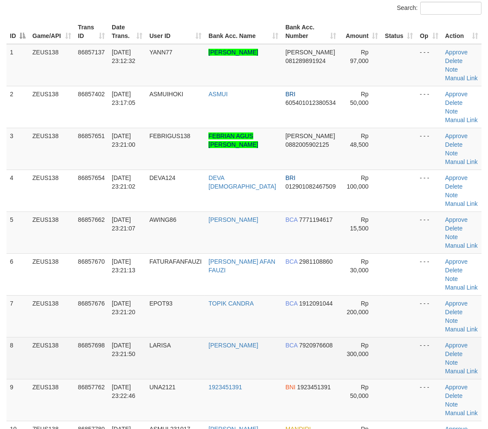
click at [387, 337] on td at bounding box center [398, 358] width 35 height 42
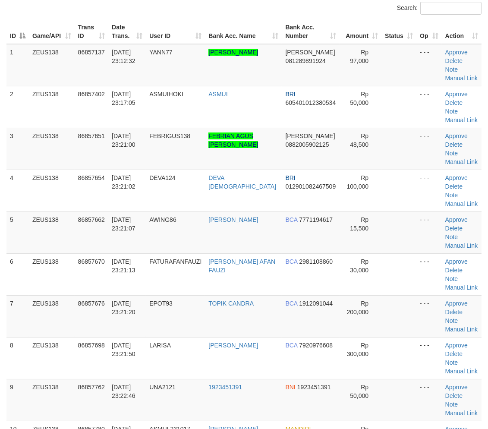
drag, startPoint x: 387, startPoint y: 305, endPoint x: 493, endPoint y: 331, distance: 109.6
click at [393, 337] on td at bounding box center [398, 358] width 35 height 42
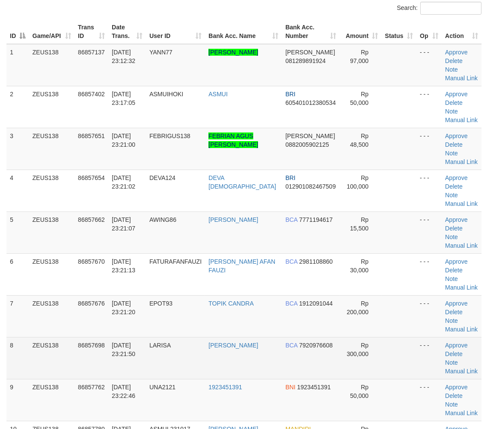
drag, startPoint x: 380, startPoint y: 285, endPoint x: 392, endPoint y: 285, distance: 12.1
click at [381, 337] on td at bounding box center [398, 358] width 35 height 42
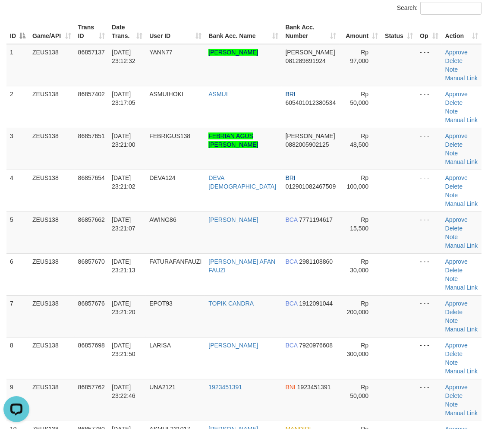
scroll to position [0, 0]
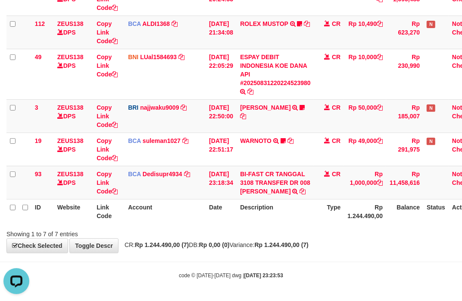
click at [284, 210] on th "Description" at bounding box center [276, 211] width 78 height 25
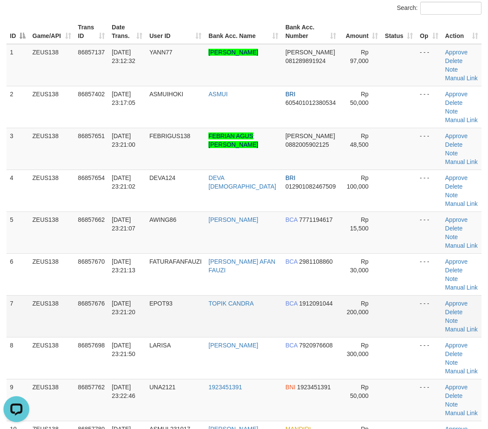
click at [394, 295] on td at bounding box center [398, 316] width 35 height 42
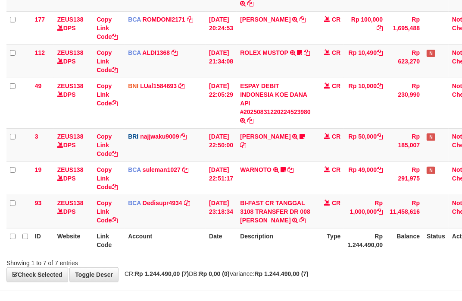
scroll to position [184, 0]
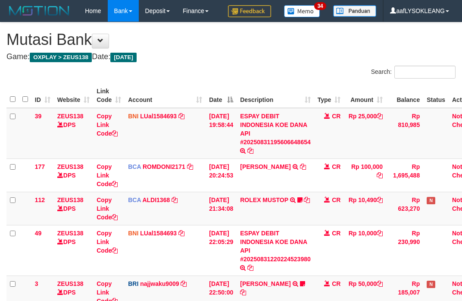
scroll to position [147, 0]
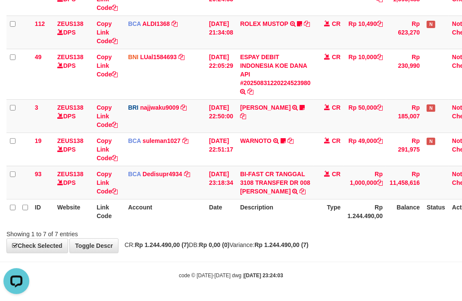
click at [257, 210] on th "Description" at bounding box center [276, 211] width 78 height 25
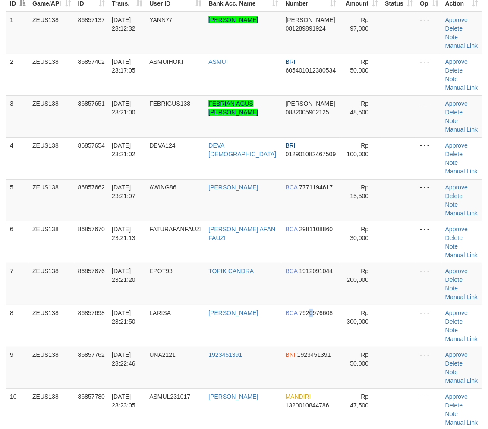
scroll to position [64, 0]
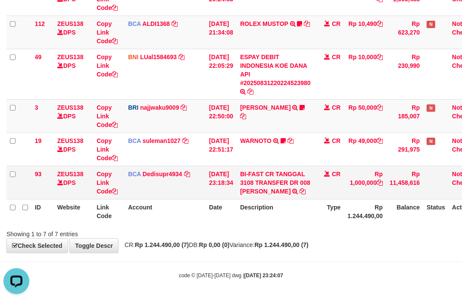
drag, startPoint x: 234, startPoint y: 197, endPoint x: 195, endPoint y: 191, distance: 38.9
click at [223, 197] on td "31/08/2025 23:18:34" at bounding box center [221, 182] width 31 height 33
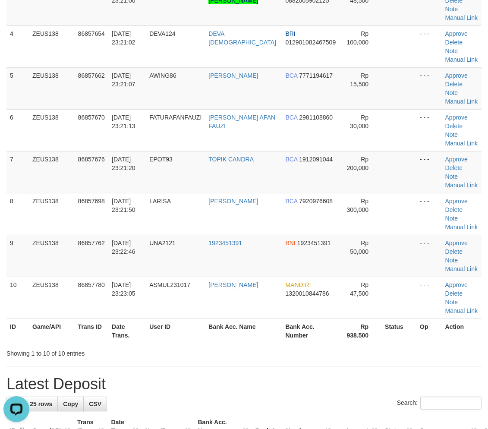
scroll to position [192, 0]
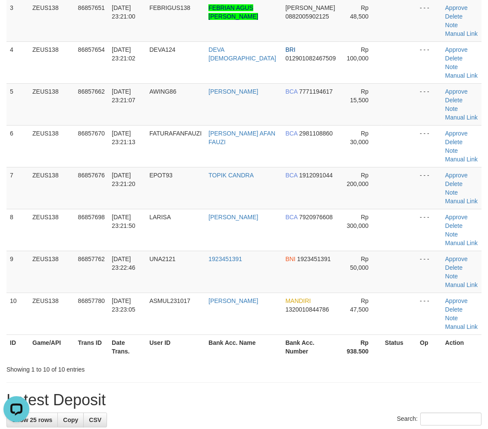
drag, startPoint x: 331, startPoint y: 315, endPoint x: 451, endPoint y: 311, distance: 120.4
drag, startPoint x: 327, startPoint y: 254, endPoint x: 493, endPoint y: 278, distance: 167.8
click at [327, 334] on tr "ID Game/API Trans ID Date Trans. User ID Bank Acc. Name Bank Acc. Number Rp 938…" at bounding box center [243, 346] width 475 height 25
click at [305, 272] on div "ID Game/API Trans ID Date Trans. User ID Bank Acc. Name Bank Acc. Number Amount…" at bounding box center [244, 125] width 488 height 473
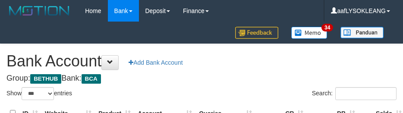
select select "***"
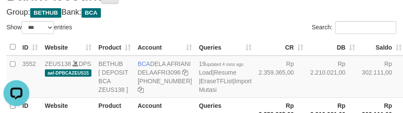
click at [234, 33] on div "Search:" at bounding box center [302, 28] width 188 height 15
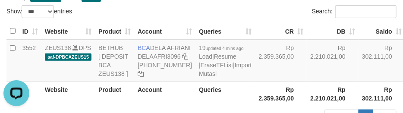
click at [182, 17] on div "Show ** ** ** *** *** entries" at bounding box center [100, 12] width 188 height 15
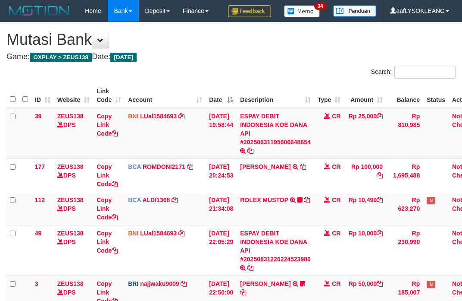
scroll to position [184, 0]
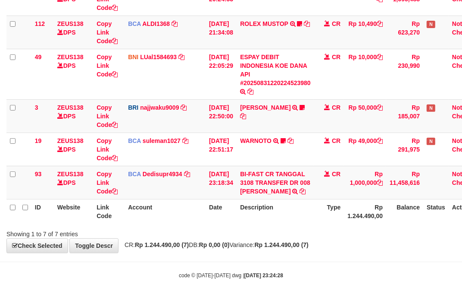
drag, startPoint x: 347, startPoint y: 260, endPoint x: 300, endPoint y: 238, distance: 51.5
click at [342, 256] on body "Toggle navigation Home Bank Account List Load By Website Group [OXPLAY] ZEUS138…" at bounding box center [231, 62] width 462 height 477
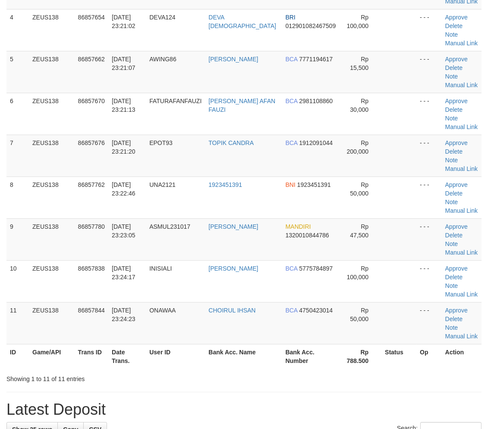
scroll to position [192, 0]
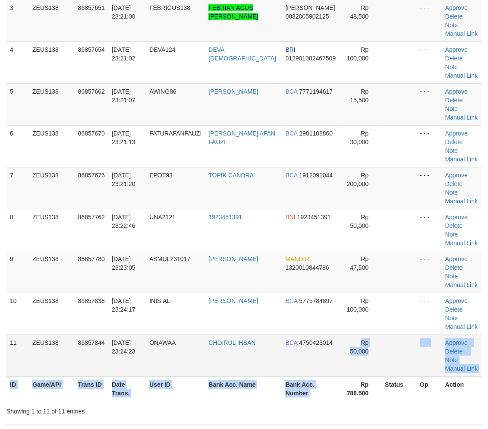
drag, startPoint x: 332, startPoint y: 272, endPoint x: 356, endPoint y: 278, distance: 24.6
click at [333, 272] on table "ID Game/API Trans ID Date Trans. User ID Bank Acc. Name Bank Acc. Number Amount…" at bounding box center [243, 145] width 475 height 509
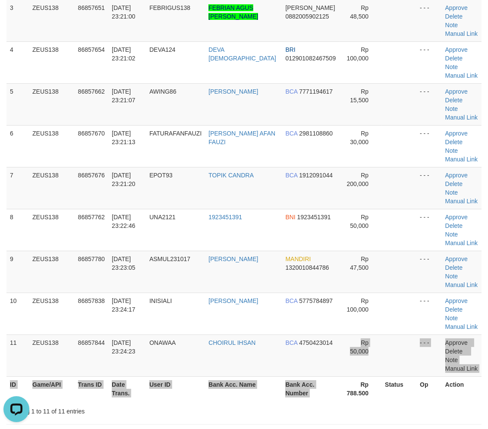
scroll to position [0, 0]
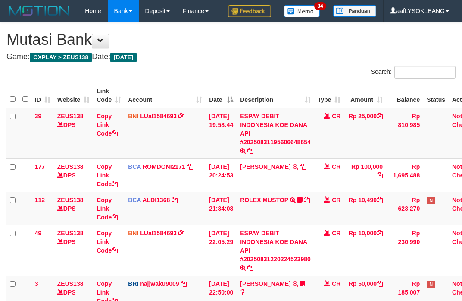
scroll to position [147, 0]
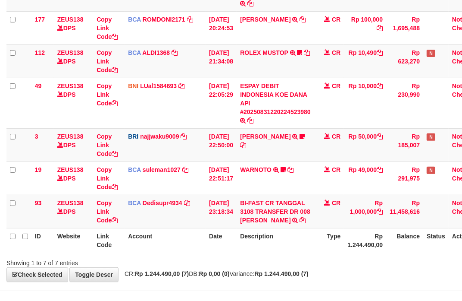
scroll to position [184, 0]
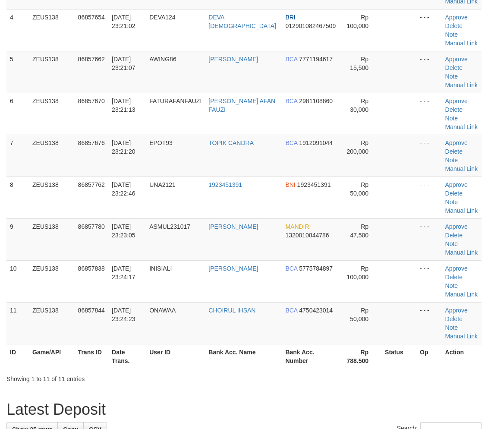
scroll to position [192, 0]
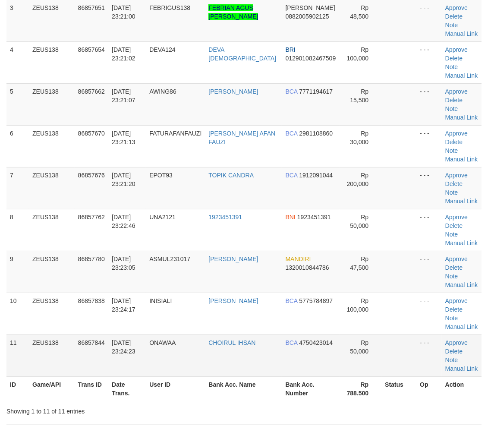
click at [355, 334] on td "Rp 50,000" at bounding box center [360, 355] width 42 height 42
drag, startPoint x: 354, startPoint y: 267, endPoint x: 432, endPoint y: 283, distance: 80.3
click at [354, 334] on td "Rp 50,000" at bounding box center [360, 355] width 42 height 42
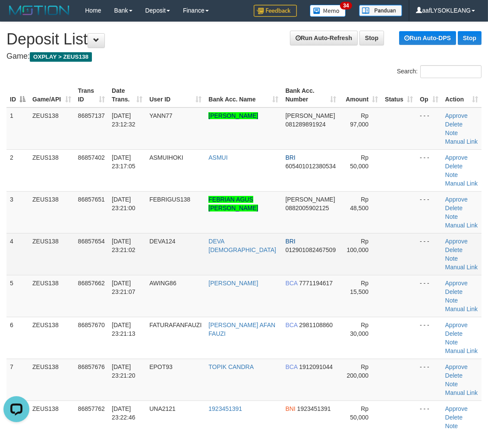
scroll to position [0, 0]
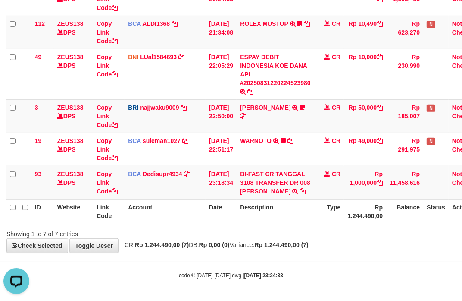
drag, startPoint x: 321, startPoint y: 217, endPoint x: 309, endPoint y: 215, distance: 12.6
click at [320, 216] on tr "ID Website Link Code Account Date Description Type Rp 1.244.490,00 Balance Stat…" at bounding box center [245, 211] width 478 height 25
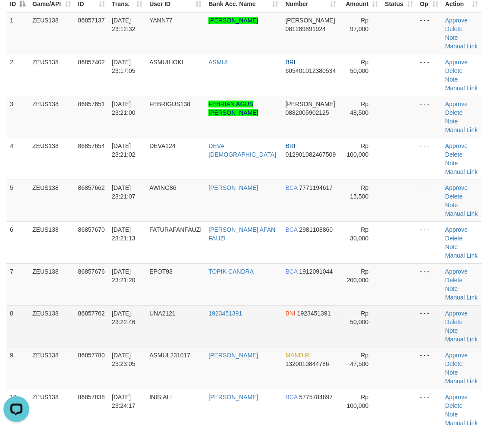
click at [357, 305] on td "Rp 50,000" at bounding box center [360, 326] width 42 height 42
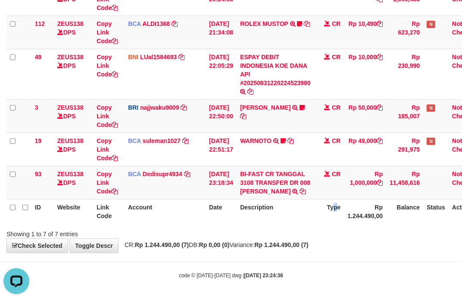
click at [341, 220] on th "Type" at bounding box center [329, 211] width 30 height 25
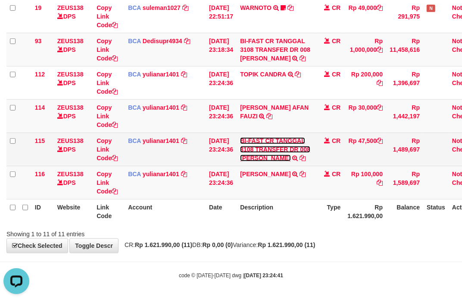
click at [273, 160] on link "BI-FAST CR TANGGAL 3108 TRANSFER DR 008 [PERSON_NAME]" at bounding box center [275, 149] width 70 height 24
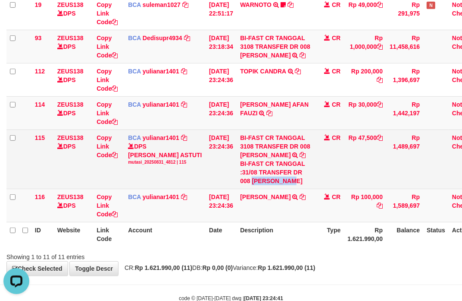
copy div "[PERSON_NAME]"
drag, startPoint x: 259, startPoint y: 188, endPoint x: 298, endPoint y: 192, distance: 39.4
click at [298, 185] on div "BI-FAST CR TANGGAL :31/08 TRANSFER DR 008 ASEP MULYANI" at bounding box center [275, 172] width 71 height 26
drag, startPoint x: 104, startPoint y: 163, endPoint x: 71, endPoint y: 151, distance: 35.3
click at [102, 158] on link "Copy Link Code" at bounding box center [107, 146] width 21 height 24
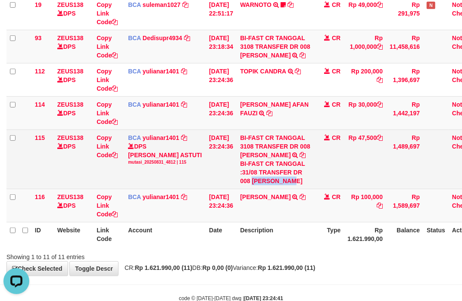
copy div "ASEP MULYAN"
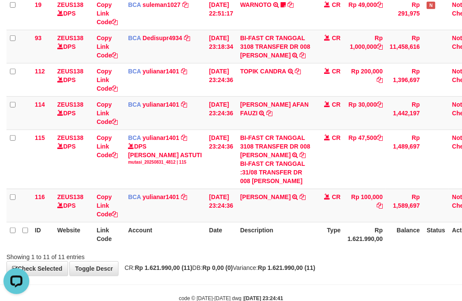
scroll to position [128, 0]
click at [264, 213] on td "ILHAM WALUYO TRSF E-BANKING CR 3108/FTSCY/WS95031 100000.00ILHAM WALUYO" at bounding box center [276, 204] width 78 height 33
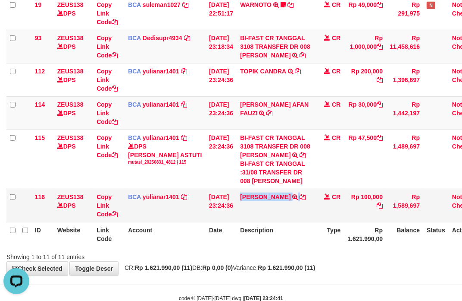
copy td "ILHAM WALUYO"
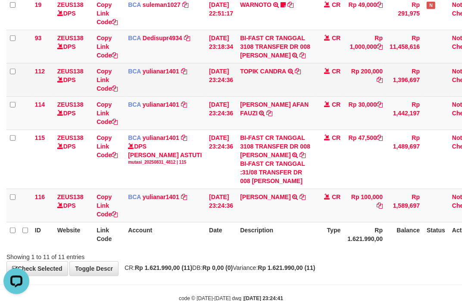
click at [256, 93] on td "TOPIK CANDRA TRSF E-BANKING CR 3108/FTSCY/WS95031 200000.00TOPIK CANDRA" at bounding box center [276, 79] width 78 height 33
copy link "TOPIK"
click at [256, 93] on td "TOPIK CANDRA TRSF E-BANKING CR 3108/FTSCY/WS95031 200000.00TOPIK CANDRA" at bounding box center [276, 79] width 78 height 33
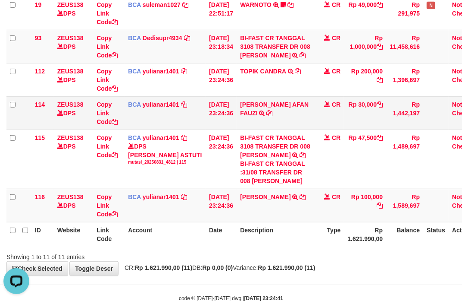
click at [266, 117] on td "FATUR AFAN FAUZI TRSF E-BANKING CR 3108/FTSCY/WS95031 30000.00FATUR AFAN FAUZI" at bounding box center [276, 112] width 78 height 33
click at [281, 117] on td "FATUR AFAN FAUZI TRSF E-BANKING CR 3108/FTSCY/WS95031 30000.00FATUR AFAN FAUZI" at bounding box center [276, 112] width 78 height 33
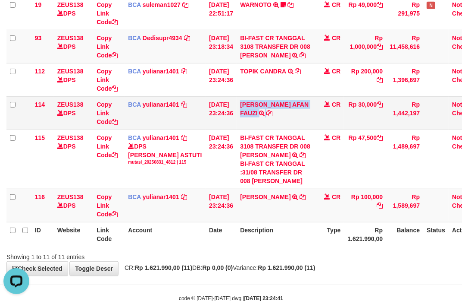
copy tr "FATUR AFAN FAUZI TRSF E-BANKING CR 3108/FTSCY/WS95031 30000.00FATUR AFAN FAUZI"
click at [268, 217] on td "ILHAM WALUYO TRSF E-BANKING CR 3108/FTSCY/WS95031 100000.00ILHAM WALUYO" at bounding box center [276, 204] width 78 height 33
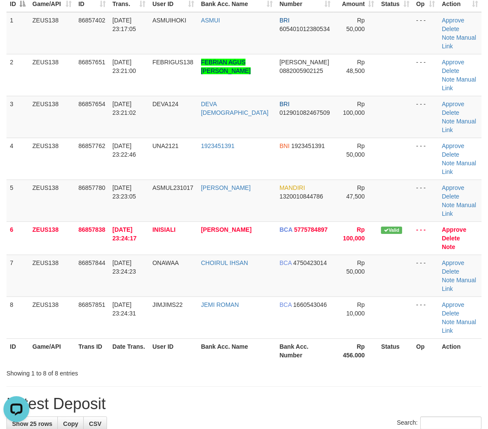
click at [455, 365] on div "Showing 1 to 8 of 8 entries" at bounding box center [244, 371] width 488 height 12
drag, startPoint x: 443, startPoint y: 167, endPoint x: 494, endPoint y: 199, distance: 60.1
click at [445, 201] on link "Manual Link" at bounding box center [459, 209] width 34 height 16
drag, startPoint x: 452, startPoint y: 168, endPoint x: 395, endPoint y: 171, distance: 57.0
click at [451, 201] on link "Manual Link" at bounding box center [459, 209] width 34 height 16
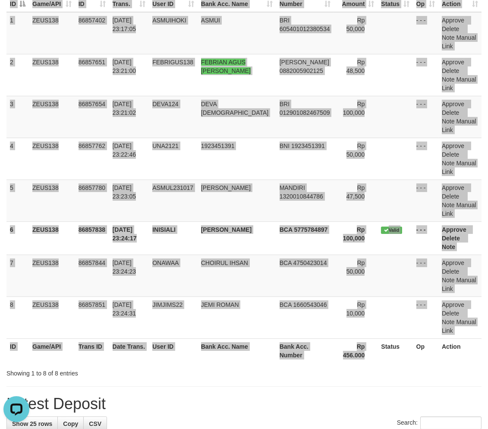
click at [357, 290] on div "ID Game/API Trans ID Date Trans. User ID Bank Acc. Name Bank Acc. Number Amount…" at bounding box center [244, 175] width 488 height 380
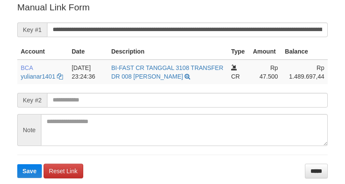
scroll to position [174, 0]
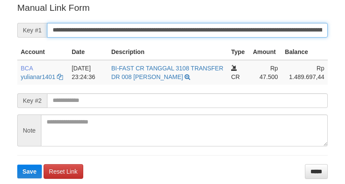
click at [17, 164] on button "Save" at bounding box center [29, 171] width 25 height 14
click at [294, 26] on input "**********" at bounding box center [187, 30] width 281 height 15
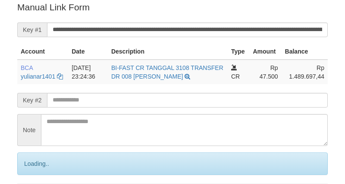
click at [261, 31] on input "**********" at bounding box center [187, 29] width 281 height 15
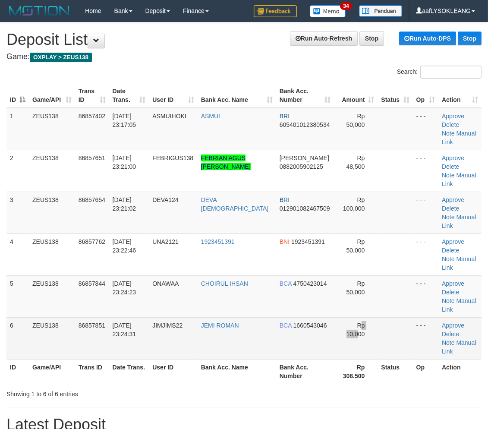
click at [346, 322] on span "Rp 10,000" at bounding box center [355, 330] width 19 height 16
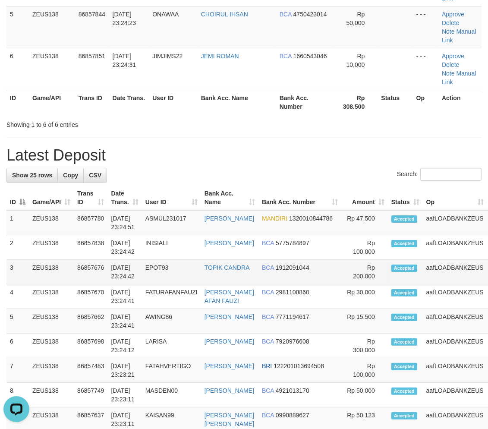
click at [359, 260] on td "Rp 200,000" at bounding box center [364, 272] width 47 height 25
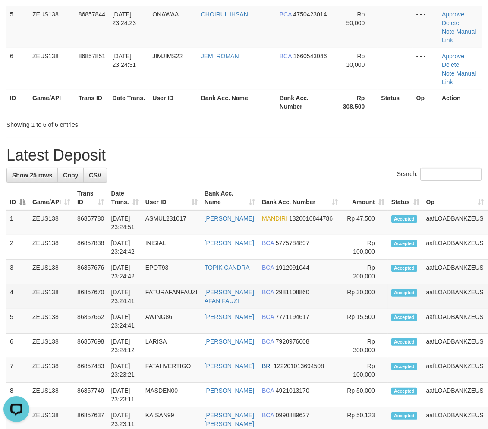
drag, startPoint x: 328, startPoint y: 214, endPoint x: 396, endPoint y: 249, distance: 75.8
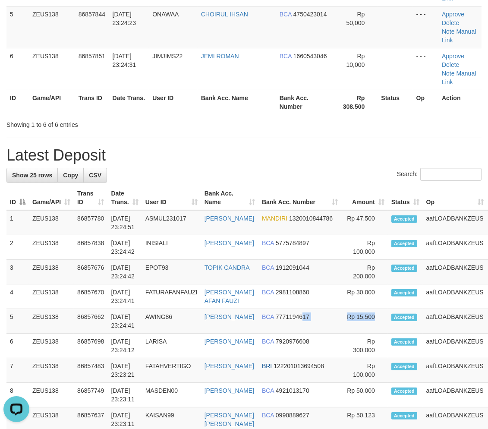
drag, startPoint x: 307, startPoint y: 255, endPoint x: 490, endPoint y: 282, distance: 184.8
click at [368, 309] on tr "5 ZEUS138 86857662 31/08/2025 23:24:41 AWING86 WAWAN SETIAWAN BCA 7771194617 Rp…" at bounding box center [263, 321] width 515 height 25
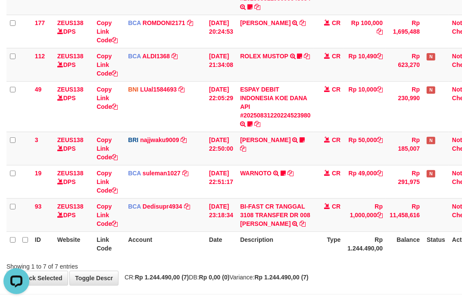
click at [355, 251] on th "Rp 1.244.490,00" at bounding box center [365, 243] width 42 height 25
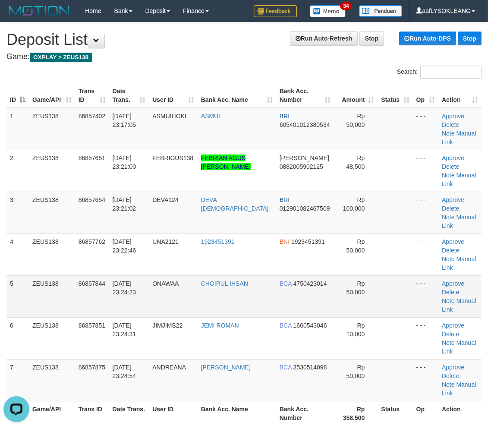
click at [255, 275] on td "CHOIRUL IHSAN" at bounding box center [237, 296] width 78 height 42
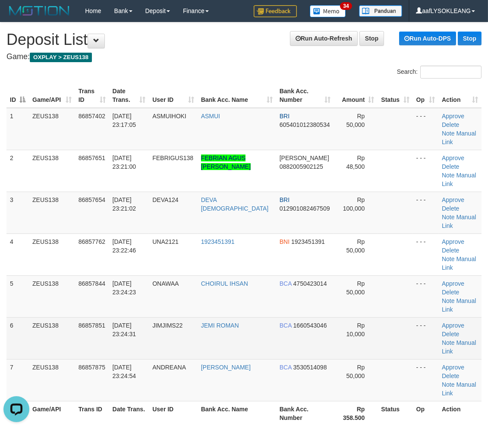
drag, startPoint x: 400, startPoint y: 277, endPoint x: 405, endPoint y: 277, distance: 5.2
click at [402, 317] on td at bounding box center [394, 338] width 35 height 42
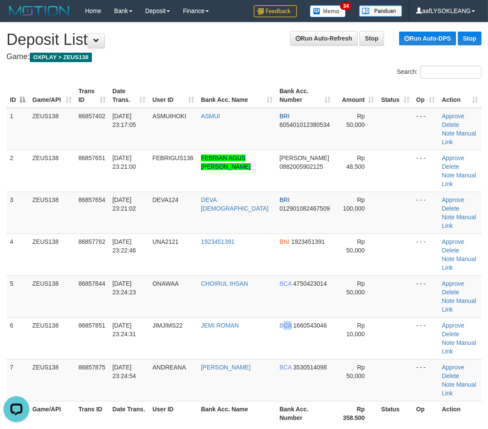
drag, startPoint x: 272, startPoint y: 279, endPoint x: 491, endPoint y: 319, distance: 222.8
click at [317, 317] on td "BCA 1660543046" at bounding box center [305, 338] width 58 height 42
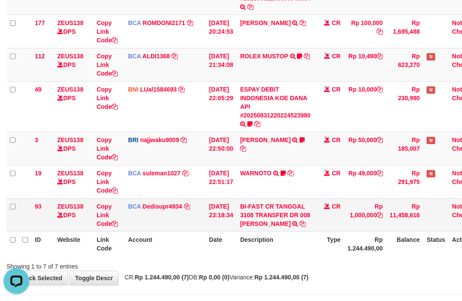
scroll to position [184, 0]
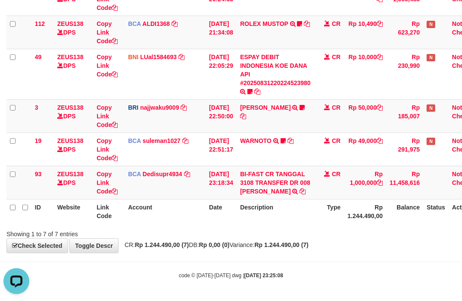
drag, startPoint x: 232, startPoint y: 226, endPoint x: 206, endPoint y: 245, distance: 31.6
click at [231, 226] on div "Showing 1 to 7 of 7 entries" at bounding box center [231, 232] width 462 height 12
drag, startPoint x: 358, startPoint y: 239, endPoint x: 352, endPoint y: 237, distance: 6.0
click at [354, 237] on div "**********" at bounding box center [231, 49] width 462 height 406
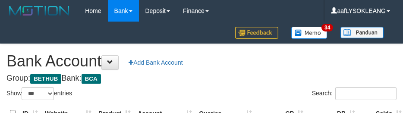
select select "***"
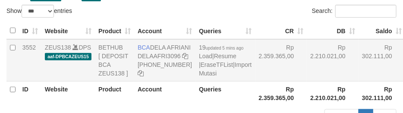
click at [256, 76] on td "Rp 2.359.365,00" at bounding box center [281, 60] width 52 height 42
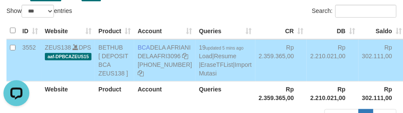
scroll to position [0, 0]
click at [307, 74] on td "Rp 2.210.021,00" at bounding box center [333, 60] width 52 height 42
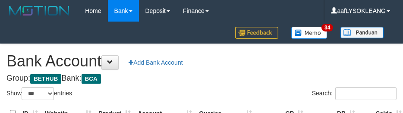
select select "***"
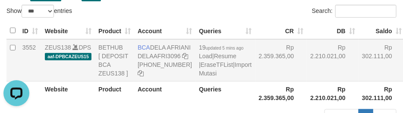
drag, startPoint x: 287, startPoint y: 62, endPoint x: 283, endPoint y: 69, distance: 8.7
click at [307, 63] on td "Rp 2.210.021,00" at bounding box center [333, 60] width 52 height 42
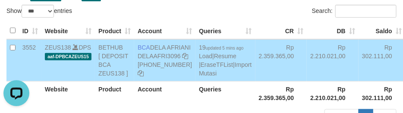
click at [199, 82] on td "19 updated 5 mins ago Load | Resume | EraseTFList | Import Mutasi" at bounding box center [225, 60] width 60 height 42
click at [199, 77] on link "Import Mutasi" at bounding box center [225, 69] width 53 height 16
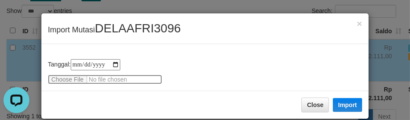
click at [76, 81] on input "file" at bounding box center [105, 79] width 114 height 9
type input "**********"
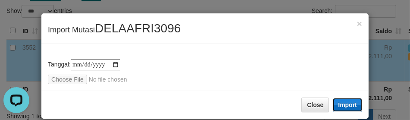
click at [333, 101] on button "Import" at bounding box center [347, 105] width 29 height 14
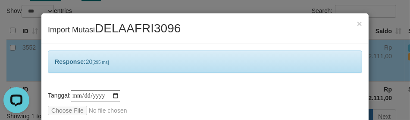
scroll to position [41, 0]
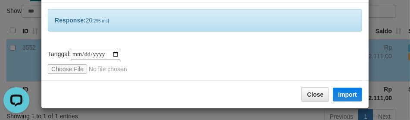
click at [222, 62] on div "**********" at bounding box center [205, 61] width 314 height 25
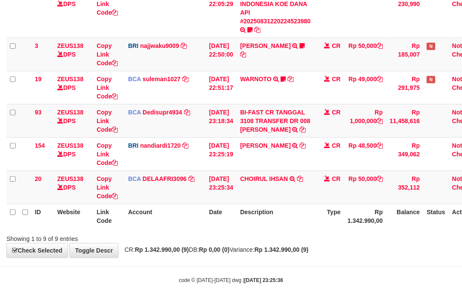
scroll to position [238, 0]
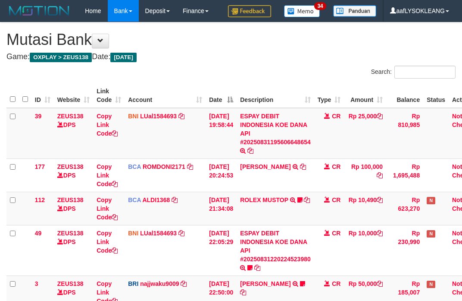
scroll to position [250, 0]
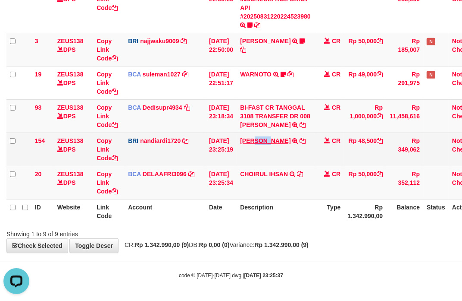
copy link "FEB"
drag, startPoint x: 264, startPoint y: 135, endPoint x: 279, endPoint y: 137, distance: 14.8
click at [279, 137] on td "DANA FEBRIANAGUST TRANSFER NBMB DANA FEBRIANAGUST TO NANDI ARDIANSYAH" at bounding box center [276, 148] width 78 height 33
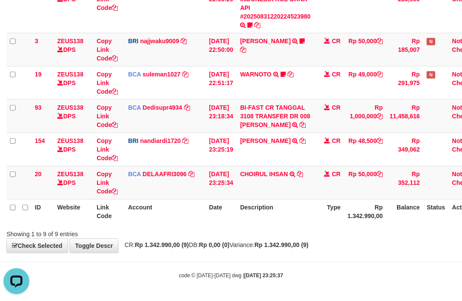
click at [325, 222] on th "Type" at bounding box center [329, 211] width 30 height 25
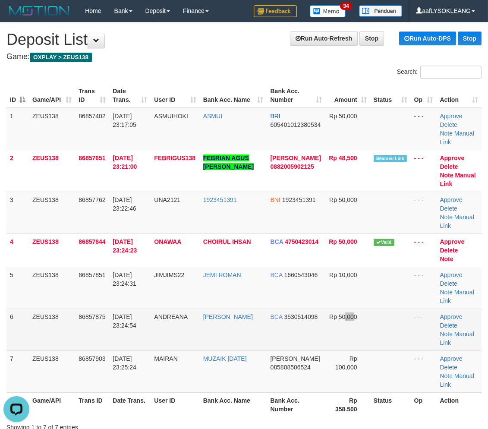
click at [342, 308] on td "Rp 50,000" at bounding box center [347, 329] width 45 height 42
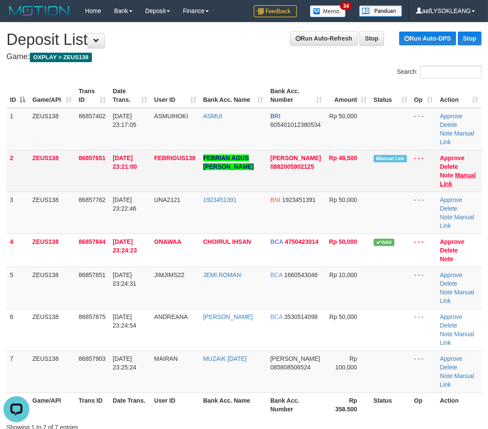
click at [455, 162] on td "Approve Delete Note Manual Link" at bounding box center [458, 171] width 45 height 42
click at [455, 172] on link "Manual Link" at bounding box center [458, 180] width 36 height 16
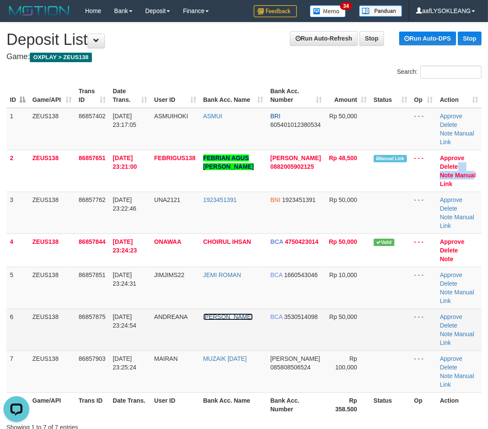
click at [217, 313] on link "[PERSON_NAME]" at bounding box center [228, 316] width 50 height 7
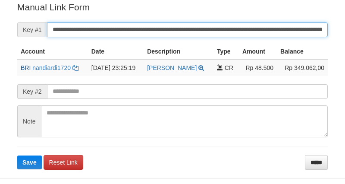
scroll to position [174, 0]
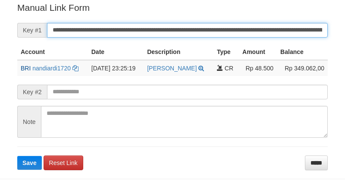
click at [17, 156] on button "Save" at bounding box center [29, 163] width 25 height 14
click at [238, 27] on input "**********" at bounding box center [187, 30] width 281 height 15
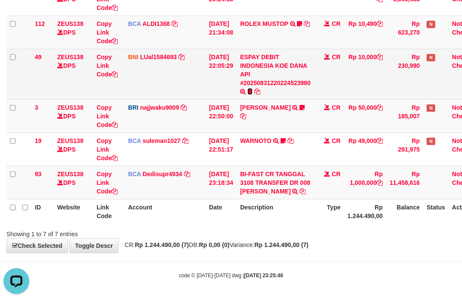
click at [253, 88] on icon at bounding box center [250, 91] width 5 height 6
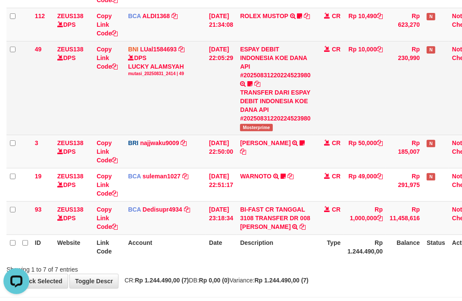
click at [261, 127] on span "Mosterprime" at bounding box center [256, 127] width 33 height 7
copy span "Mosterprime"
click at [261, 127] on span "Mosterprime" at bounding box center [256, 127] width 33 height 7
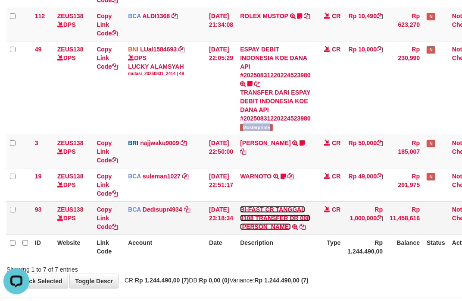
click at [256, 223] on link "BI-FAST CR TANGGAL 3108 TRANSFER DR 008 TOTO TAUFIK HIDAYA" at bounding box center [275, 218] width 70 height 24
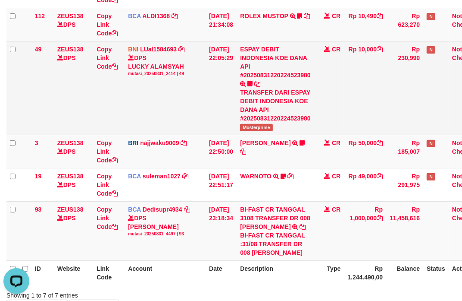
click at [386, 103] on td "Rp 10,000" at bounding box center [365, 88] width 42 height 94
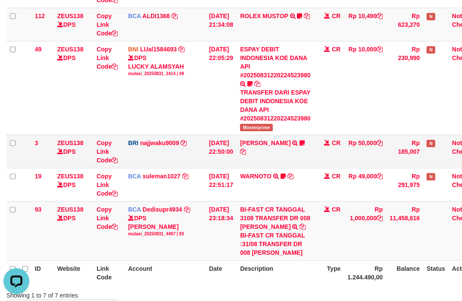
scroll to position [261, 0]
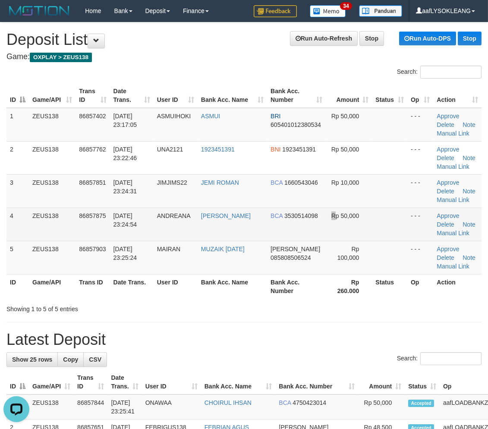
click at [326, 236] on td "Rp 50,000" at bounding box center [349, 223] width 47 height 33
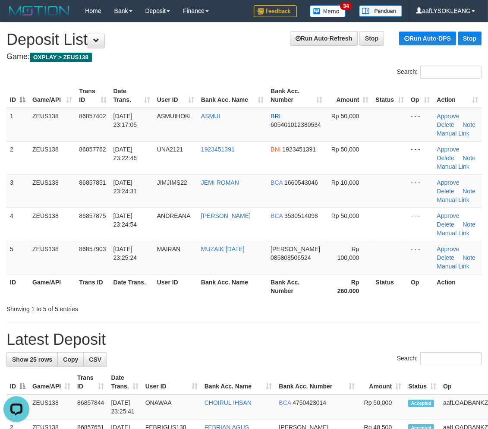
click at [344, 292] on th "Rp 260.000" at bounding box center [349, 286] width 47 height 25
click at [346, 292] on th "Rp 260.000" at bounding box center [349, 286] width 47 height 25
drag, startPoint x: 367, startPoint y: 341, endPoint x: 376, endPoint y: 335, distance: 10.5
click at [365, 339] on h1 "Latest Deposit" at bounding box center [243, 339] width 475 height 17
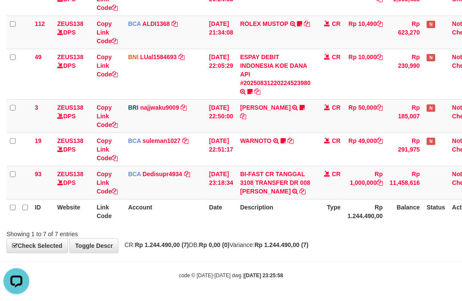
drag, startPoint x: 377, startPoint y: 223, endPoint x: 369, endPoint y: 221, distance: 7.9
click at [376, 222] on th "Rp 1.244.490,00" at bounding box center [365, 211] width 42 height 25
click at [305, 104] on icon at bounding box center [302, 107] width 5 height 6
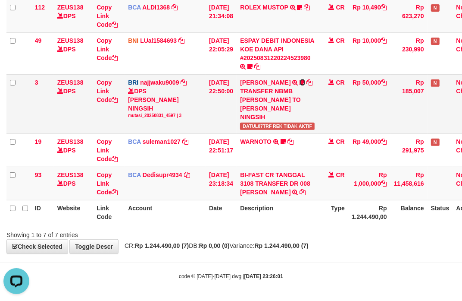
scroll to position [175, 0]
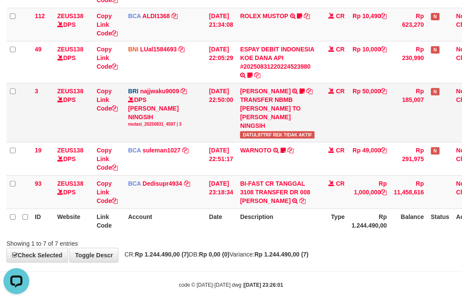
click at [259, 131] on span "DATUL87TRF REK TIDAK AKTIF" at bounding box center [277, 134] width 75 height 7
copy span "DATUL87TRF"
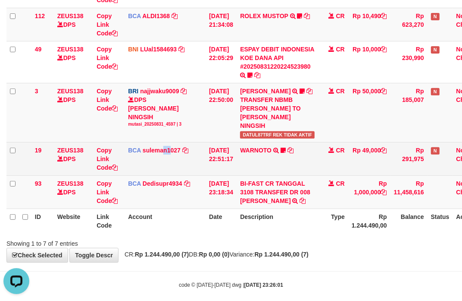
drag, startPoint x: 171, startPoint y: 154, endPoint x: 154, endPoint y: 149, distance: 18.1
click at [162, 150] on td "BCA suleman1027 DPS SULEMAN mutasi_20250831_2972 | 19 mutasi_20250831_2972 | 19" at bounding box center [165, 158] width 81 height 33
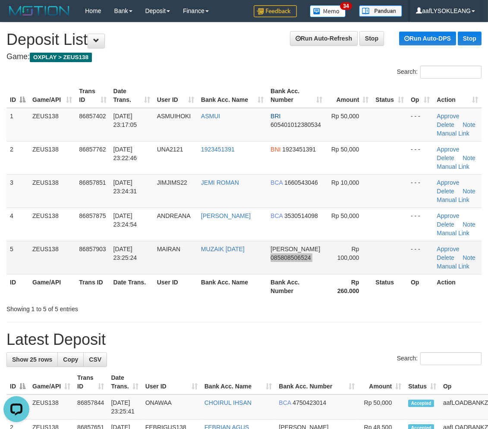
click at [303, 241] on tr "5 ZEUS138 86857903 31/08/2025 23:25:24 MAIRAN MUZAIK RAMADAN DANA 085808506524 …" at bounding box center [243, 257] width 475 height 33
click at [311, 260] on td "DANA 085808506524" at bounding box center [296, 257] width 59 height 33
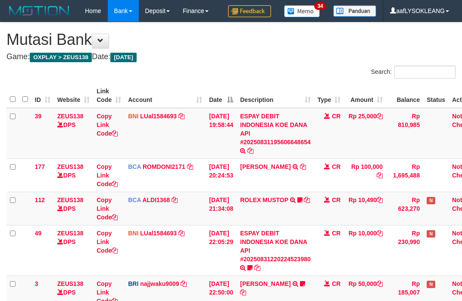
scroll to position [164, 0]
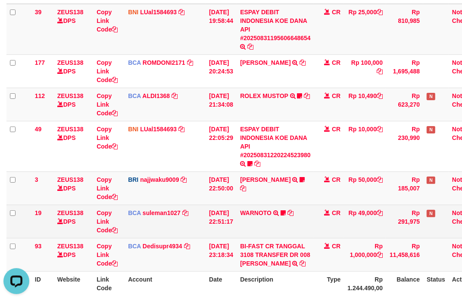
scroll to position [88, 0]
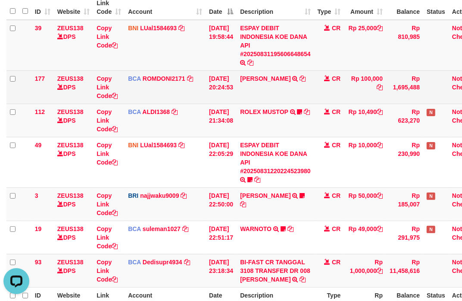
click at [257, 85] on td "ABDUL GAFUR SETORAN VIA CDM TANGGAL :31/08 31/08 WSID:Z3QA1 ABDUL GAFUR" at bounding box center [276, 86] width 78 height 33
copy link "ABDUL"
click at [257, 85] on td "ABDUL GAFUR SETORAN VIA CDM TANGGAL :31/08 31/08 WSID:Z3QA1 ABDUL GAFUR" at bounding box center [276, 86] width 78 height 33
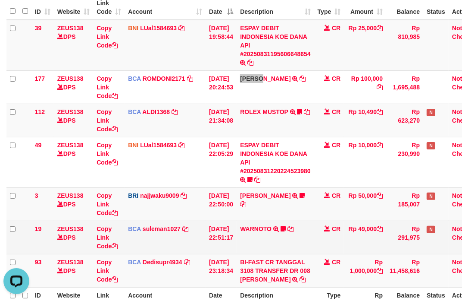
scroll to position [184, 0]
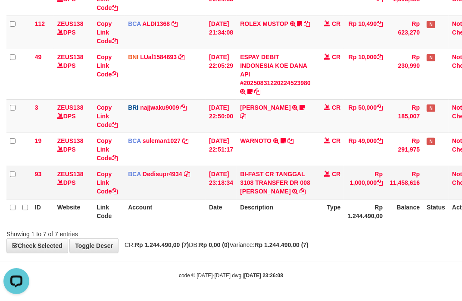
drag, startPoint x: 259, startPoint y: 195, endPoint x: 170, endPoint y: 179, distance: 90.3
click at [247, 192] on td "BI-FAST CR TANGGAL 3108 TRANSFER DR 008 TOTO TAUFIK HIDAYA BI-FAST CR TANGGAL :…" at bounding box center [276, 182] width 78 height 33
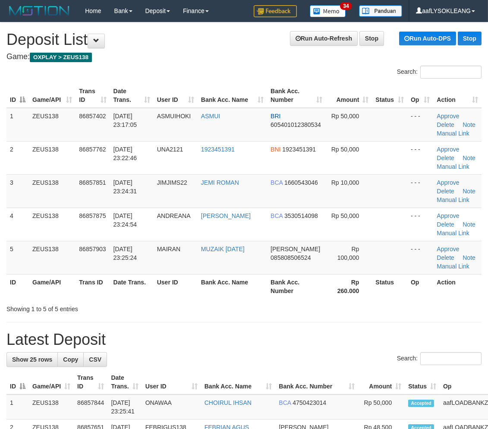
click at [349, 307] on div "Showing 1 to 5 of 5 entries" at bounding box center [244, 307] width 488 height 12
click at [339, 301] on div "Showing 1 to 5 of 5 entries" at bounding box center [244, 307] width 488 height 12
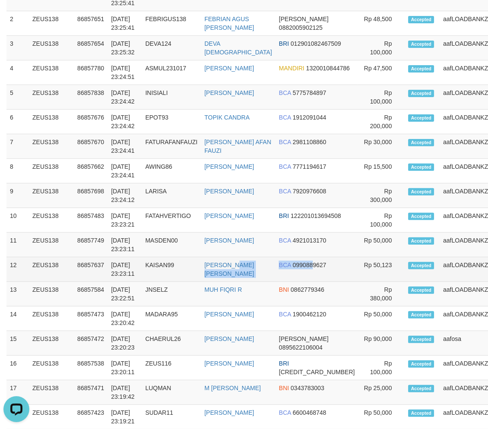
drag, startPoint x: 252, startPoint y: 257, endPoint x: 453, endPoint y: 268, distance: 201.3
click at [259, 257] on tr "12 ZEUS138 86857637 31/08/2025 23:23:11 KAISAN99 MUKHAMMAD ALI AZMI BCA 0990889…" at bounding box center [272, 269] width 533 height 25
drag, startPoint x: 382, startPoint y: 277, endPoint x: 387, endPoint y: 278, distance: 5.2
click at [405, 278] on td "Accepted" at bounding box center [422, 269] width 35 height 25
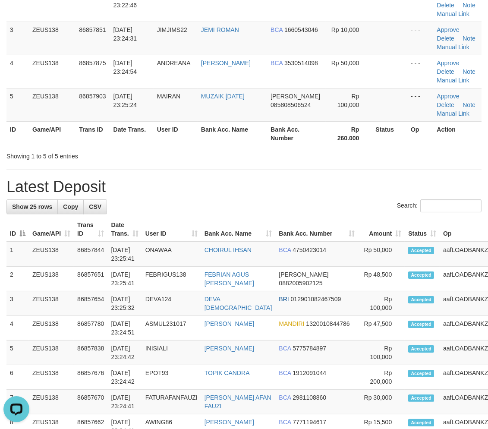
scroll to position [88, 0]
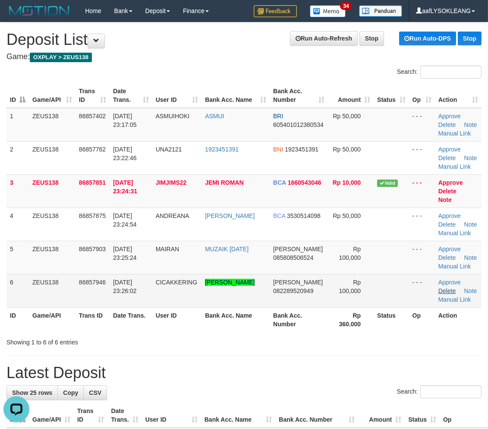
drag, startPoint x: 399, startPoint y: 272, endPoint x: 449, endPoint y: 279, distance: 50.4
click at [417, 274] on td "- - -" at bounding box center [422, 290] width 26 height 33
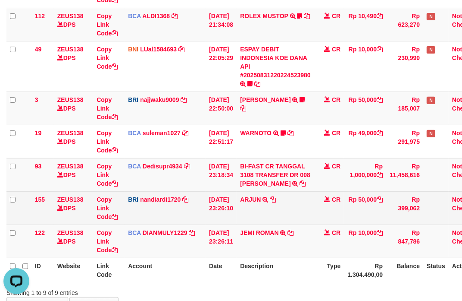
click at [254, 217] on td "ARJUN TRANSFER NBMB ARJUN TO NANDI ARDIANSYAH" at bounding box center [276, 207] width 78 height 33
copy td "ARJUN"
click at [256, 215] on td "ARJUN TRANSFER NBMB ARJUN TO NANDI ARDIANSYAH" at bounding box center [276, 207] width 78 height 33
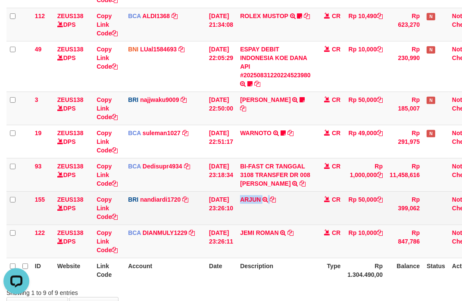
click at [256, 215] on td "ARJUN TRANSFER NBMB ARJUN TO NANDI ARDIANSYAH" at bounding box center [276, 207] width 78 height 33
copy td "ARJUN"
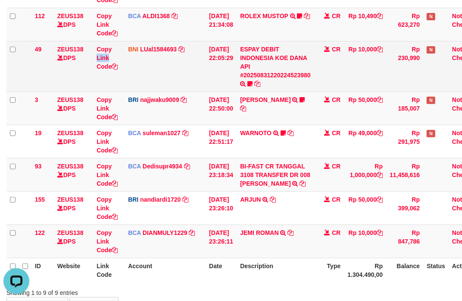
click at [117, 50] on td "Copy Link Code" at bounding box center [108, 66] width 31 height 50
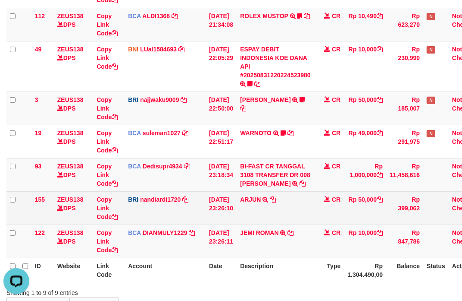
click at [312, 212] on td "ARJUN TRANSFER NBMB ARJUN TO NANDI ARDIANSYAH" at bounding box center [276, 207] width 78 height 33
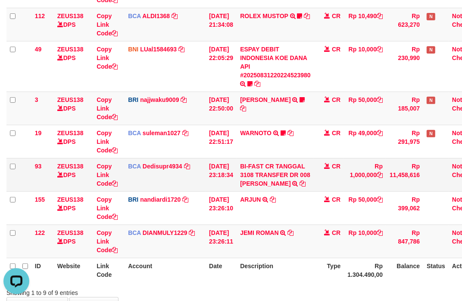
click at [243, 161] on tbody "39 ZEUS138 DPS Copy Link Code BNI LUal1584693 DPS LUCKY ALAMSYAH mutasi_2025083…" at bounding box center [245, 91] width 478 height 334
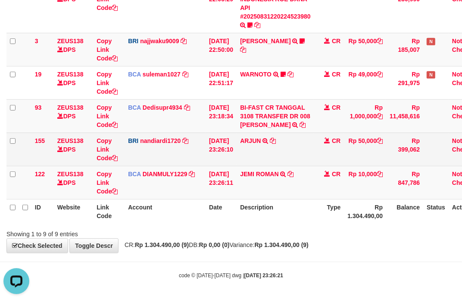
drag, startPoint x: 343, startPoint y: 176, endPoint x: 323, endPoint y: 162, distance: 23.8
click at [334, 170] on td "CR" at bounding box center [329, 182] width 30 height 33
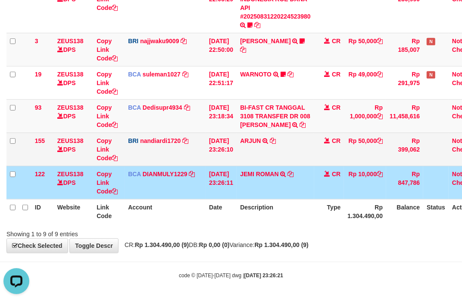
drag, startPoint x: 323, startPoint y: 162, endPoint x: 276, endPoint y: 160, distance: 47.5
click at [322, 161] on td "CR" at bounding box center [329, 148] width 30 height 33
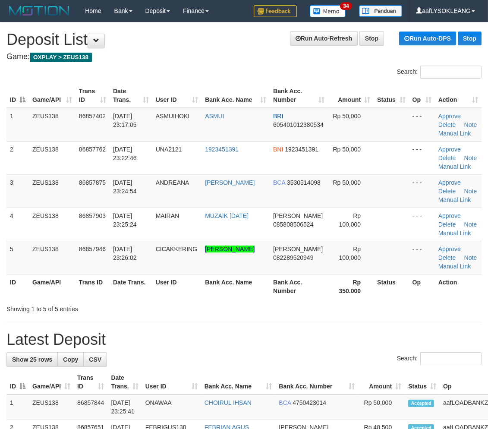
click at [303, 342] on h1 "Latest Deposit" at bounding box center [243, 339] width 475 height 17
click at [303, 338] on h1 "Latest Deposit" at bounding box center [243, 339] width 475 height 17
click at [417, 333] on h1 "Latest Deposit" at bounding box center [243, 339] width 475 height 17
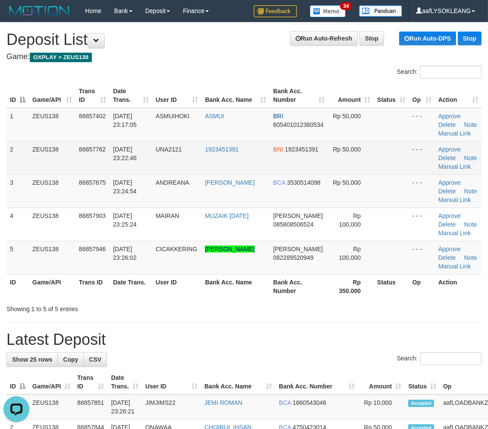
click at [166, 148] on span "UNA2121" at bounding box center [169, 149] width 26 height 7
copy span "UNA2121"
click at [166, 148] on span "UNA2121" at bounding box center [169, 149] width 26 height 7
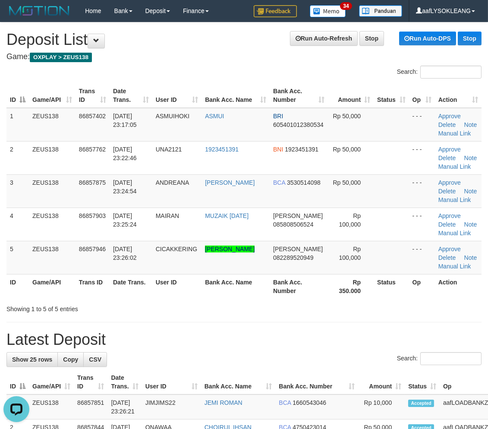
click at [379, 275] on th "Status" at bounding box center [391, 286] width 35 height 25
drag, startPoint x: 287, startPoint y: 309, endPoint x: 299, endPoint y: 308, distance: 12.1
click at [294, 308] on div "Showing 1 to 5 of 5 entries" at bounding box center [244, 307] width 488 height 12
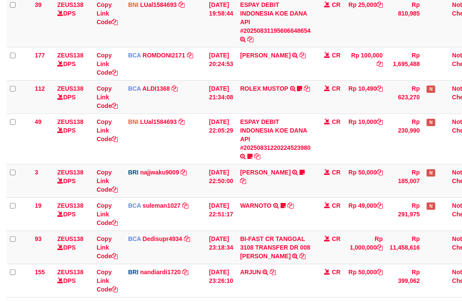
scroll to position [217, 0]
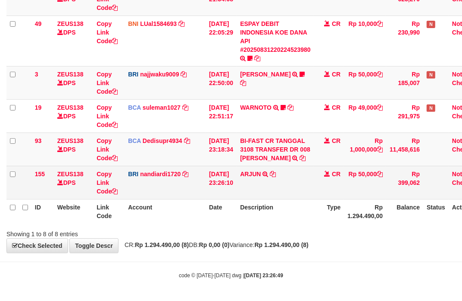
drag, startPoint x: 300, startPoint y: 220, endPoint x: 83, endPoint y: 187, distance: 219.4
click at [300, 219] on th "Description" at bounding box center [276, 211] width 78 height 25
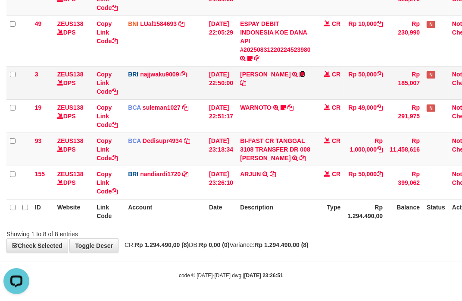
click at [305, 71] on icon at bounding box center [302, 74] width 5 height 6
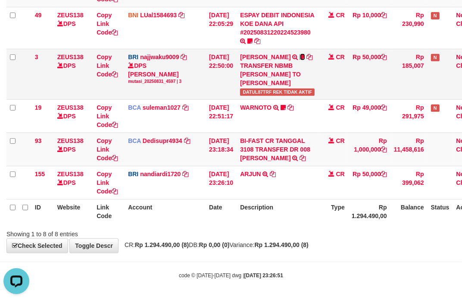
scroll to position [208, 0]
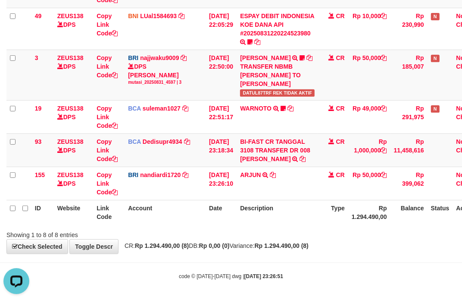
drag, startPoint x: 325, startPoint y: 178, endPoint x: 2, endPoint y: 166, distance: 323.3
click at [307, 177] on tr "155 ZEUS138 DPS Copy Link Code BRI nandiardi1720 DPS NANDI ARDIANSYAH mutasi_20…" at bounding box center [247, 182] width 482 height 33
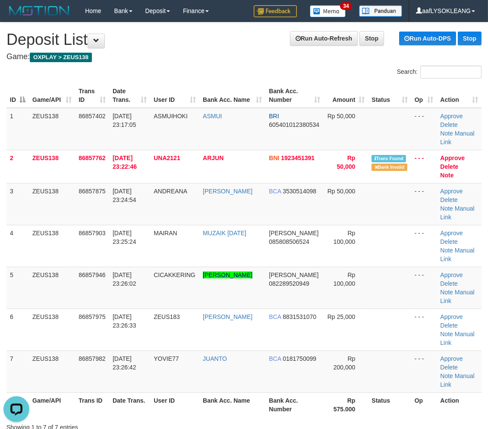
drag, startPoint x: 374, startPoint y: 233, endPoint x: 486, endPoint y: 264, distance: 116.1
click at [411, 242] on tbody "1 ZEUS138 86857402 31/08/2025 23:17:05 ASMUIHOKI ASMUI BRI 605401012380534 Rp 5…" at bounding box center [243, 250] width 475 height 285
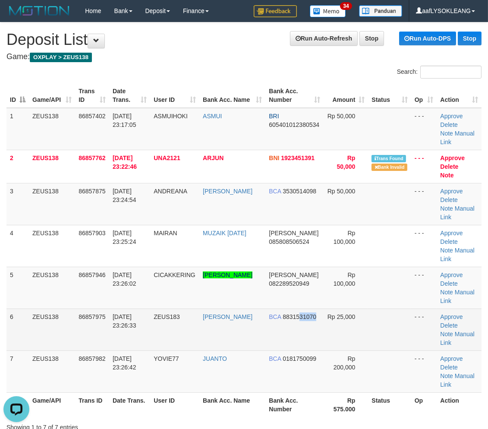
click at [301, 313] on span "8831531070" at bounding box center [300, 316] width 34 height 7
copy span "31070"
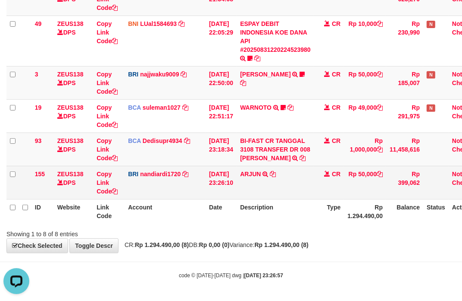
drag, startPoint x: 295, startPoint y: 210, endPoint x: 227, endPoint y: 194, distance: 69.7
click at [290, 206] on th "Description" at bounding box center [276, 211] width 78 height 25
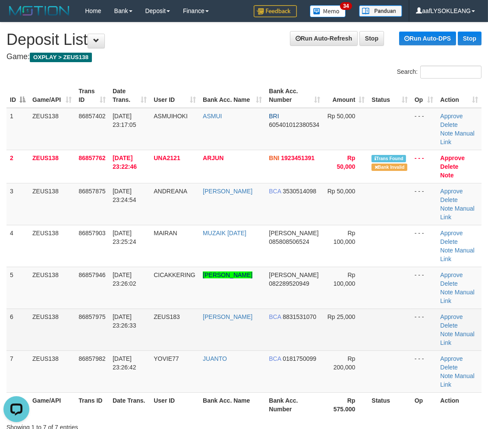
click at [242, 308] on td "AGUNG MAHENDRA" at bounding box center [232, 329] width 66 height 42
click at [243, 308] on td "[PERSON_NAME]" at bounding box center [232, 329] width 66 height 42
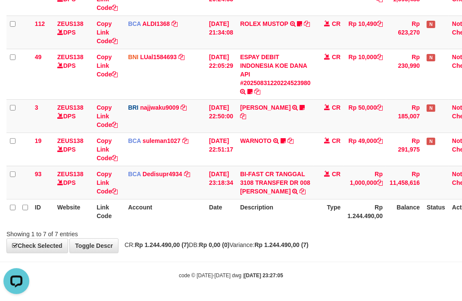
click at [406, 228] on div "Showing 1 to 7 of 7 entries" at bounding box center [231, 232] width 462 height 12
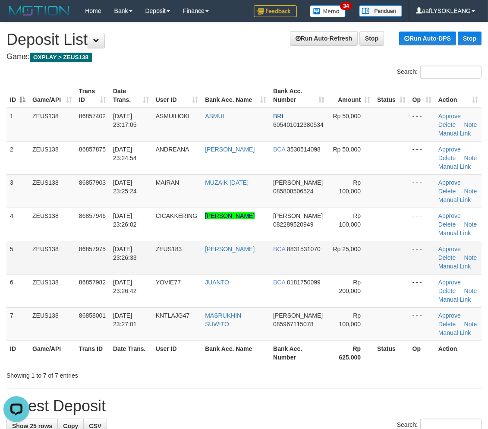
drag, startPoint x: 383, startPoint y: 261, endPoint x: 493, endPoint y: 299, distance: 116.1
click at [382, 260] on td at bounding box center [391, 257] width 35 height 33
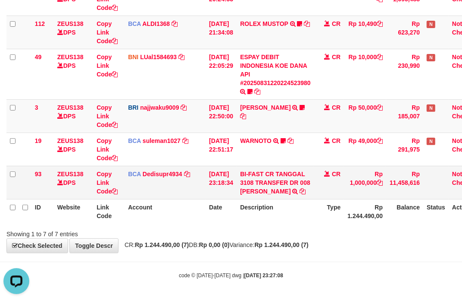
drag, startPoint x: 223, startPoint y: 201, endPoint x: 217, endPoint y: 198, distance: 6.8
click at [217, 198] on table "ID Website Link Code Account Date Description Type Amount Balance Status Action…" at bounding box center [245, 65] width 478 height 316
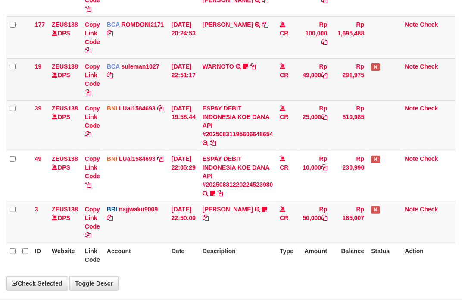
drag, startPoint x: 205, startPoint y: 185, endPoint x: 192, endPoint y: 183, distance: 13.6
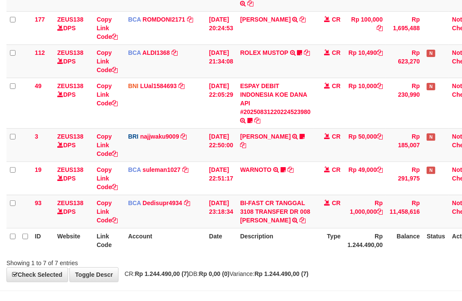
scroll to position [184, 0]
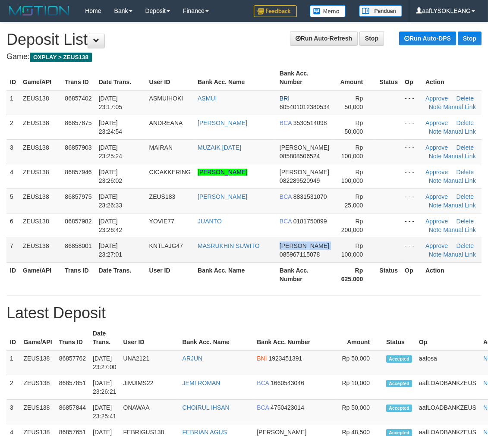
drag, startPoint x: 272, startPoint y: 253, endPoint x: 329, endPoint y: 255, distance: 57.0
click at [279, 253] on tr "7 ZEUS138 86858001 31/08/2025 23:27:01 KNTLAJG47 MASRUKHIN SUWITO DANA 08596711…" at bounding box center [243, 250] width 475 height 25
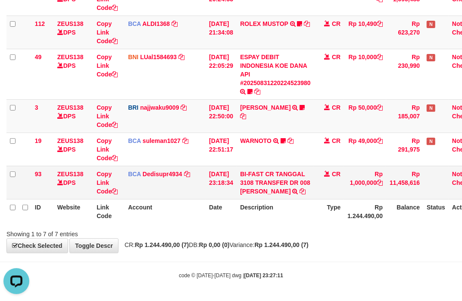
drag, startPoint x: 380, startPoint y: 205, endPoint x: 273, endPoint y: 192, distance: 108.6
click at [365, 205] on th "Rp 1.244.490,00" at bounding box center [365, 211] width 42 height 25
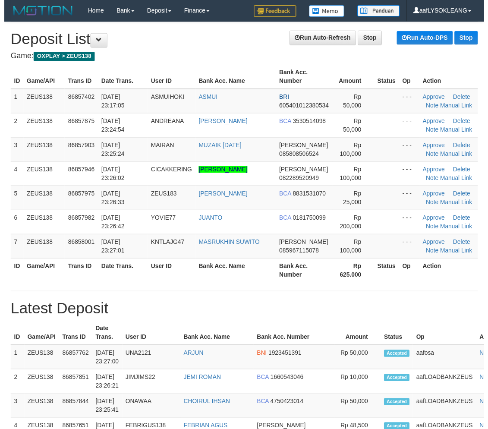
scroll to position [16, 0]
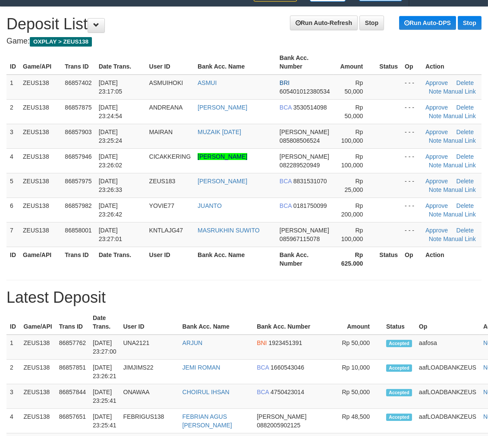
drag, startPoint x: 243, startPoint y: 289, endPoint x: 494, endPoint y: 325, distance: 253.2
click at [257, 291] on h1 "Latest Deposit" at bounding box center [243, 297] width 475 height 17
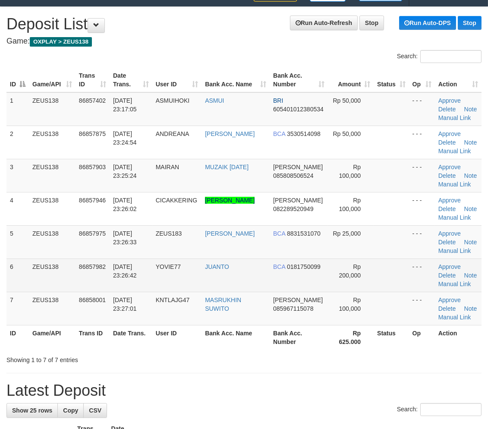
drag, startPoint x: 351, startPoint y: 261, endPoint x: 491, endPoint y: 285, distance: 141.8
click at [362, 262] on td "Rp 200,000" at bounding box center [351, 274] width 46 height 33
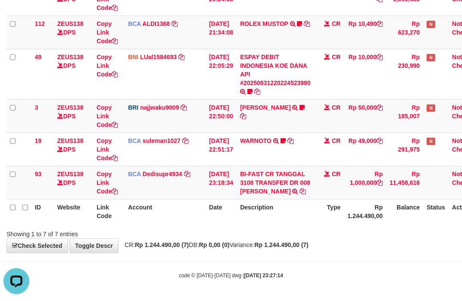
drag, startPoint x: 354, startPoint y: 213, endPoint x: 342, endPoint y: 211, distance: 12.1
click at [353, 212] on th "Rp 1.244.490,00" at bounding box center [365, 211] width 42 height 25
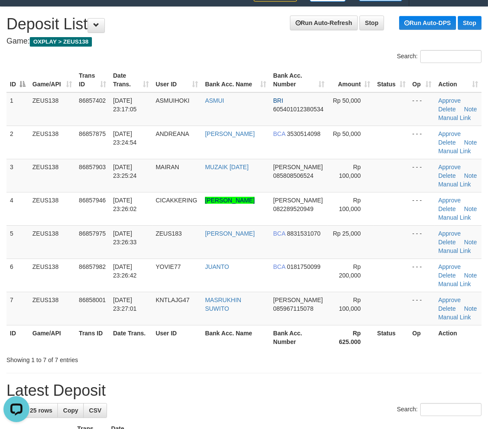
scroll to position [127, 0]
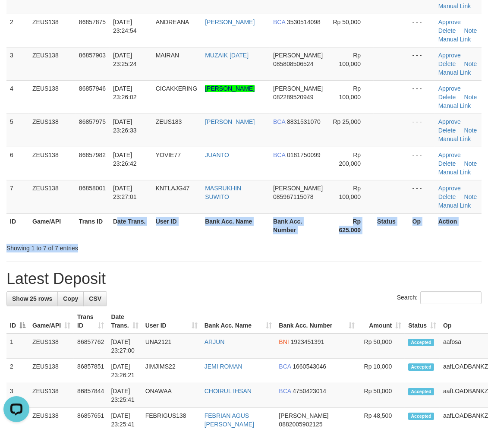
drag, startPoint x: 119, startPoint y: 234, endPoint x: 161, endPoint y: 234, distance: 42.3
click at [118, 233] on div "Search: ID Game/API Trans ID Date Trans. User ID Bank Acc. Name Bank Acc. Numbe…" at bounding box center [243, 95] width 475 height 314
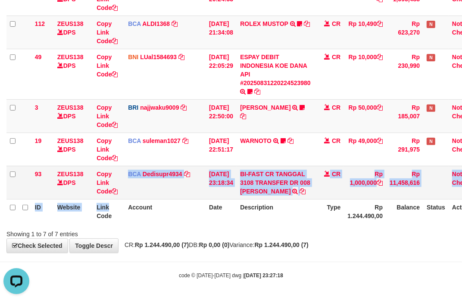
drag, startPoint x: 135, startPoint y: 200, endPoint x: 9, endPoint y: 180, distance: 127.5
click at [123, 198] on table "ID Website Link Code Account Date Description Type Amount Balance Status Action…" at bounding box center [245, 65] width 478 height 316
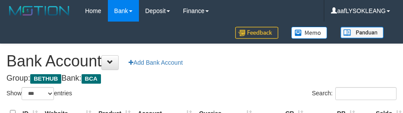
select select "***"
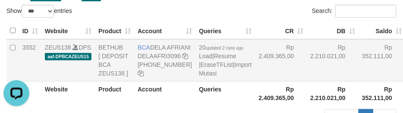
click at [307, 63] on td "Rp 2.210.021,00" at bounding box center [333, 60] width 52 height 42
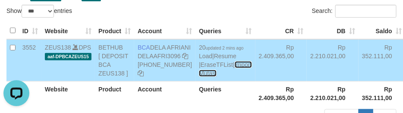
click at [199, 77] on link "Import Mutasi" at bounding box center [225, 69] width 53 height 16
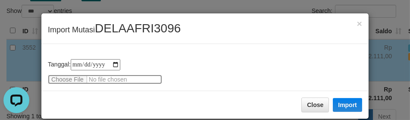
click at [69, 75] on input "file" at bounding box center [105, 79] width 114 height 9
type input "**********"
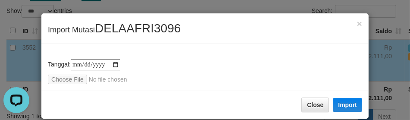
click at [356, 103] on div "Close Import" at bounding box center [204, 105] width 327 height 28
click at [349, 104] on button "Import" at bounding box center [347, 105] width 29 height 14
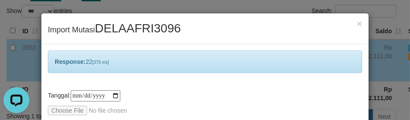
click at [204, 42] on div "× Import Mutasi DELAAFRI3096" at bounding box center [204, 28] width 327 height 31
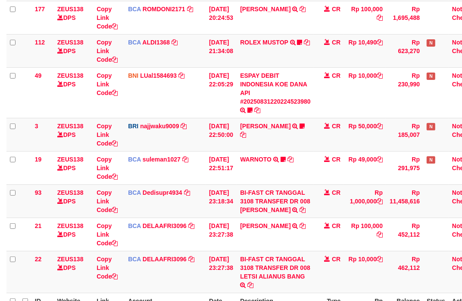
scroll to position [259, 0]
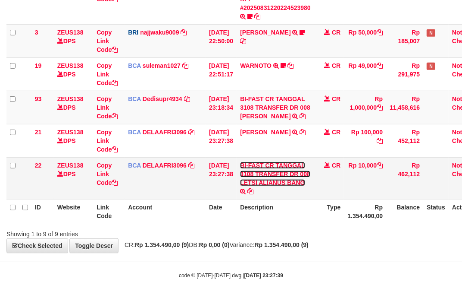
click at [286, 181] on link "BI-FAST CR TANGGAL 3108 TRANSFER DR 008 LETSI ALIANUS BANG" at bounding box center [275, 174] width 70 height 24
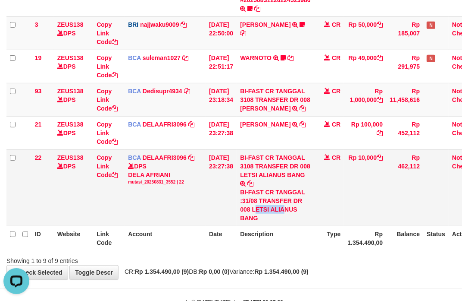
copy div "ETSI ALIA"
drag, startPoint x: 260, startPoint y: 216, endPoint x: 6, endPoint y: 165, distance: 259.6
click at [292, 217] on div "BI-FAST CR TANGGAL :31/08 TRANSFER DR 008 LETSI ALIANUS BANG" at bounding box center [275, 205] width 71 height 35
click at [105, 178] on link "Copy Link Code" at bounding box center [107, 166] width 21 height 24
copy div "ETSI ALIA"
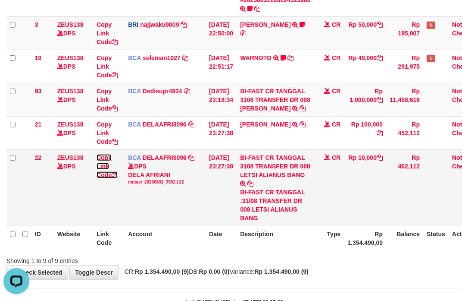
click at [104, 178] on link "Copy Link Code" at bounding box center [107, 166] width 21 height 24
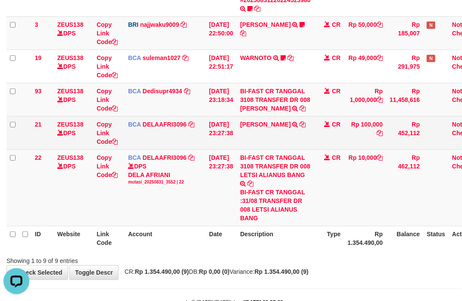
click at [251, 141] on td "MUHAMMAD PAI TRSF E-BANKING CR 3108/FTSCY/WS95051 100000.002025083155268185 TRF…" at bounding box center [276, 132] width 78 height 33
copy td "MUHAMMAD PAI"
click at [251, 141] on td "MUHAMMAD PAI TRSF E-BANKING CR 3108/FTSCY/WS95051 100000.002025083155268185 TRF…" at bounding box center [276, 132] width 78 height 33
click at [101, 145] on link "Copy Link Code" at bounding box center [107, 133] width 21 height 24
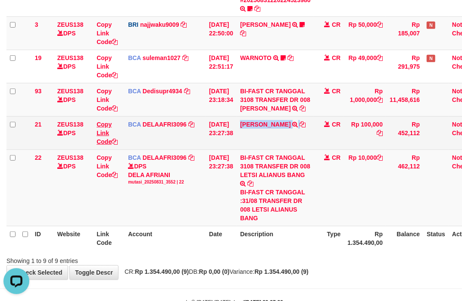
copy td "[PERSON_NAME]"
drag, startPoint x: 101, startPoint y: 148, endPoint x: 74, endPoint y: 147, distance: 27.6
click at [98, 145] on link "Copy Link Code" at bounding box center [107, 133] width 21 height 24
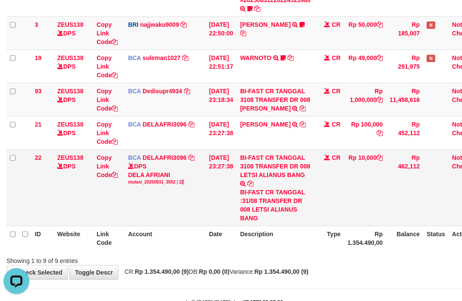
drag, startPoint x: 182, startPoint y: 192, endPoint x: 0, endPoint y: 184, distance: 181.7
click at [181, 185] on div "mutasi_20250831_3552 | 22" at bounding box center [165, 182] width 74 height 6
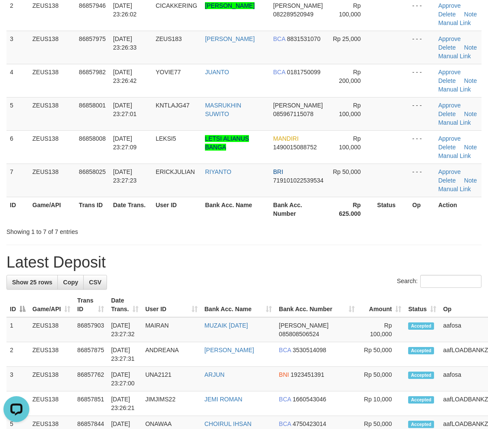
click at [312, 265] on h1 "Latest Deposit" at bounding box center [243, 262] width 475 height 17
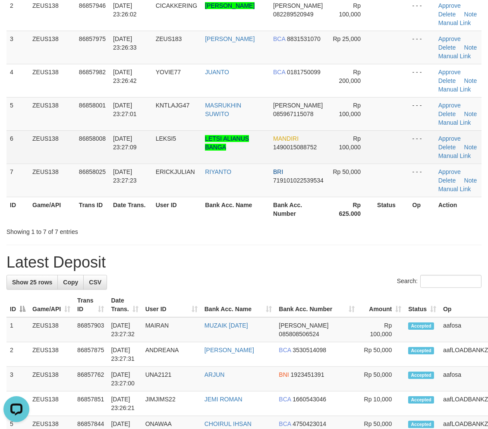
click at [454, 158] on td "Approve [GEOGRAPHIC_DATA] Note Manual Link" at bounding box center [458, 146] width 47 height 33
click at [451, 154] on link "Manual Link" at bounding box center [454, 155] width 33 height 7
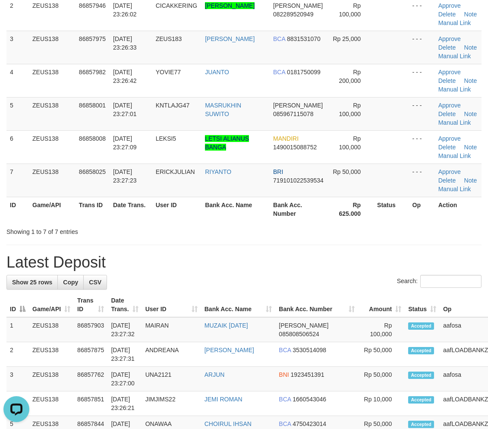
click at [239, 286] on div "Search:" at bounding box center [243, 282] width 475 height 15
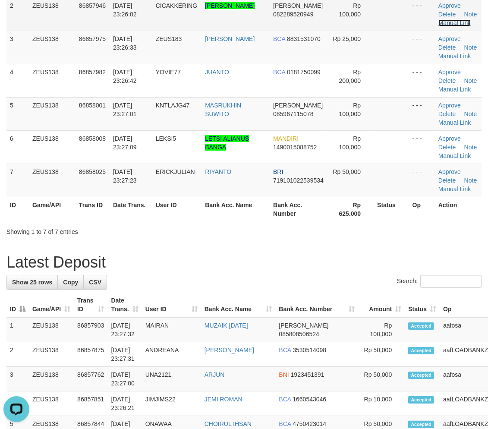
click at [460, 22] on link "Manual Link" at bounding box center [454, 22] width 33 height 7
click at [451, 22] on link "Manual Link" at bounding box center [454, 22] width 33 height 7
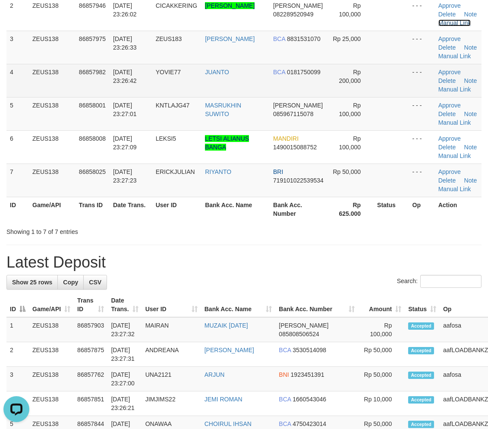
click at [438, 19] on link "Manual Link" at bounding box center [454, 22] width 33 height 7
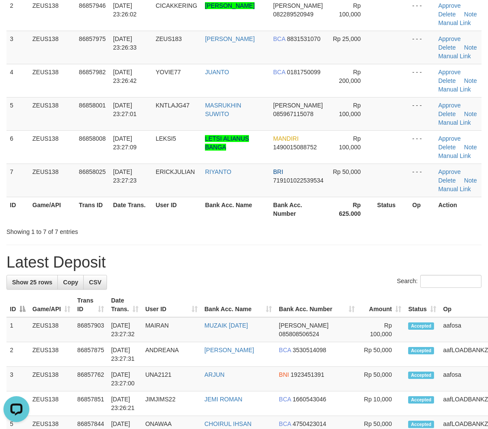
click at [346, 238] on div "**********" at bounding box center [244, 434] width 488 height 1111
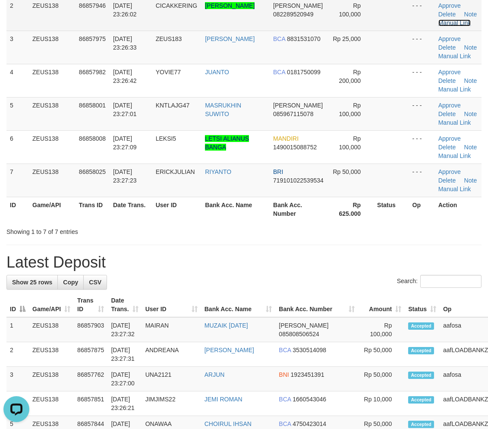
click at [447, 21] on link "Manual Link" at bounding box center [454, 22] width 33 height 7
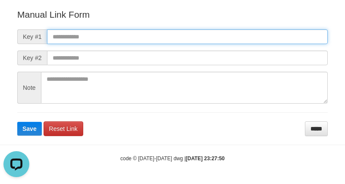
click at [231, 32] on input "text" at bounding box center [187, 36] width 281 height 15
paste input "**********"
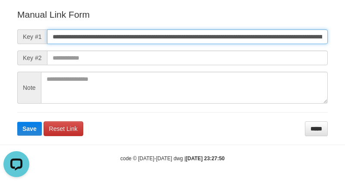
scroll to position [0, 494]
type input "**********"
click at [17, 122] on button "Save" at bounding box center [29, 129] width 25 height 14
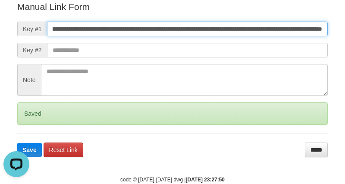
click at [17, 143] on button "Save" at bounding box center [29, 150] width 25 height 14
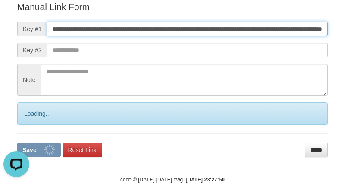
click at [17, 143] on button "Save" at bounding box center [39, 150] width 44 height 14
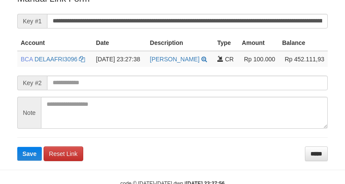
click at [17, 147] on button "Save" at bounding box center [29, 154] width 25 height 14
click at [295, 28] on input "**********" at bounding box center [187, 21] width 281 height 15
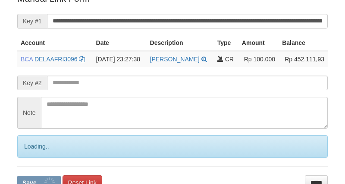
scroll to position [183, 0]
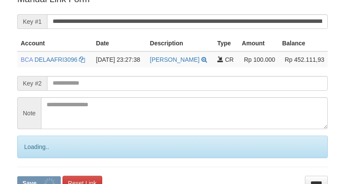
click at [17, 176] on button "Save" at bounding box center [39, 183] width 44 height 14
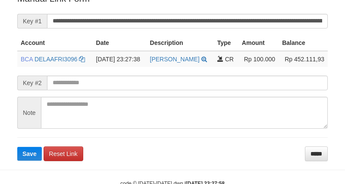
scroll to position [183, 0]
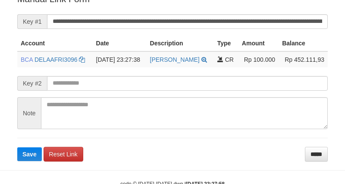
drag, startPoint x: 223, startPoint y: 47, endPoint x: 242, endPoint y: 35, distance: 22.6
click at [225, 46] on th "Type" at bounding box center [226, 43] width 25 height 16
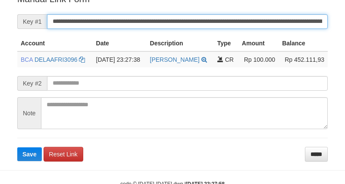
click at [17, 147] on button "Save" at bounding box center [29, 154] width 25 height 14
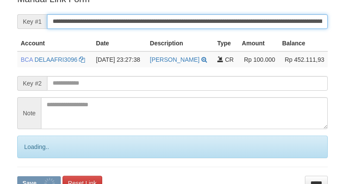
click at [246, 29] on input "**********" at bounding box center [187, 21] width 281 height 15
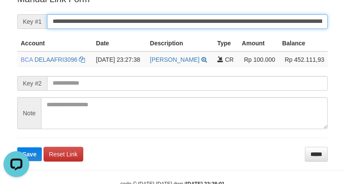
click at [114, 28] on input "**********" at bounding box center [187, 21] width 281 height 15
click at [17, 147] on button "Save" at bounding box center [29, 154] width 25 height 14
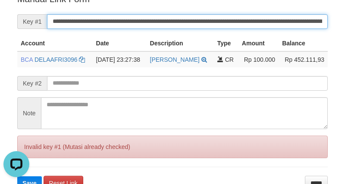
click at [113, 28] on input "**********" at bounding box center [187, 21] width 281 height 15
click at [17, 176] on button "Save" at bounding box center [29, 183] width 25 height 14
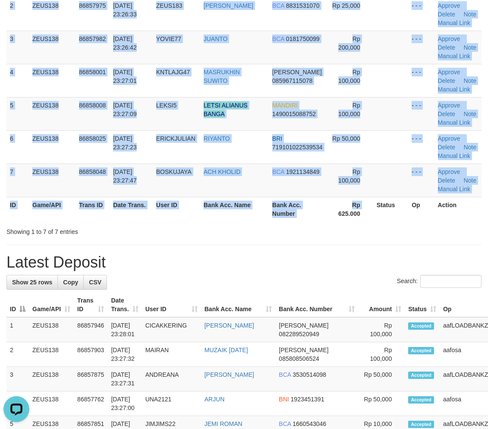
drag, startPoint x: 343, startPoint y: 221, endPoint x: 493, endPoint y: 284, distance: 163.2
click at [339, 217] on div "ID Game/API Trans ID Date Trans. User ID Bank Acc. Name Bank Acc. Number Amount…" at bounding box center [244, 80] width 488 height 287
click at [232, 293] on th "Bank Acc. Name" at bounding box center [238, 304] width 75 height 25
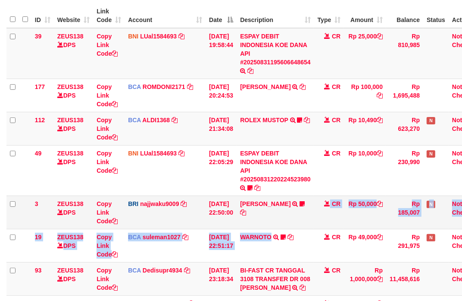
click at [274, 226] on tbody "39 ZEUS138 DPS Copy Link Code BNI LUal1584693 DPS LUCKY ALAMSYAH mutasi_2025083…" at bounding box center [245, 182] width 478 height 309
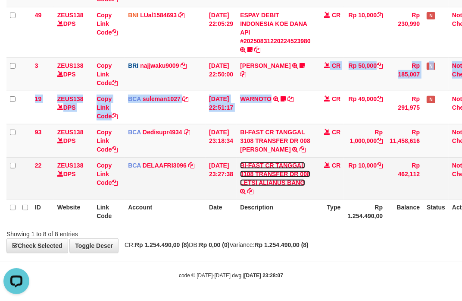
click at [271, 173] on link "BI-FAST CR TANGGAL 3108 TRANSFER DR 008 LETSI ALIANUS BANG" at bounding box center [275, 174] width 70 height 24
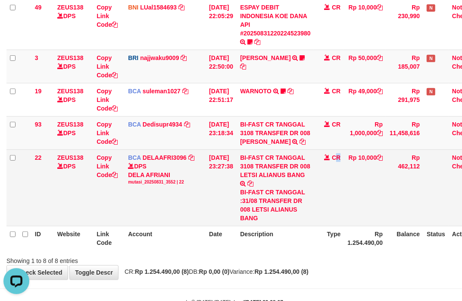
drag, startPoint x: 346, startPoint y: 205, endPoint x: 292, endPoint y: 204, distance: 54.4
click at [339, 205] on td "CR" at bounding box center [329, 187] width 30 height 76
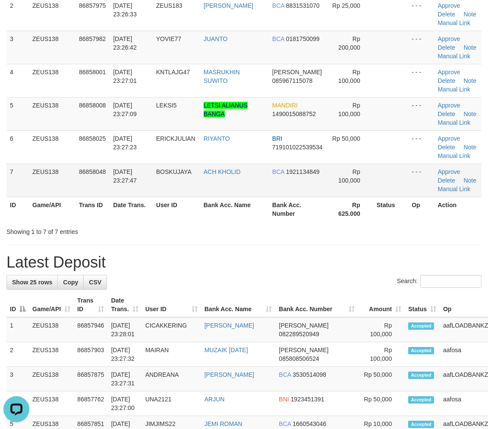
scroll to position [80, 0]
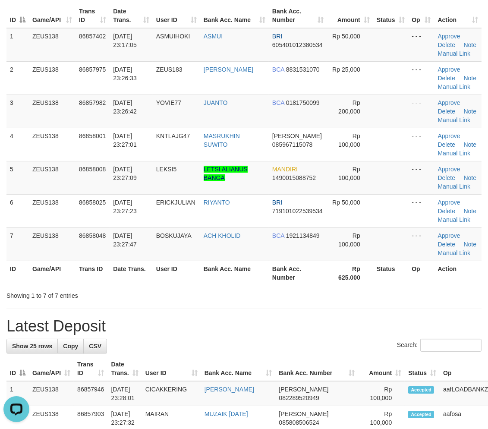
click at [302, 296] on div "Showing 1 to 7 of 7 entries" at bounding box center [244, 294] width 488 height 12
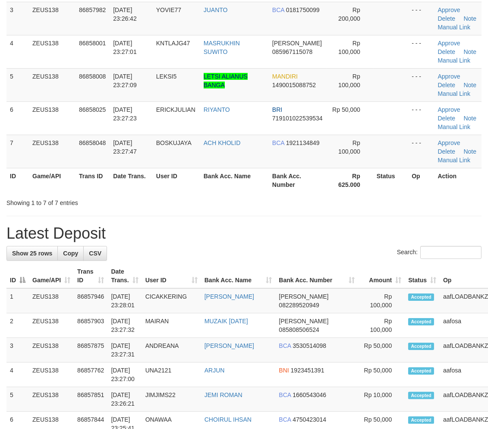
drag, startPoint x: 0, startPoint y: 0, endPoint x: 366, endPoint y: 283, distance: 462.7
click at [405, 283] on th "Status" at bounding box center [422, 276] width 35 height 25
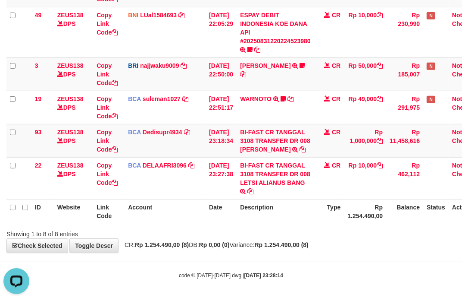
drag, startPoint x: 346, startPoint y: 247, endPoint x: 326, endPoint y: 242, distance: 21.4
click at [339, 244] on div "**********" at bounding box center [231, 29] width 462 height 448
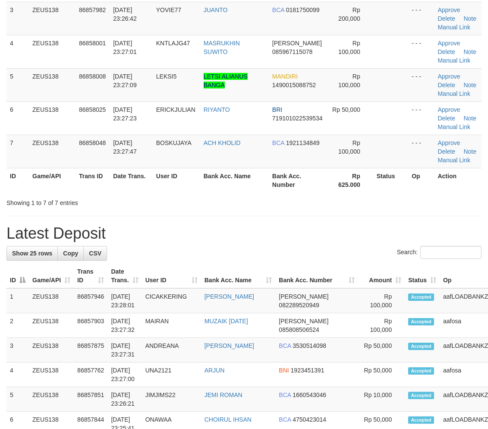
scroll to position [80, 0]
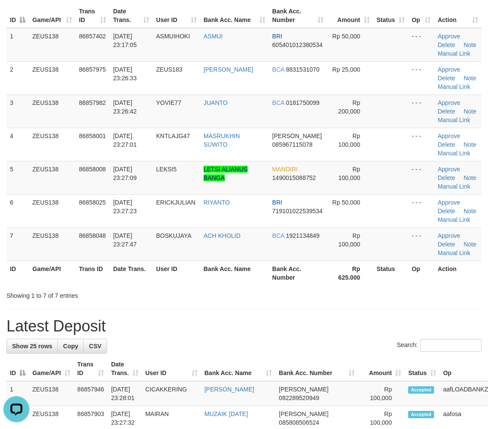
click at [333, 281] on th "Rp 625.000" at bounding box center [350, 273] width 46 height 25
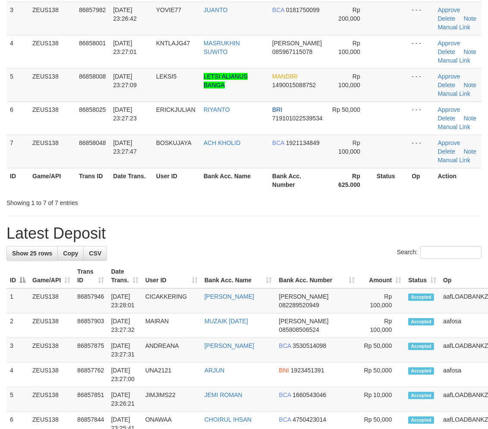
scroll to position [80, 0]
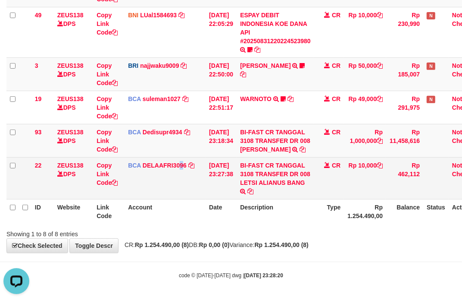
click at [179, 158] on td "BCA DELAAFRI3096 DPS DELA AFRIANI mutasi_20250831_3552 | 22 mutasi_20250831_355…" at bounding box center [165, 178] width 81 height 42
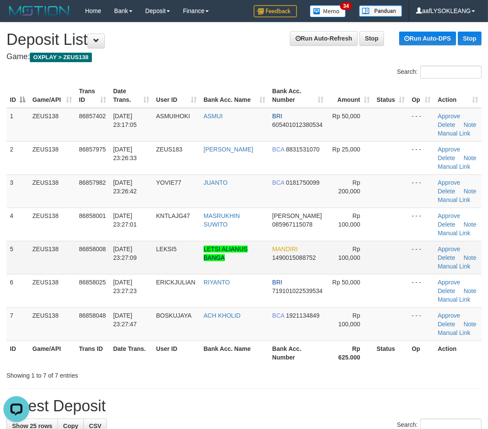
drag, startPoint x: 268, startPoint y: 247, endPoint x: 278, endPoint y: 247, distance: 9.9
click at [273, 247] on td "MANDIRI 1490015088752" at bounding box center [298, 257] width 58 height 33
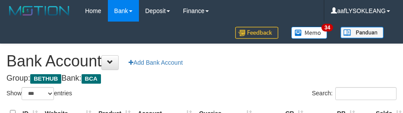
select select "***"
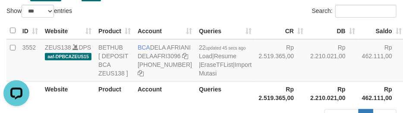
click at [231, 15] on div "Search:" at bounding box center [302, 12] width 188 height 15
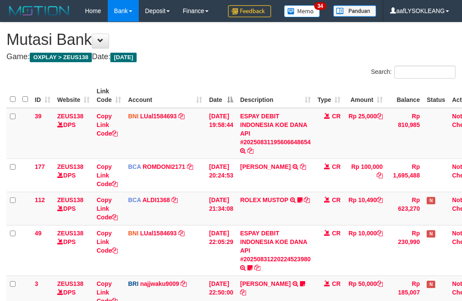
scroll to position [226, 0]
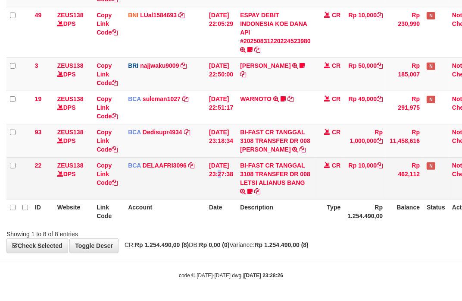
click at [221, 165] on td "[DATE] 23:27:38" at bounding box center [221, 178] width 31 height 42
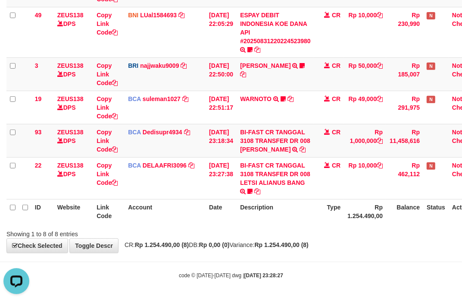
drag, startPoint x: 322, startPoint y: 206, endPoint x: 313, endPoint y: 204, distance: 8.7
click at [319, 206] on tr "ID Website Link Code Account Date Description Type Rp 1.254.490,00 Balance Stat…" at bounding box center [245, 211] width 478 height 25
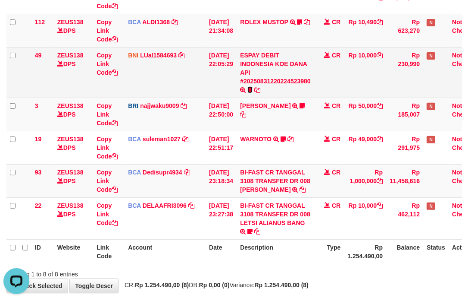
click at [253, 89] on icon at bounding box center [250, 90] width 5 height 6
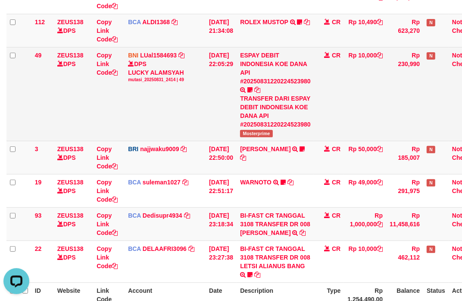
click at [267, 131] on span "Mosterprime" at bounding box center [256, 133] width 33 height 7
copy span "Mosterprime"
click at [267, 131] on span "Mosterprime" at bounding box center [256, 133] width 33 height 7
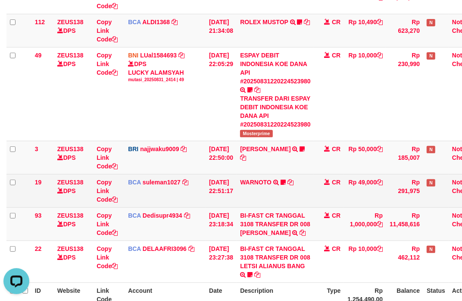
drag, startPoint x: 286, startPoint y: 201, endPoint x: 282, endPoint y: 198, distance: 4.7
click at [282, 198] on td "WARNOTO TRSF E-BANKING CR 3108/FTSCY/WS95051 49000.002025083106718178 TRFDN-WAR…" at bounding box center [276, 190] width 78 height 33
